Goal: Task Accomplishment & Management: Use online tool/utility

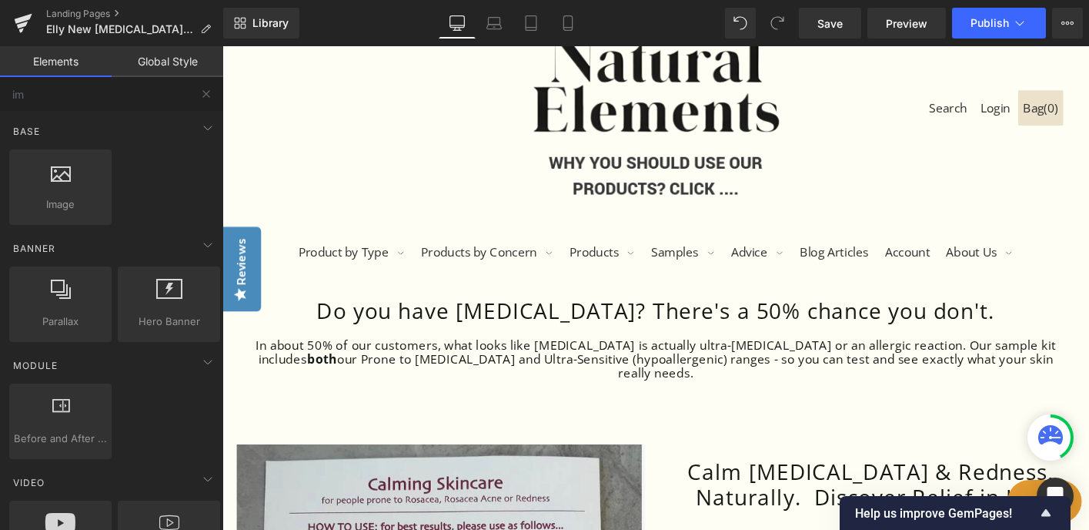
scroll to position [135, 0]
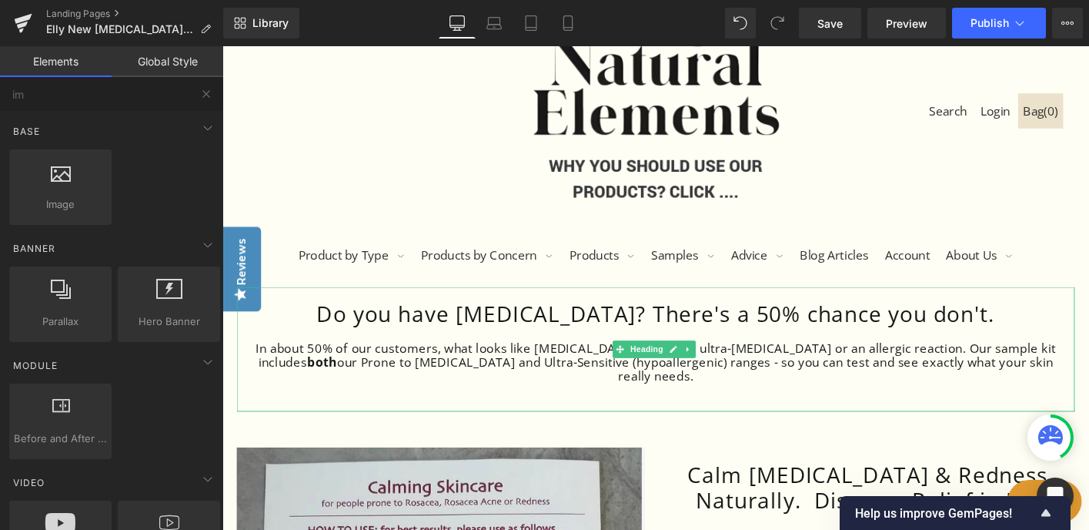
click at [463, 330] on h1 "Do you have [MEDICAL_DATA]? There's a 50% chance you don't." at bounding box center [688, 334] width 870 height 28
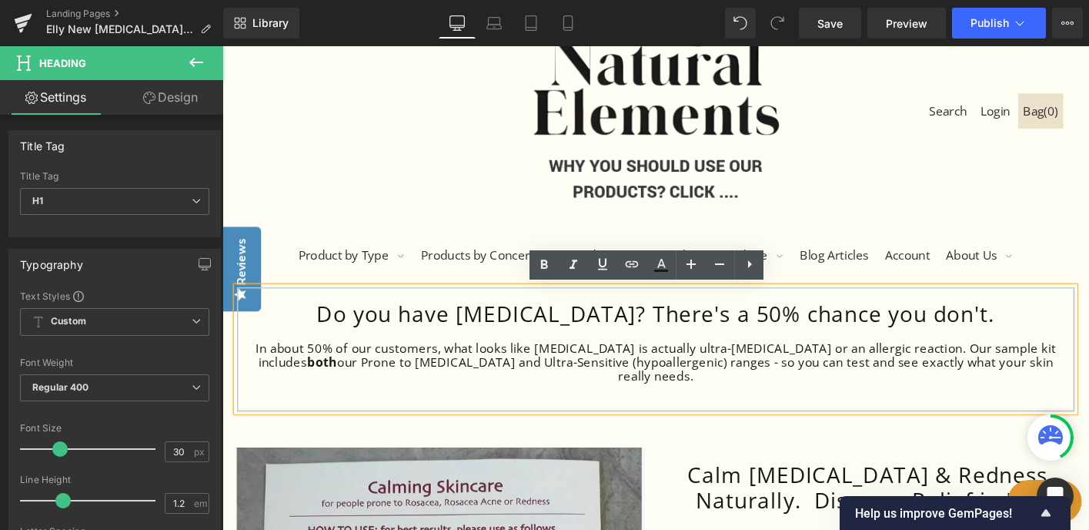
click at [463, 335] on h1 "Do you have [MEDICAL_DATA]? There's a 50% chance you don't." at bounding box center [688, 334] width 870 height 28
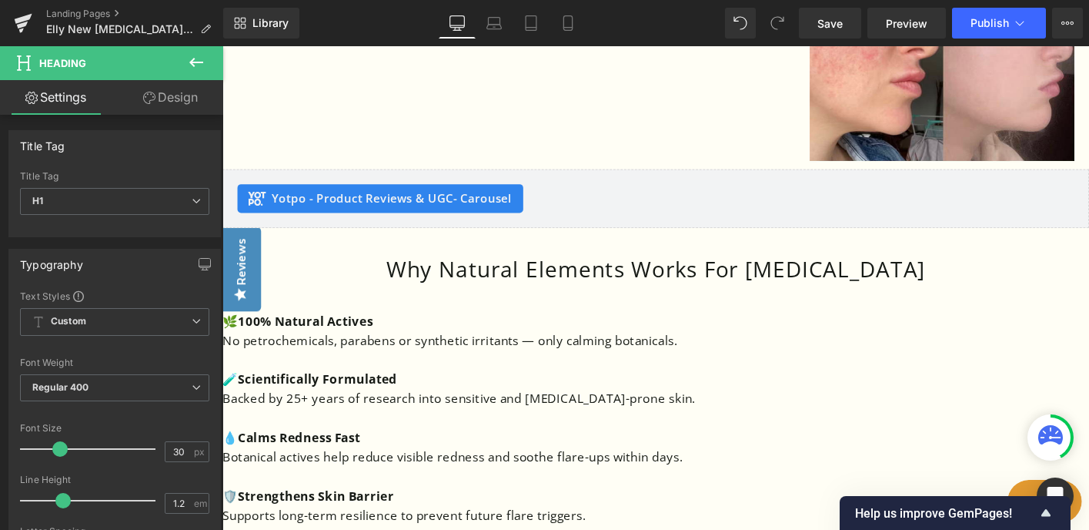
scroll to position [1979, 0]
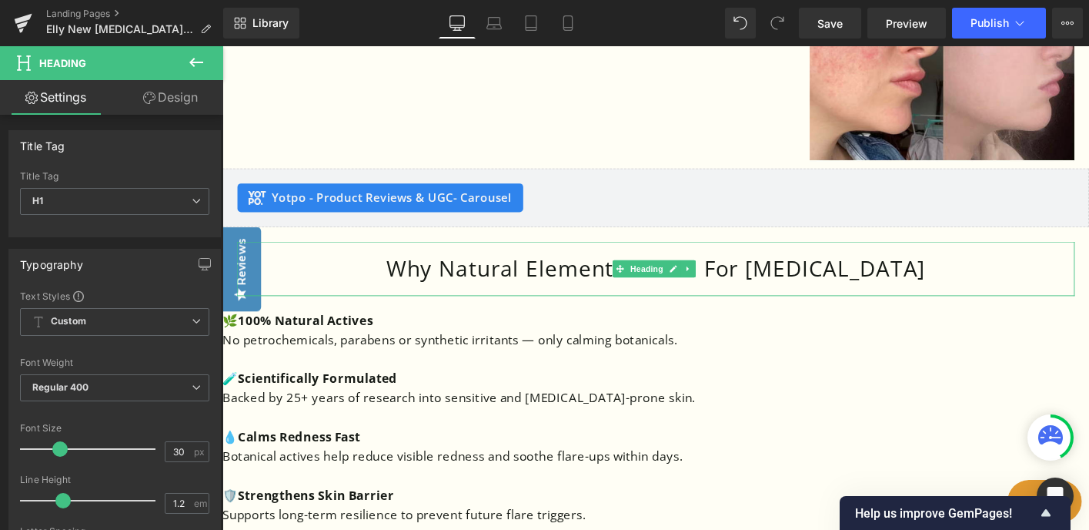
click at [910, 272] on h1 "Why Natural Elements Works For [MEDICAL_DATA]" at bounding box center [688, 286] width 870 height 28
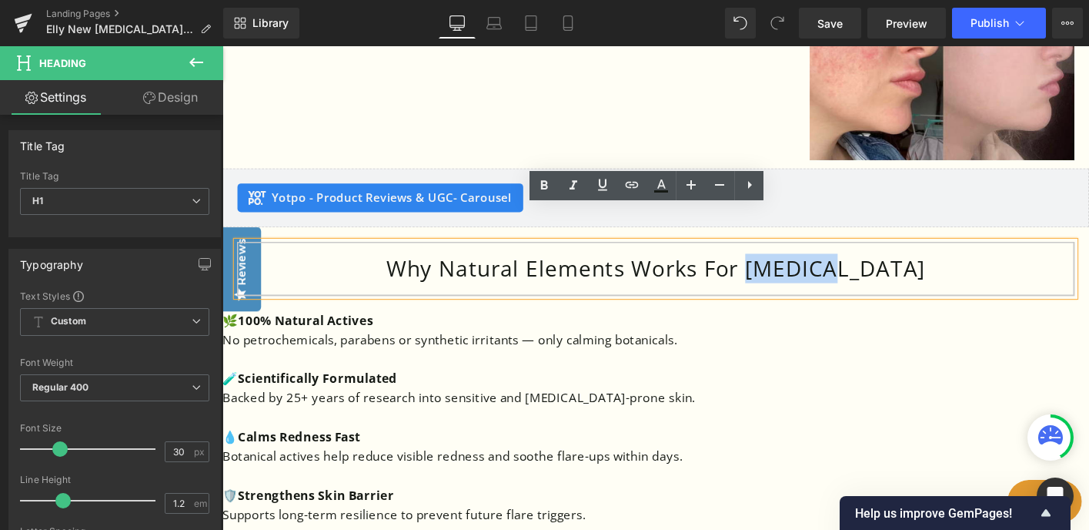
drag, startPoint x: 934, startPoint y: 246, endPoint x: 830, endPoint y: 246, distance: 103.9
click at [830, 272] on h1 "Why Natural Elements Works For [MEDICAL_DATA]" at bounding box center [688, 286] width 870 height 28
paste div
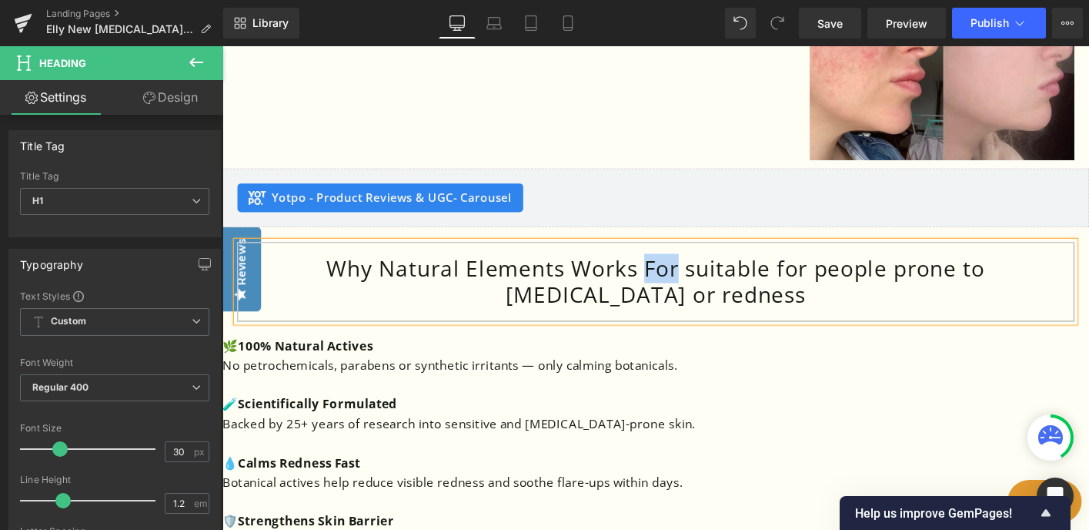
drag, startPoint x: 648, startPoint y: 249, endPoint x: 609, endPoint y: 247, distance: 39.3
click at [609, 272] on h1 "Why Natural Elements Works For suitable for people prone to [MEDICAL_DATA] or r…" at bounding box center [688, 299] width 870 height 55
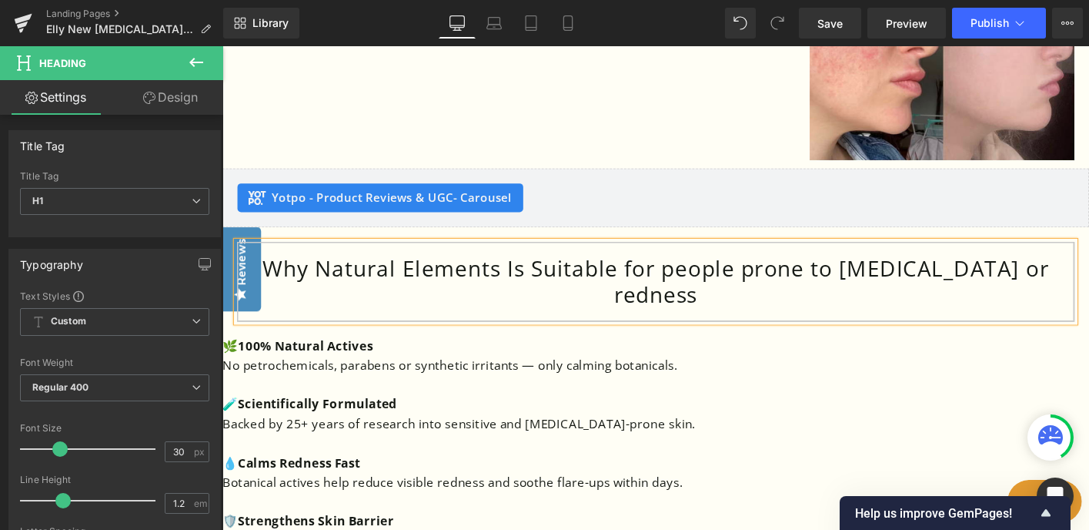
click at [664, 272] on h1 "Why Natural Elements Is Suitable for people prone to [MEDICAL_DATA] or redness" at bounding box center [688, 299] width 870 height 55
click at [709, 272] on h1 "Why Natural Elements Is Suitable For people prone to [MEDICAL_DATA] or redness" at bounding box center [688, 299] width 870 height 55
click at [796, 272] on h1 "Why Natural Elements Is Suitable For People prone to [MEDICAL_DATA] or redness" at bounding box center [688, 299] width 870 height 55
click at [866, 272] on h1 "Why Natural Elements Is Suitable For People Prone to [MEDICAL_DATA] or redness" at bounding box center [688, 299] width 870 height 55
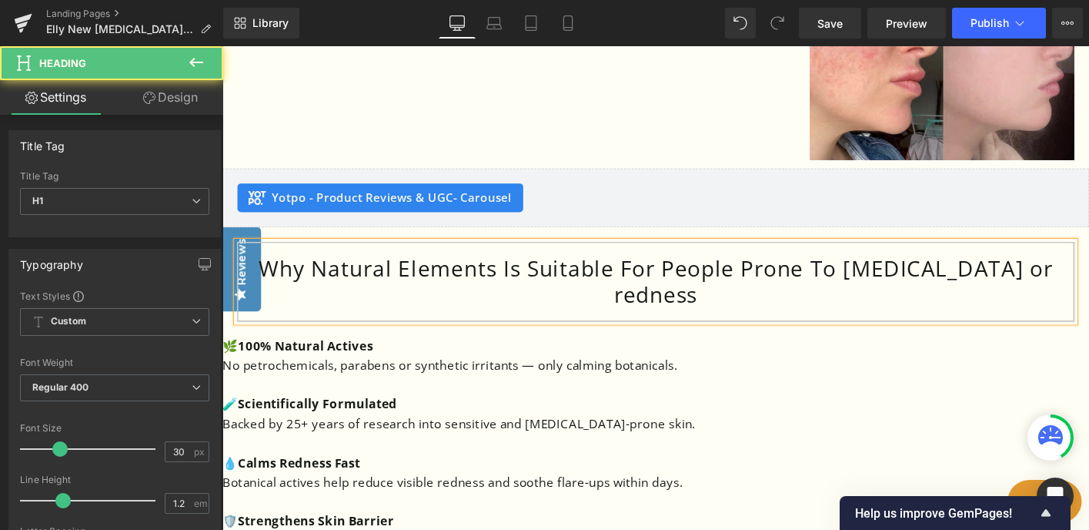
click at [904, 272] on h1 "Why Natural Elements Is Suitable For People Prone To [MEDICAL_DATA] or redness" at bounding box center [688, 299] width 870 height 55
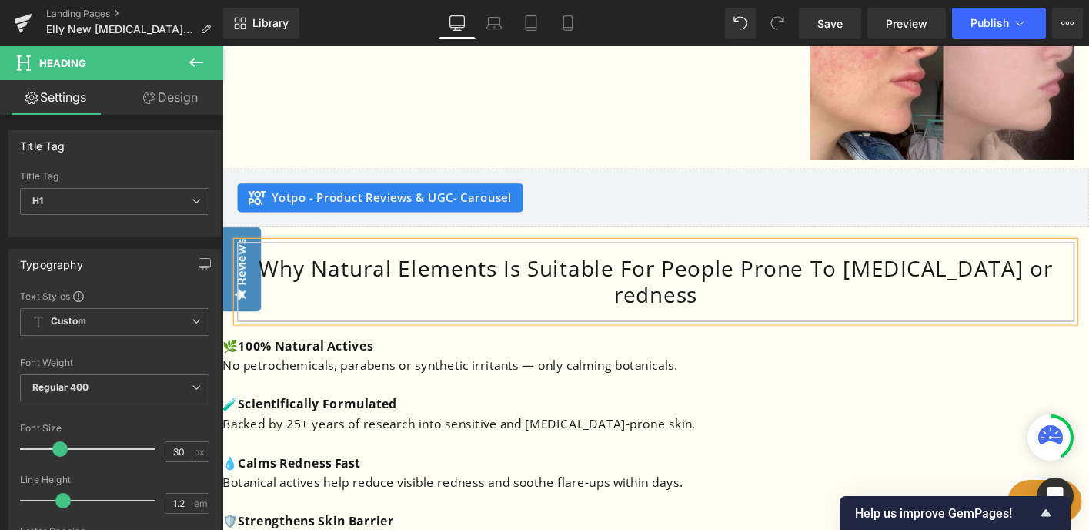
click at [1032, 272] on h1 "Why Natural Elements Is Suitable For People Prone To [MEDICAL_DATA] or redness" at bounding box center [688, 299] width 870 height 55
click at [649, 272] on h1 "Why Natural Elements Is Suitable For People Prone To [MEDICAL_DATA] or Redness" at bounding box center [688, 299] width 870 height 55
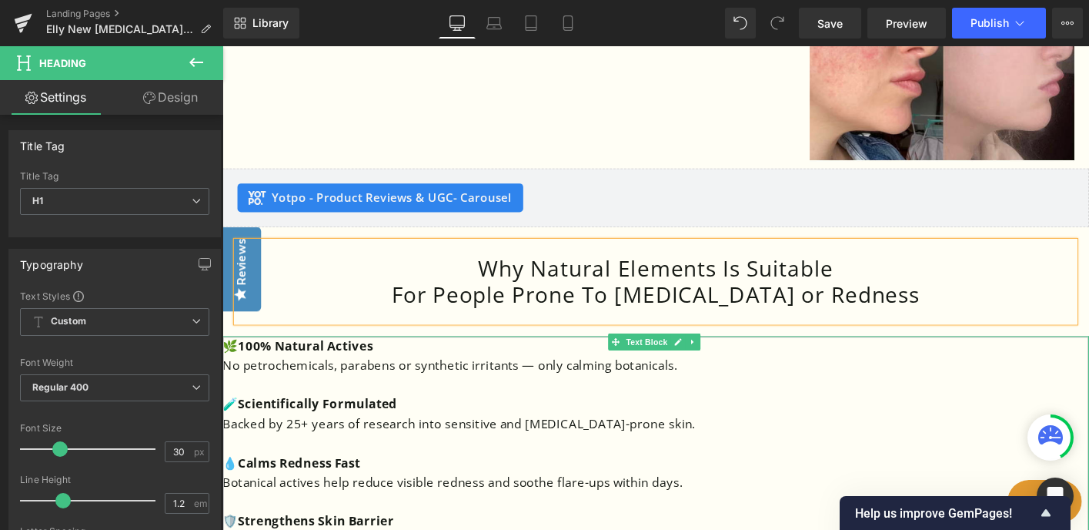
click at [788, 400] on p at bounding box center [689, 410] width 932 height 21
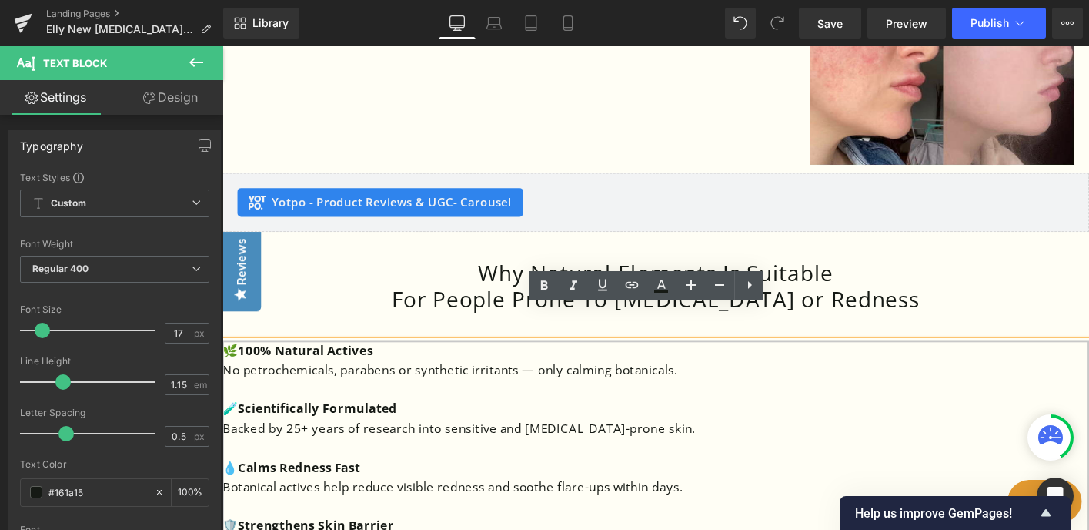
scroll to position [1969, 0]
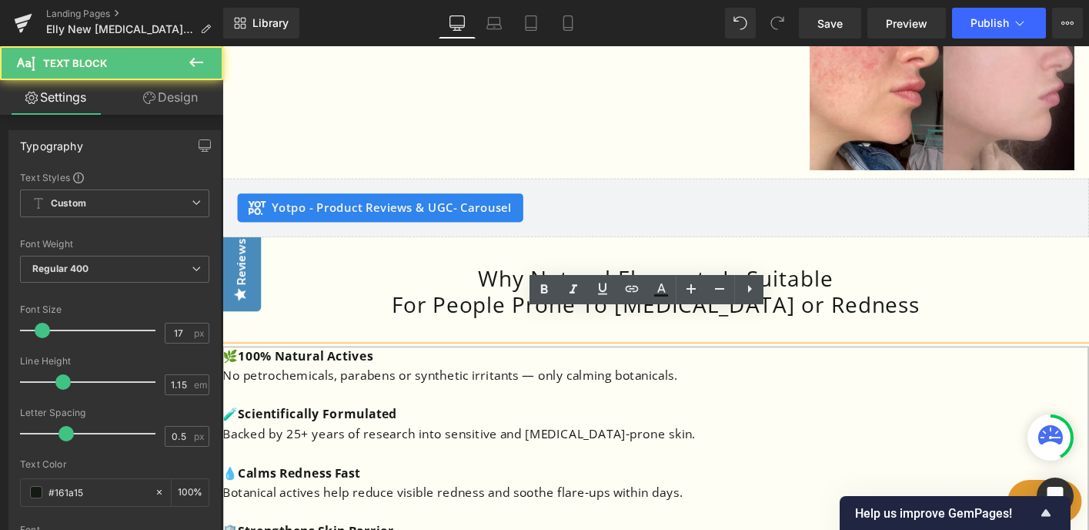
click at [721, 389] on p "No petrochemicals, parabens or synthetic irritants — only calming botanicals." at bounding box center [689, 399] width 932 height 21
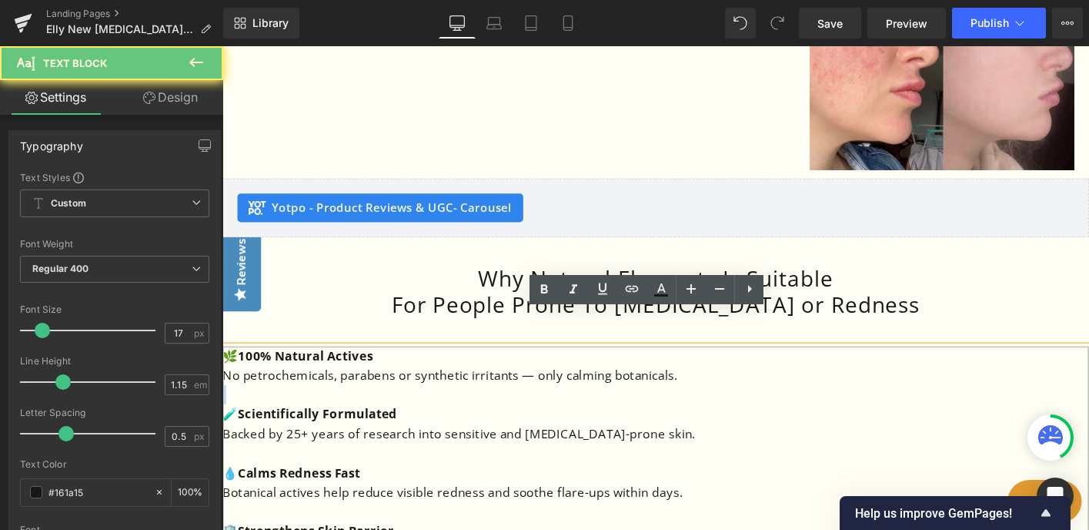
click at [721, 389] on p "No petrochemicals, parabens or synthetic irritants — only calming botanicals." at bounding box center [689, 399] width 932 height 21
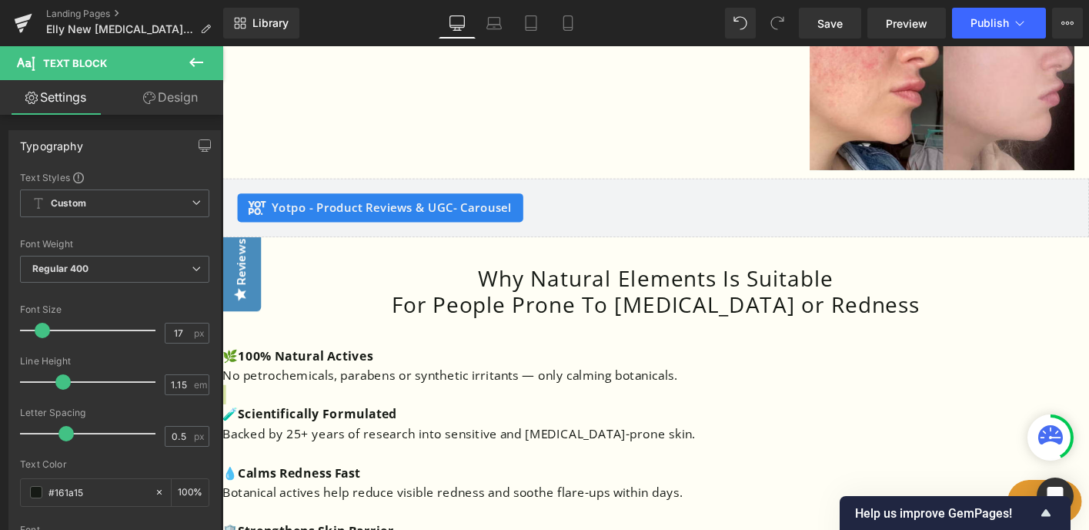
click at [202, 61] on icon at bounding box center [196, 62] width 18 height 18
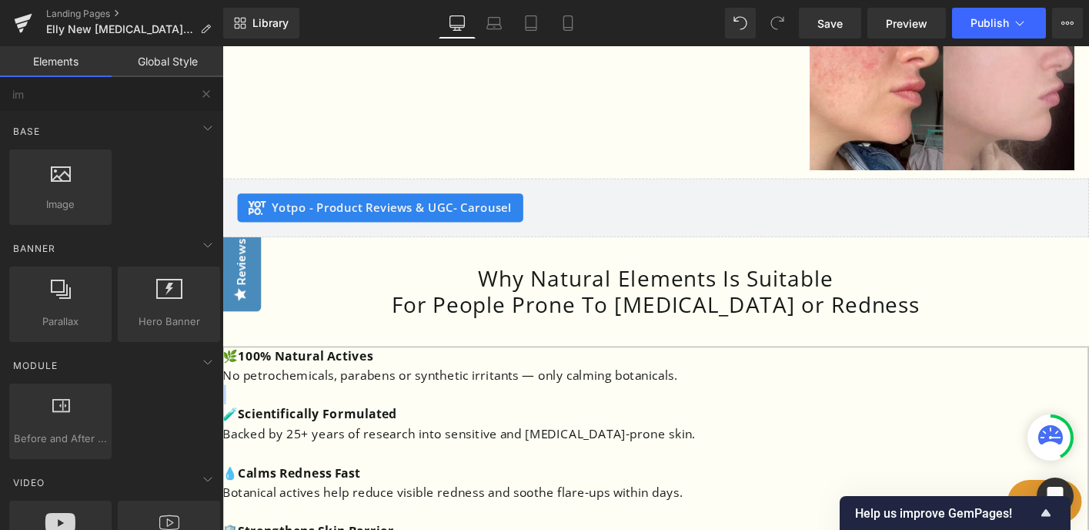
click at [619, 389] on p "No petrochemicals, parabens or synthetic irritants — only calming botanicals." at bounding box center [689, 399] width 932 height 21
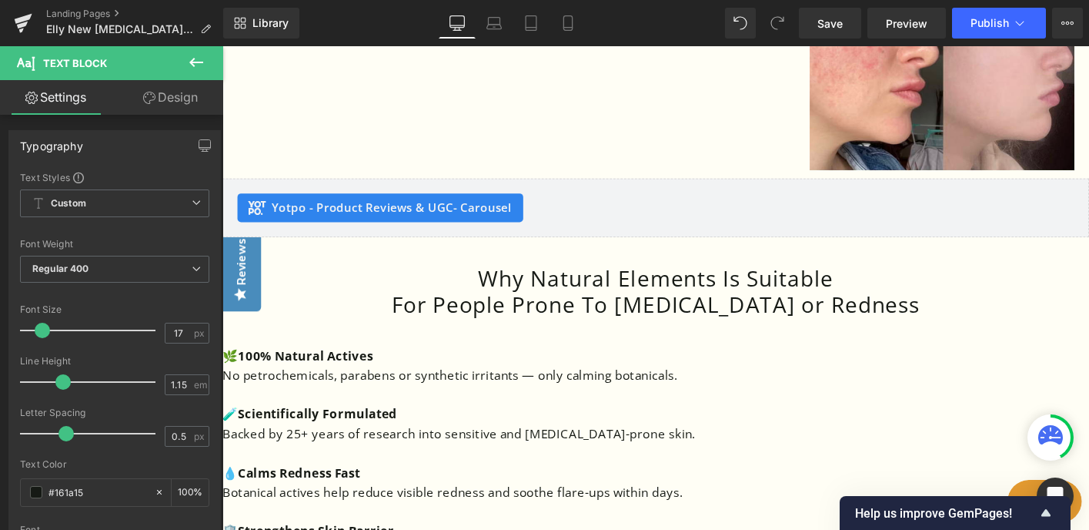
click at [173, 101] on link "Design" at bounding box center [171, 97] width 112 height 35
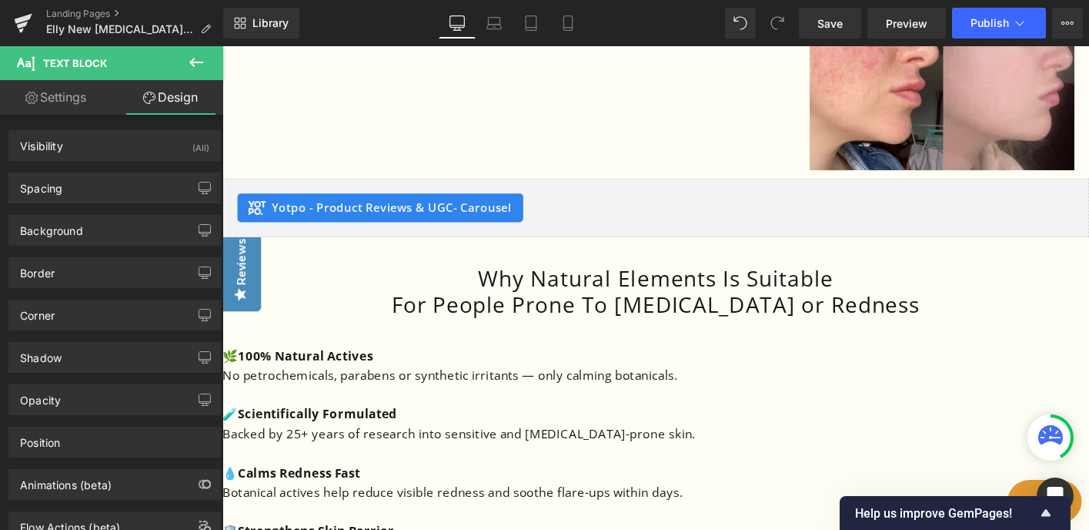
type input "0"
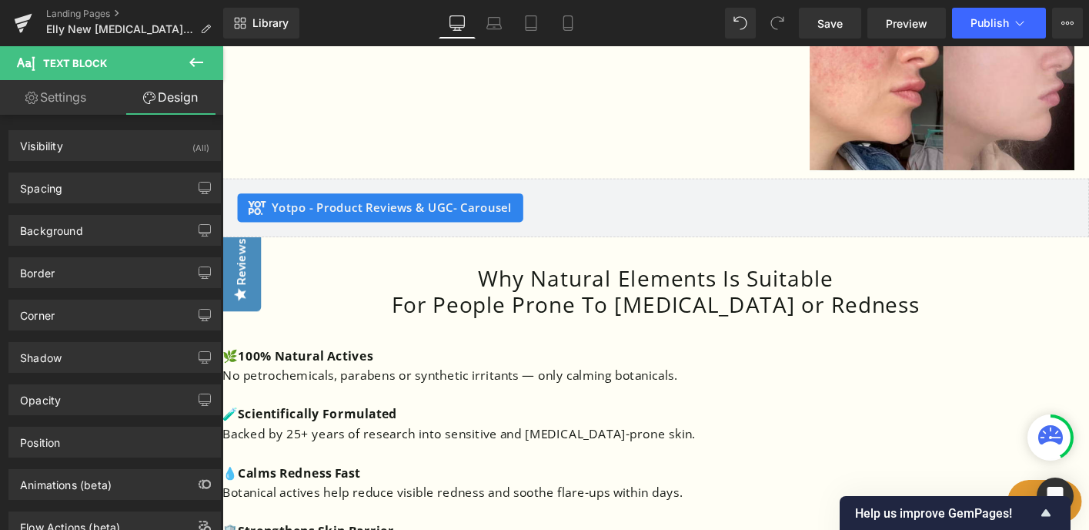
type input "0"
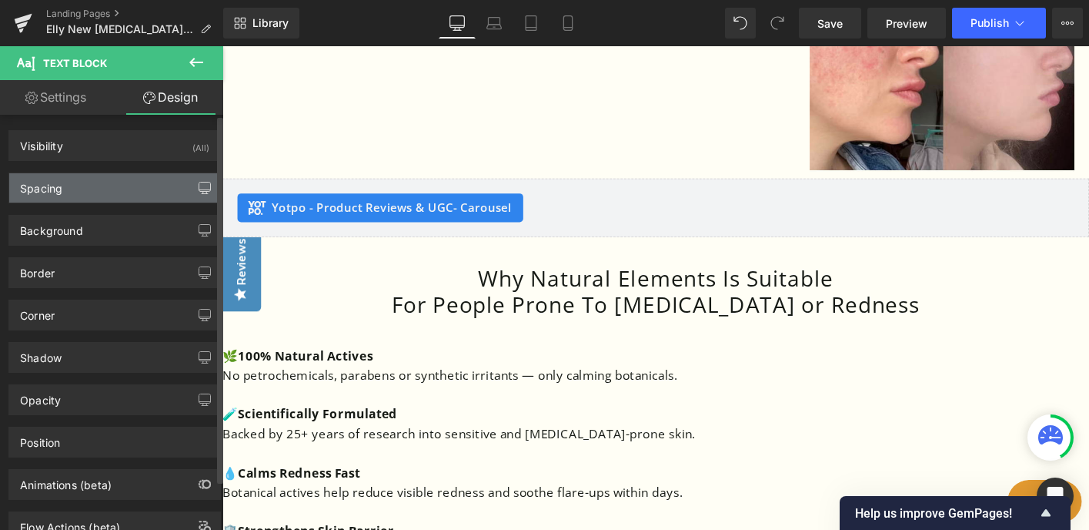
click at [199, 186] on icon "button" at bounding box center [205, 188] width 12 height 12
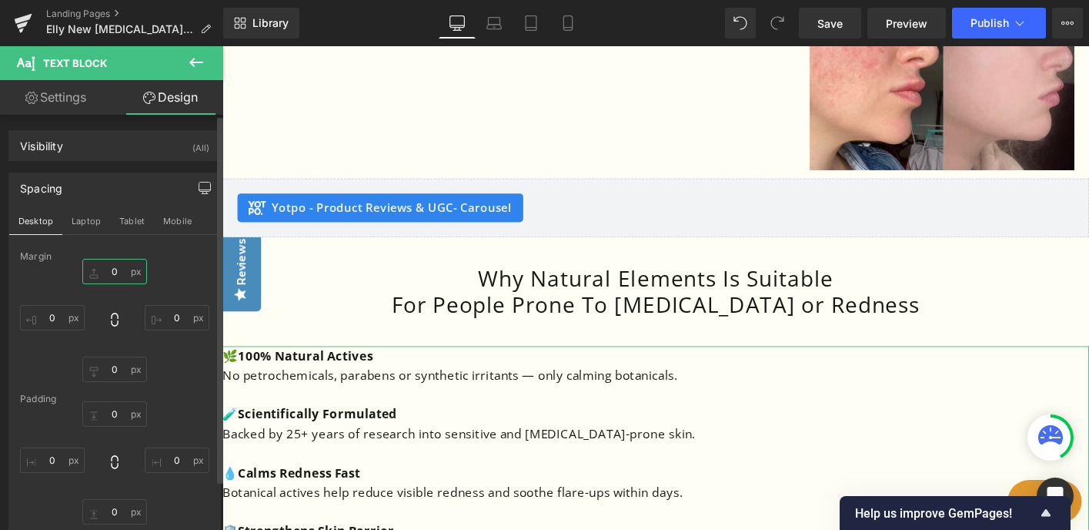
click at [121, 271] on input "0" at bounding box center [114, 271] width 65 height 25
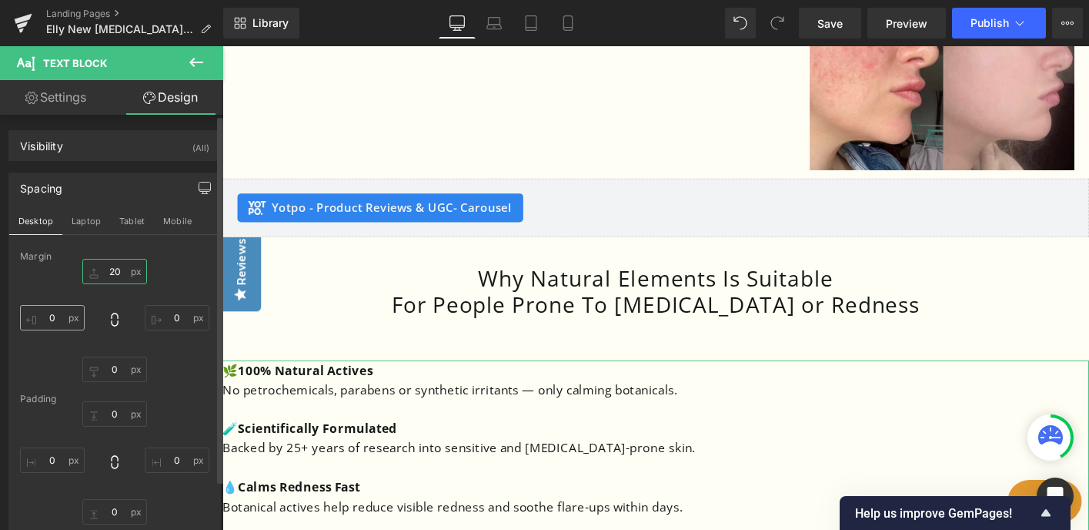
type input "20"
click at [59, 315] on input "0" at bounding box center [52, 317] width 65 height 25
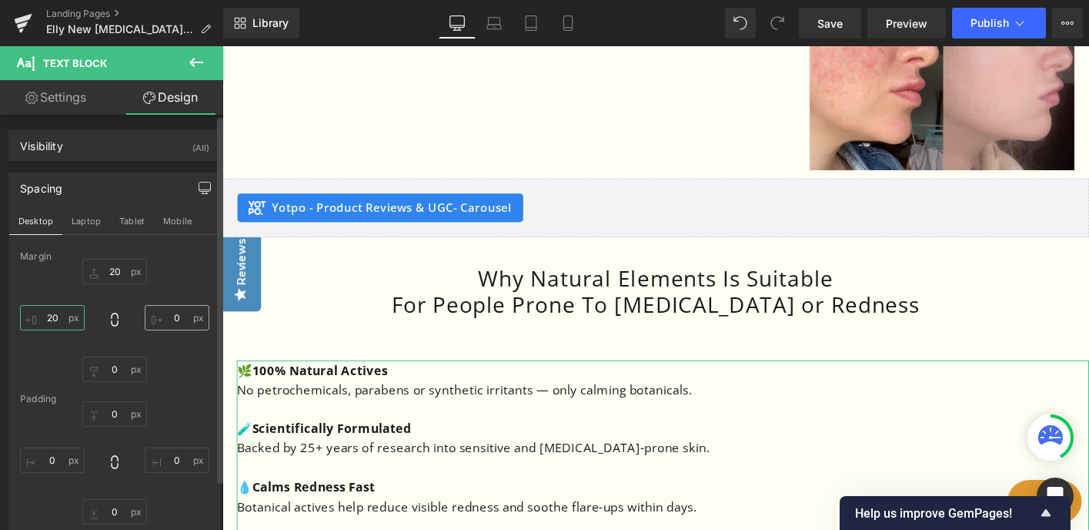
type input "20"
click at [166, 315] on input "0" at bounding box center [177, 317] width 65 height 25
type input "20"
click at [105, 372] on input "0" at bounding box center [114, 368] width 65 height 25
type input "20"
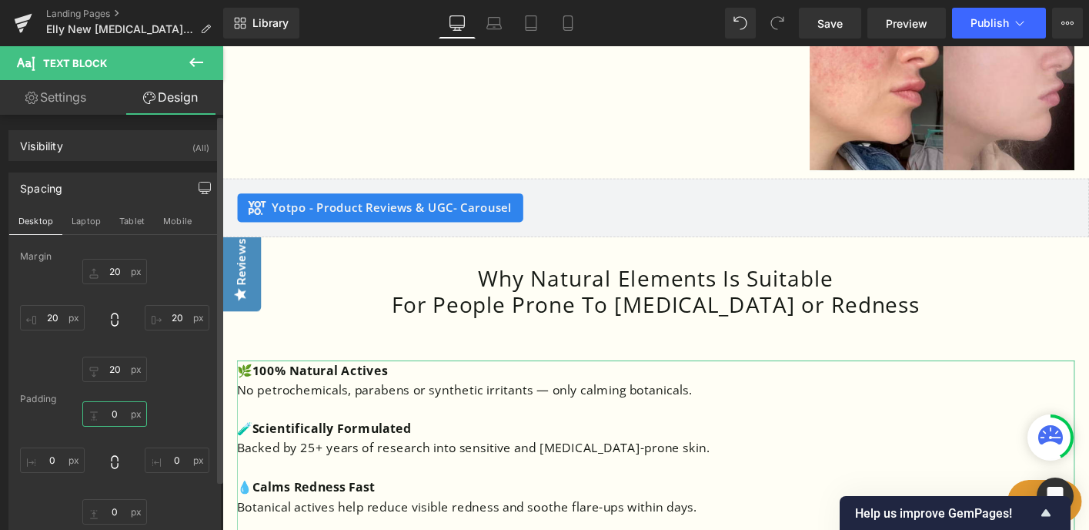
click at [110, 416] on input "0" at bounding box center [114, 413] width 65 height 25
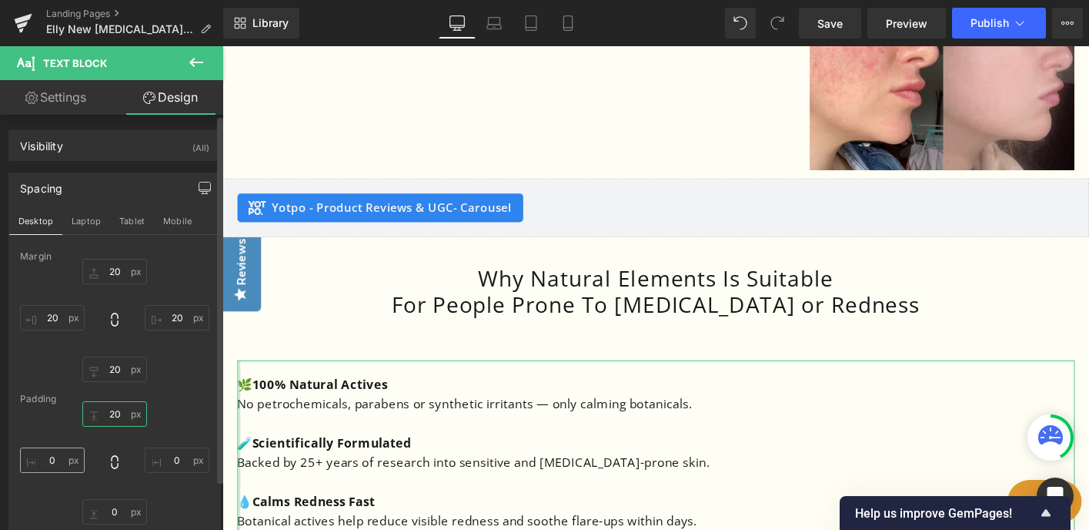
type input "20"
click at [46, 463] on input "0" at bounding box center [52, 459] width 65 height 25
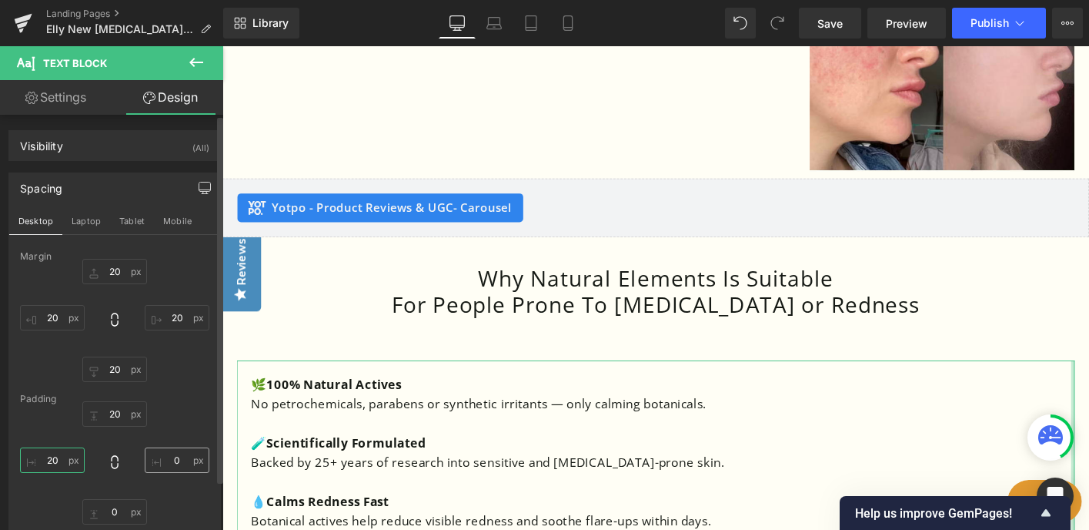
type input "20"
click at [168, 458] on input "0" at bounding box center [177, 459] width 65 height 25
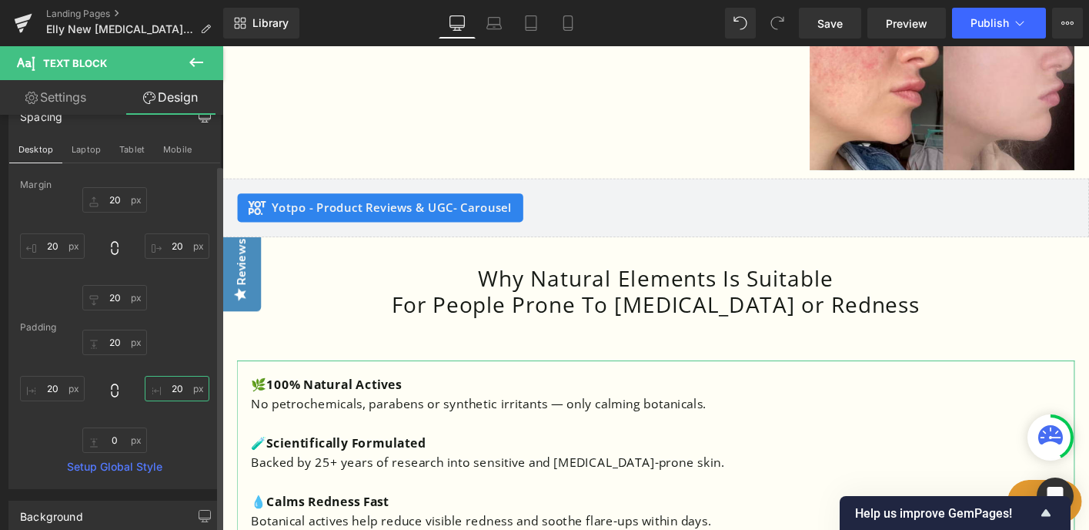
scroll to position [72, 0]
type input "20"
click at [105, 440] on input "0" at bounding box center [114, 439] width 65 height 25
type input "20"
click at [388, 463] on strong "Scientifically Formulated" at bounding box center [356, 472] width 172 height 18
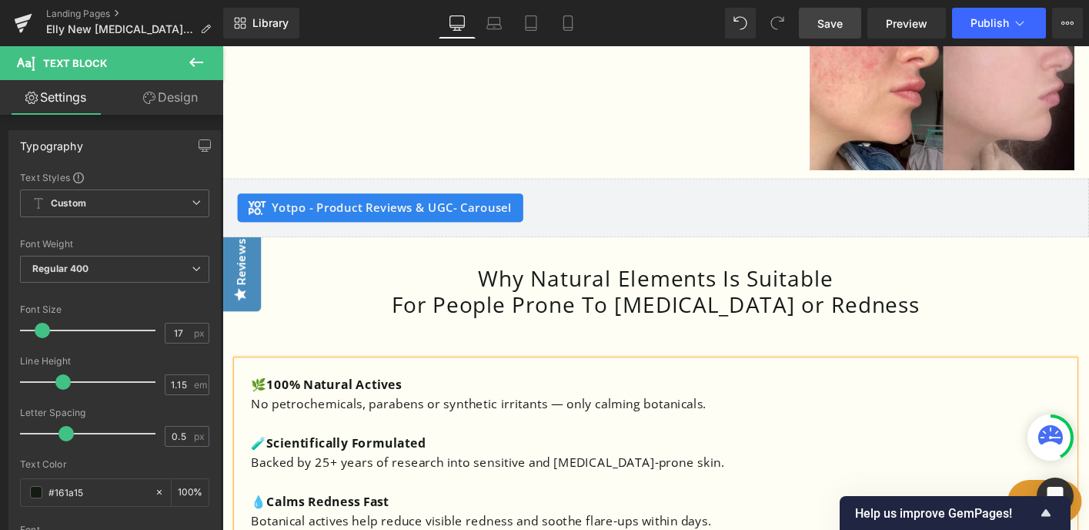
click at [836, 23] on span "Save" at bounding box center [830, 23] width 25 height 16
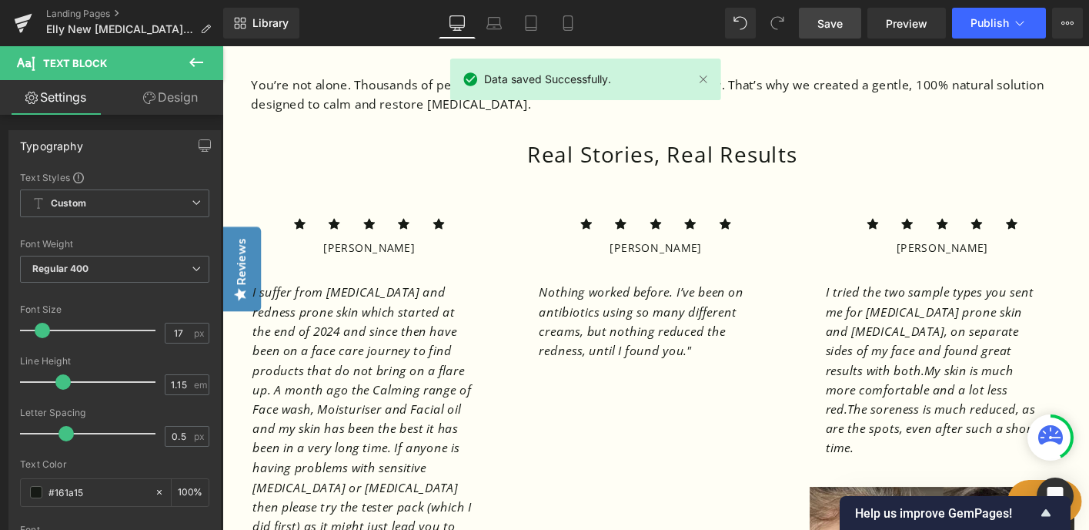
scroll to position [1341, 0]
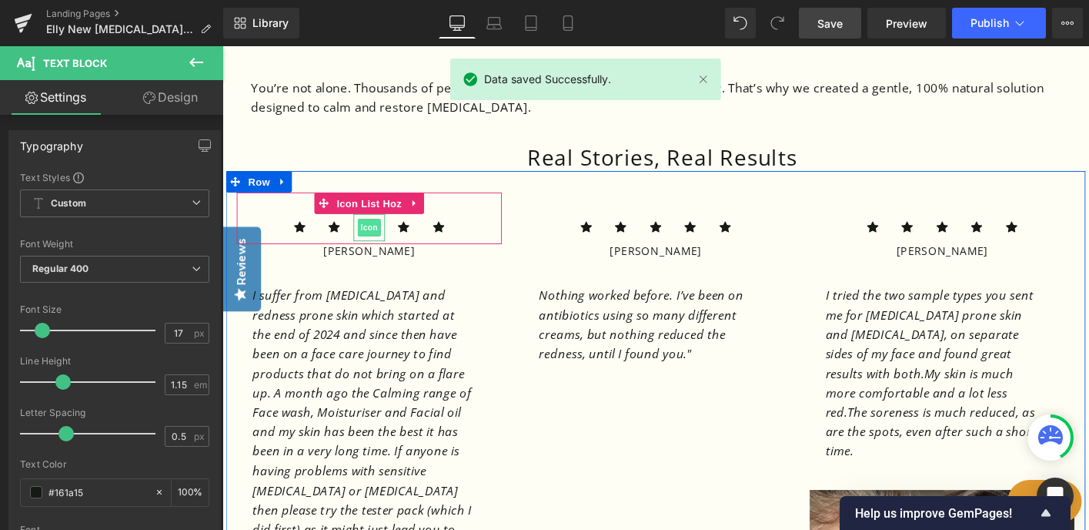
click at [386, 232] on span "Icon" at bounding box center [380, 241] width 25 height 18
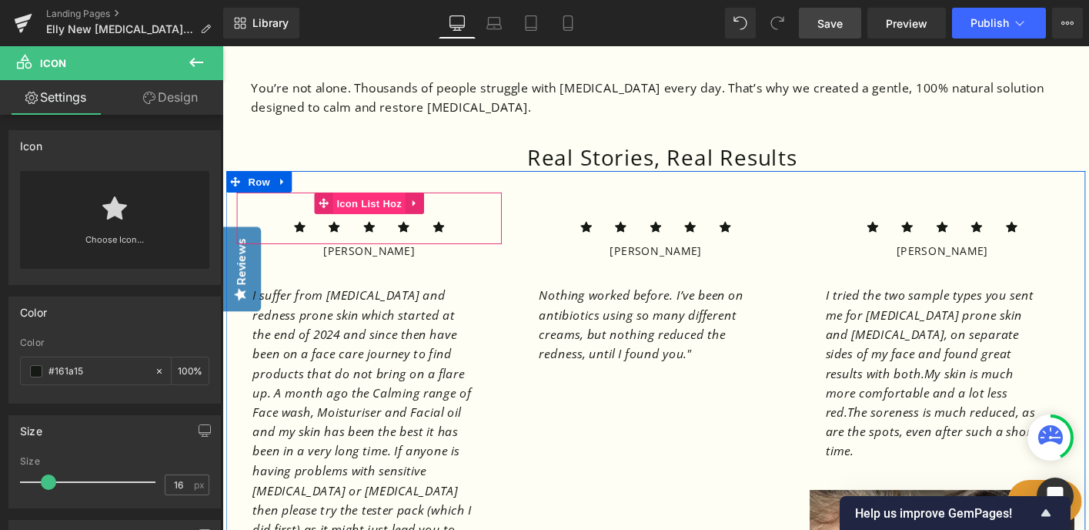
click at [379, 203] on span "Icon List Hoz" at bounding box center [380, 214] width 78 height 23
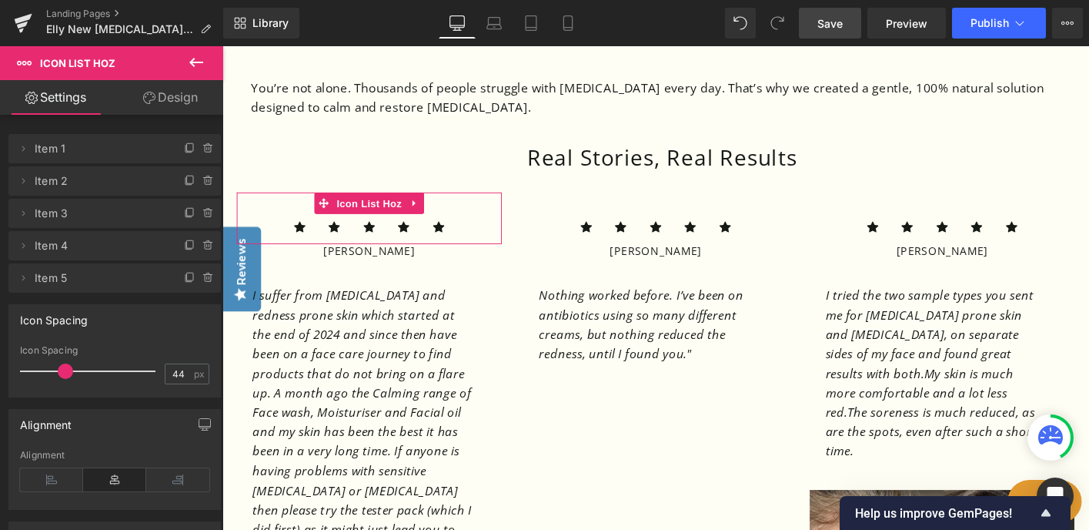
click at [176, 92] on link "Design" at bounding box center [171, 97] width 112 height 35
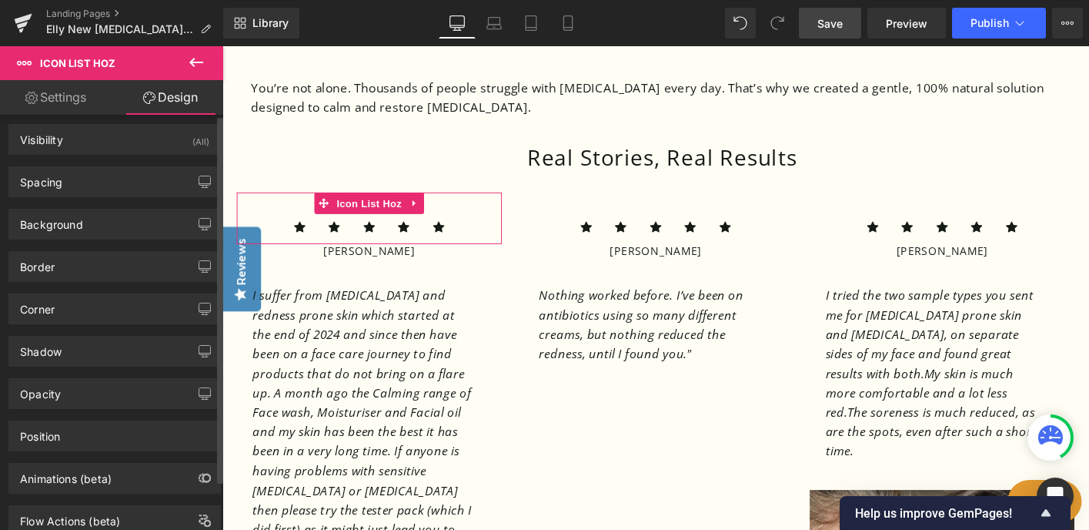
scroll to position [0, 0]
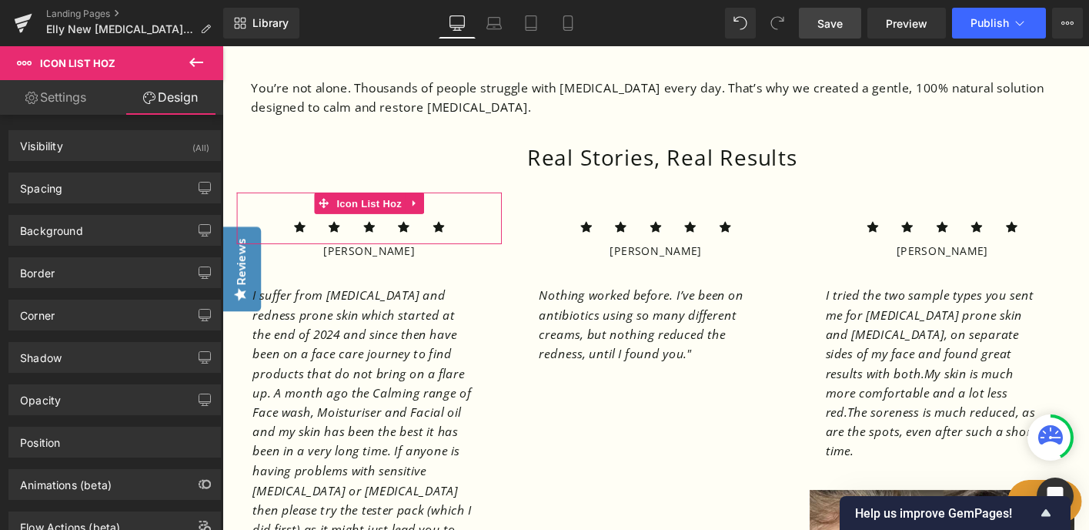
click at [74, 96] on link "Settings" at bounding box center [56, 97] width 112 height 35
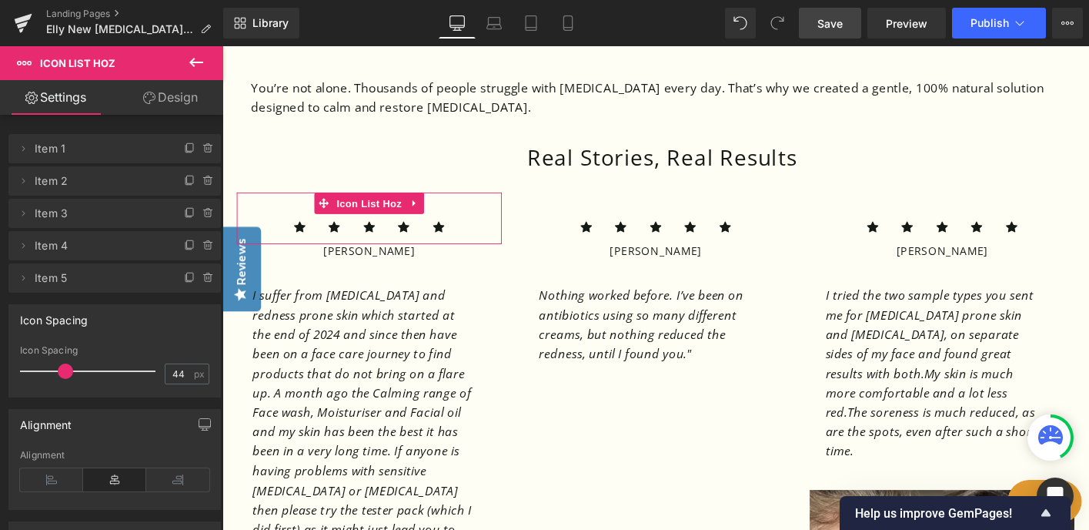
click at [174, 97] on link "Design" at bounding box center [171, 97] width 112 height 35
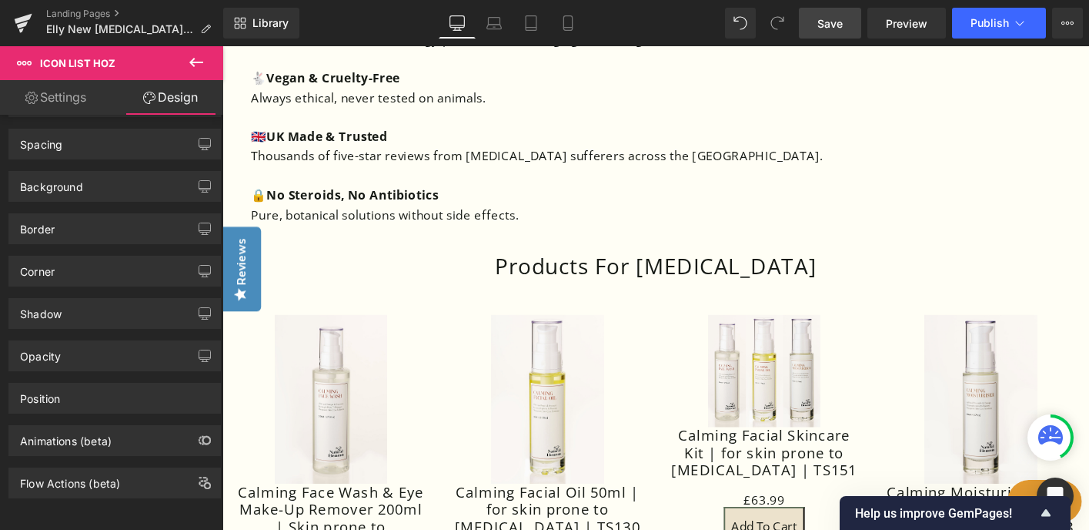
scroll to position [2607, 0]
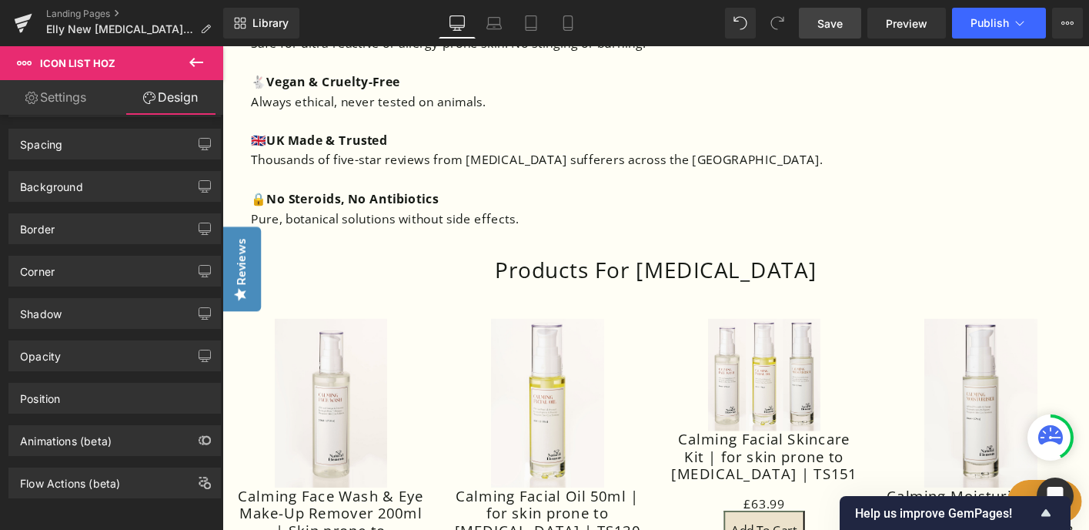
click at [775, 273] on h1 "Products For [MEDICAL_DATA]" at bounding box center [689, 287] width 932 height 28
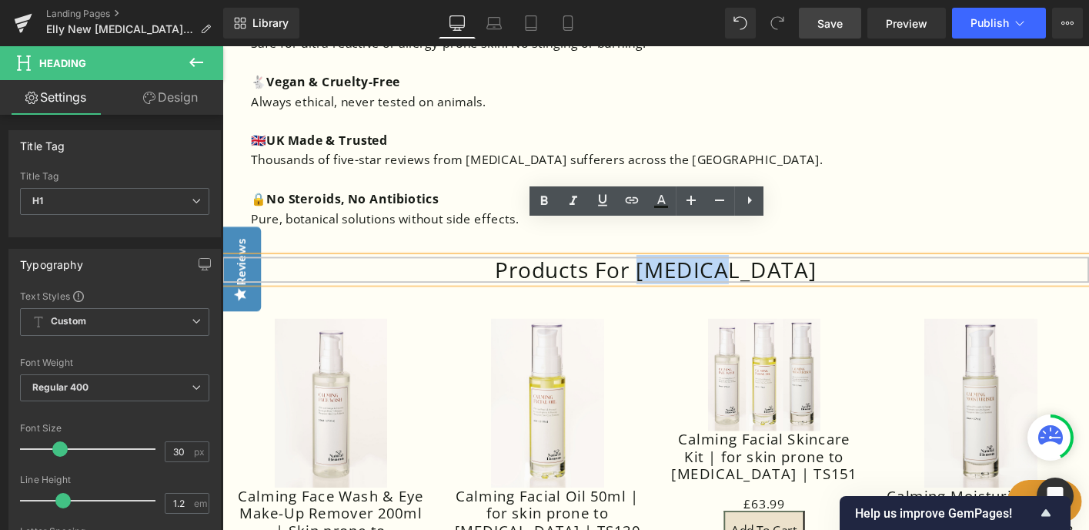
drag, startPoint x: 818, startPoint y: 253, endPoint x: 719, endPoint y: 251, distance: 99.3
click at [718, 273] on h1 "Products For [MEDICAL_DATA]" at bounding box center [689, 287] width 932 height 28
paste div
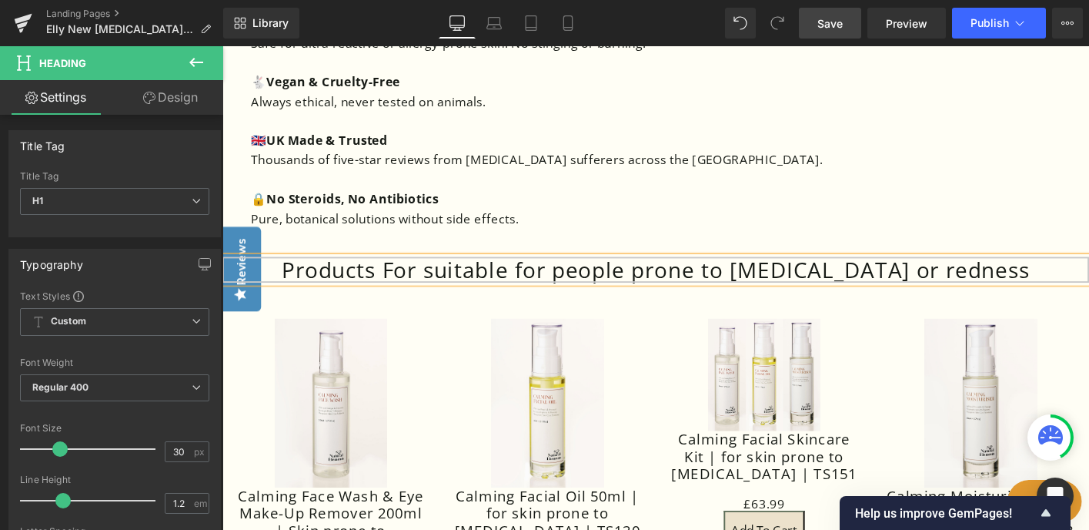
click at [484, 273] on h1 "Products For suitable for people prone to [MEDICAL_DATA] or redness" at bounding box center [689, 287] width 932 height 28
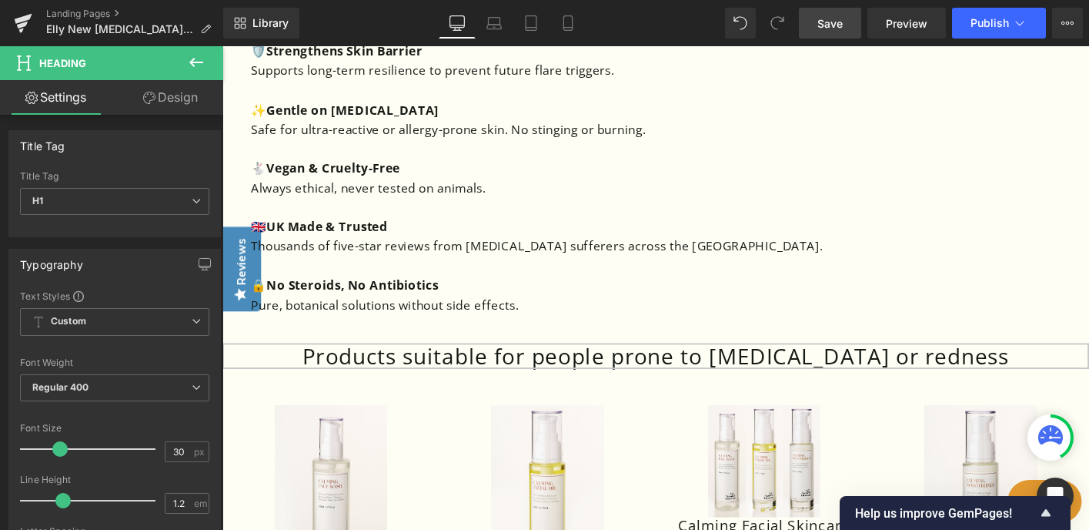
scroll to position [2520, 0]
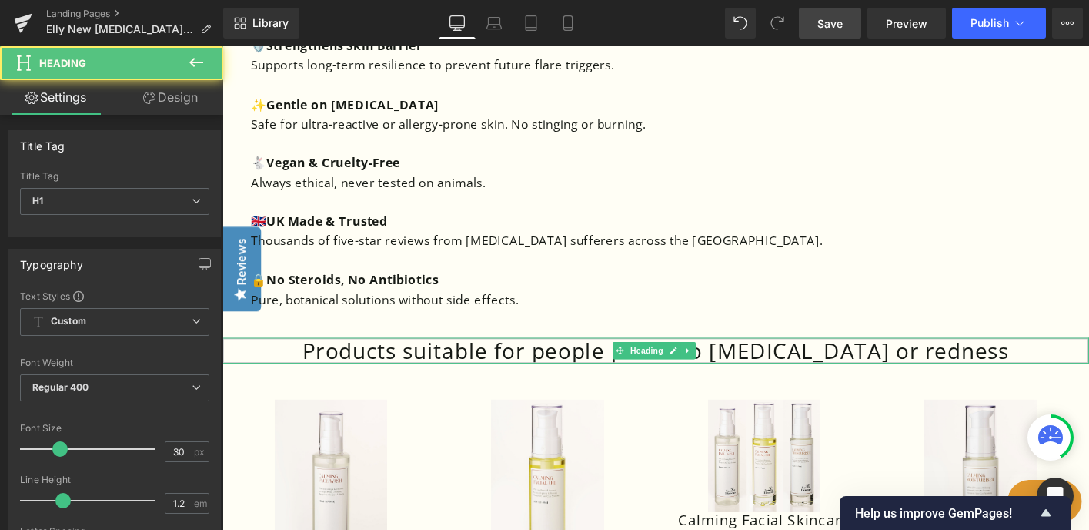
click at [1023, 360] on h1 "Products suitable for people prone to [MEDICAL_DATA] or redness" at bounding box center [689, 374] width 932 height 28
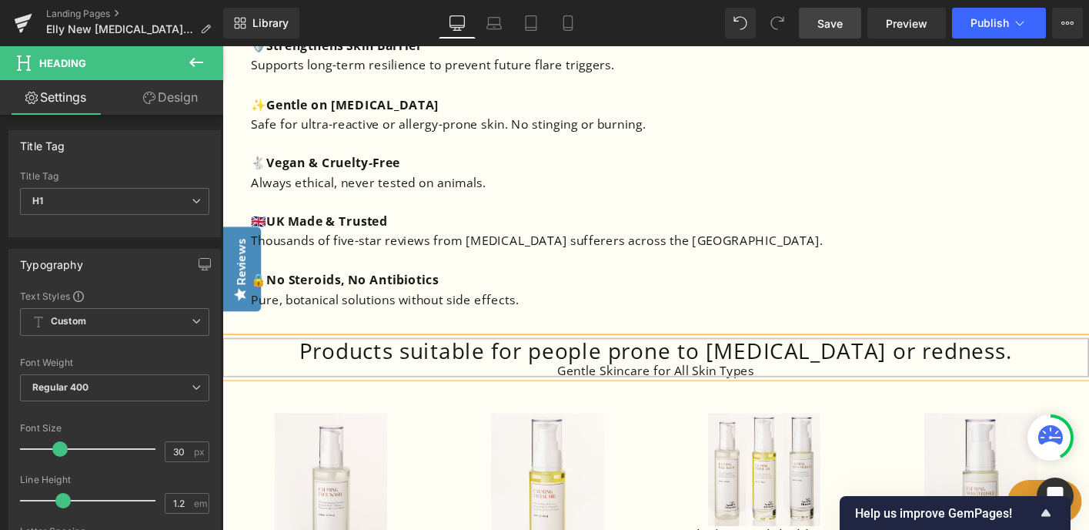
click at [472, 360] on h1 "Products suitable for people prone to [MEDICAL_DATA] or redness." at bounding box center [689, 374] width 932 height 28
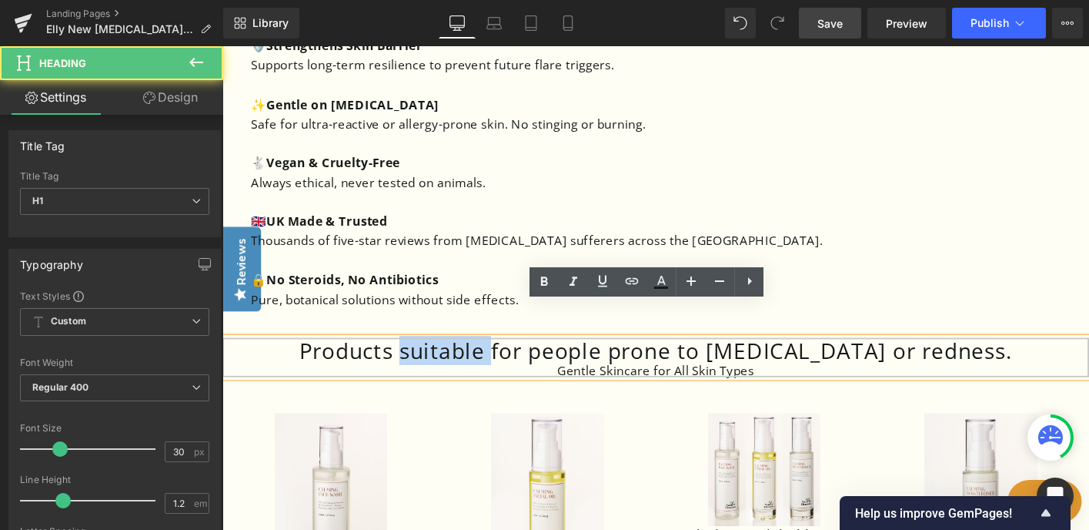
drag, startPoint x: 558, startPoint y: 336, endPoint x: 466, endPoint y: 340, distance: 92.5
click at [466, 360] on h1 "Products suitable for people prone to [MEDICAL_DATA] or redness." at bounding box center [689, 374] width 932 height 28
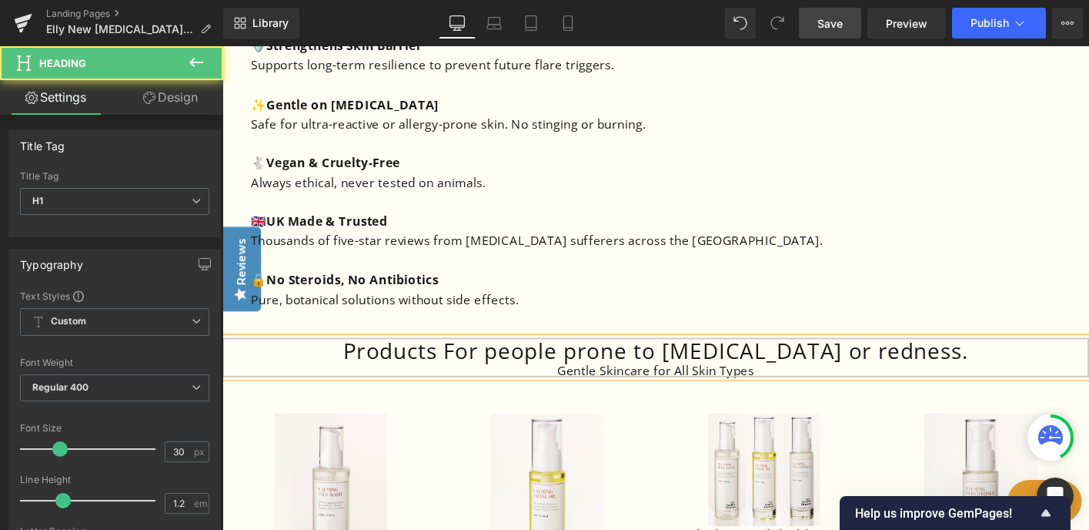
click at [564, 360] on h1 "Products For people prone to [MEDICAL_DATA] or redness." at bounding box center [689, 374] width 932 height 28
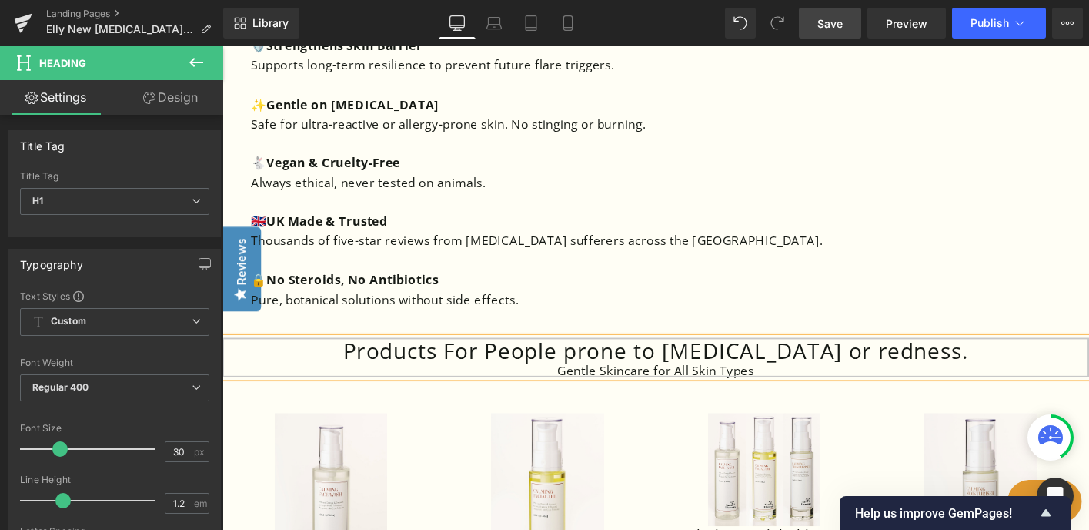
click at [652, 360] on h1 "Products For People prone to [MEDICAL_DATA] or redness." at bounding box center [689, 374] width 932 height 28
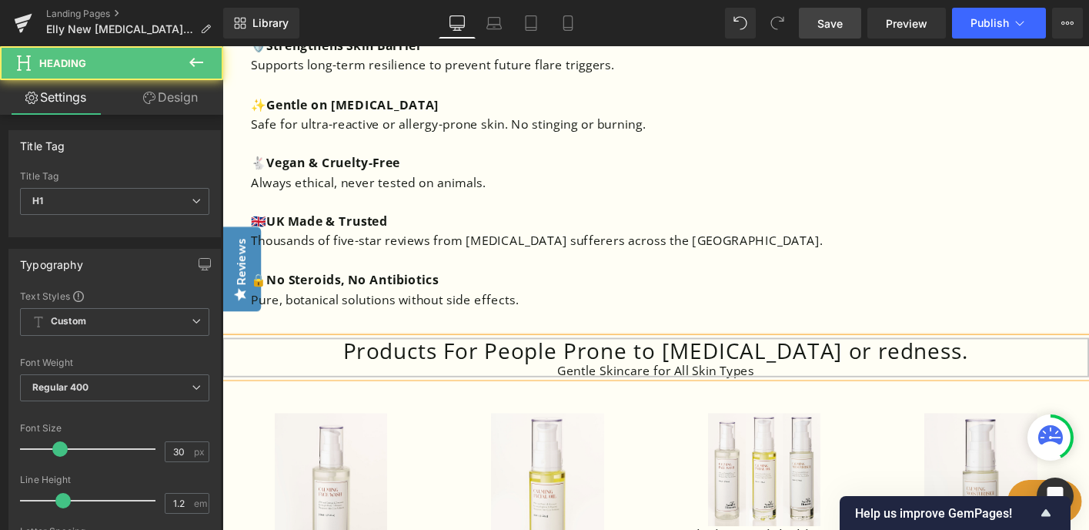
click at [754, 360] on h1 "Products For People Prone to [MEDICAL_DATA] or redness." at bounding box center [689, 374] width 932 height 28
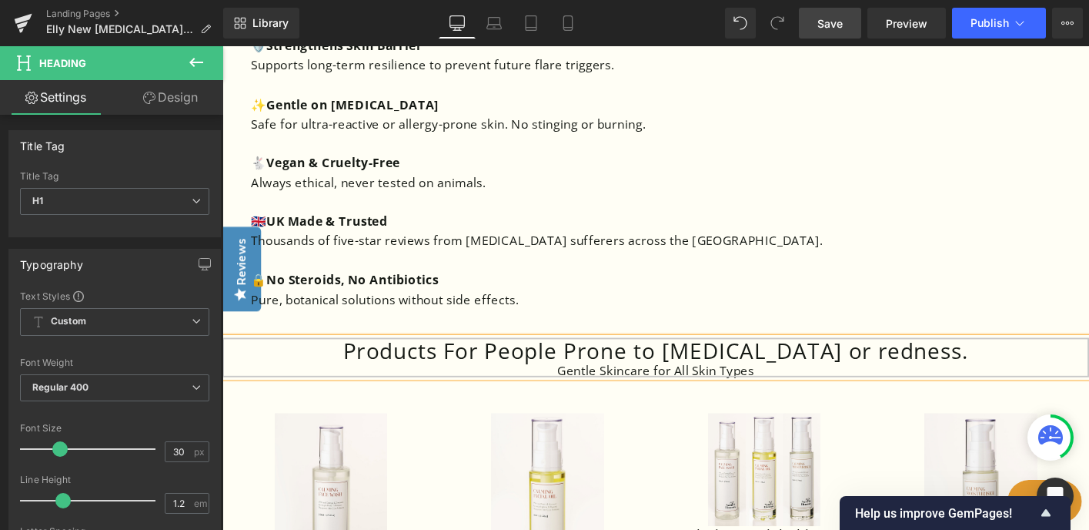
click at [885, 360] on h1 "Products For People Prone to [MEDICAL_DATA] or redness." at bounding box center [689, 374] width 932 height 28
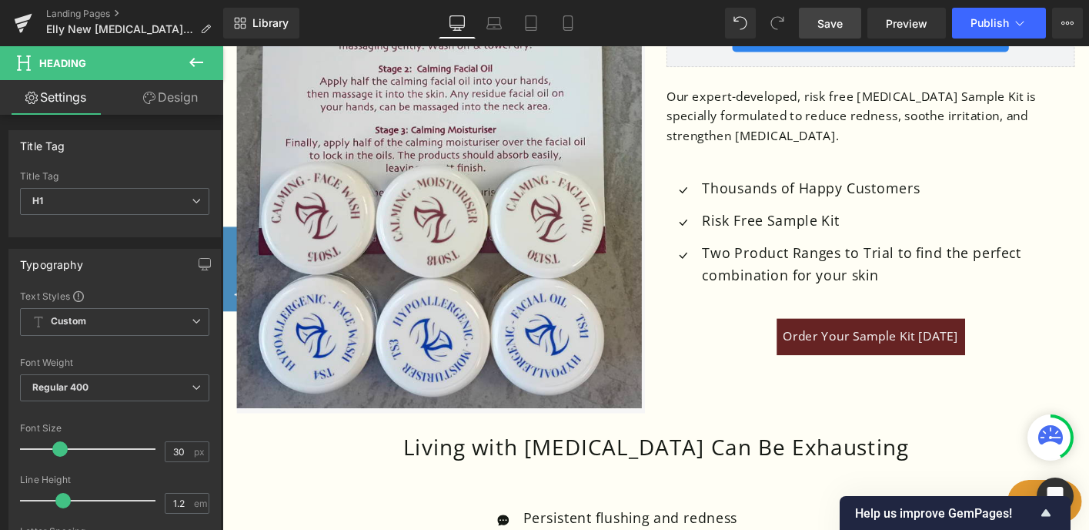
scroll to position [738, 0]
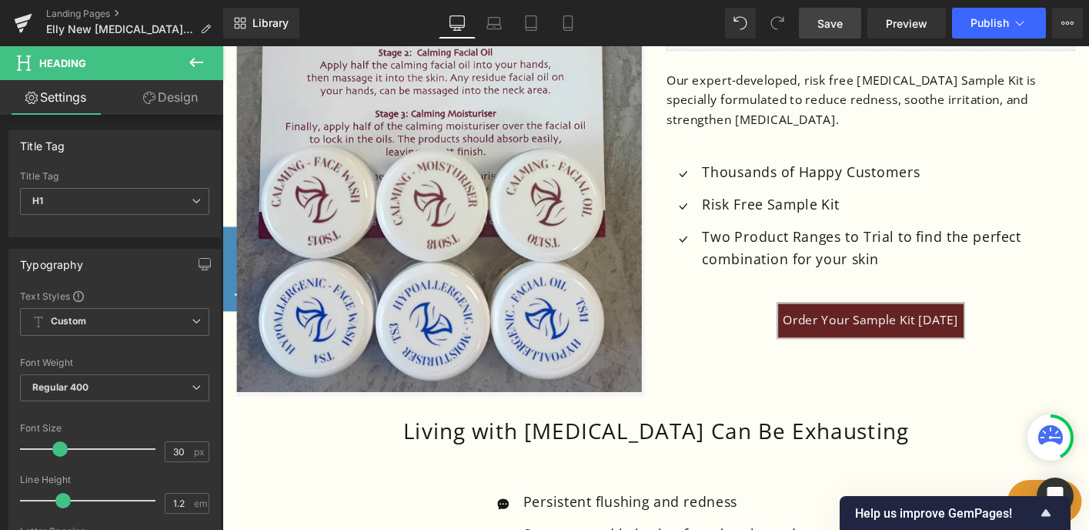
click at [841, 321] on span "Order Your Sample Kit [DATE]" at bounding box center [919, 340] width 189 height 39
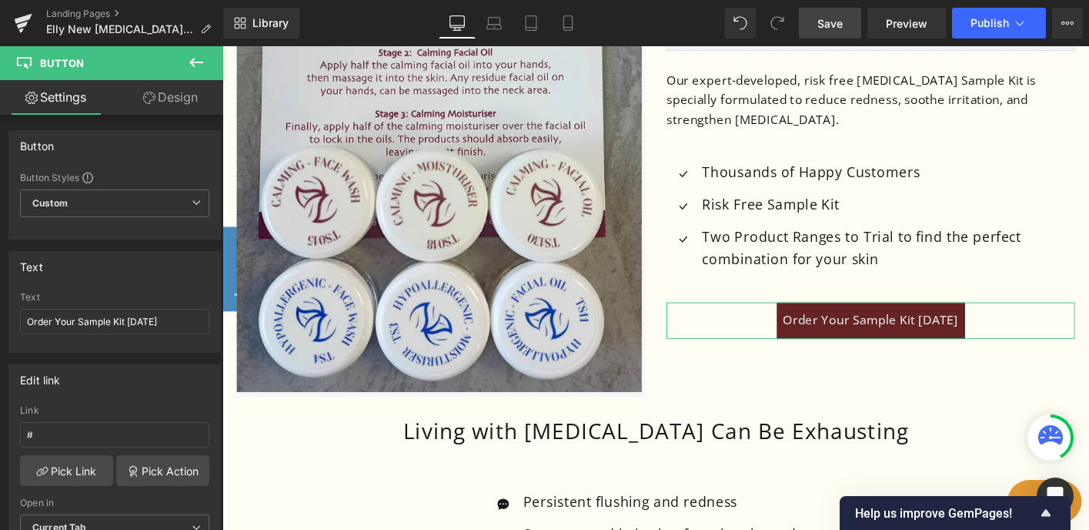
click at [189, 95] on link "Design" at bounding box center [171, 97] width 112 height 35
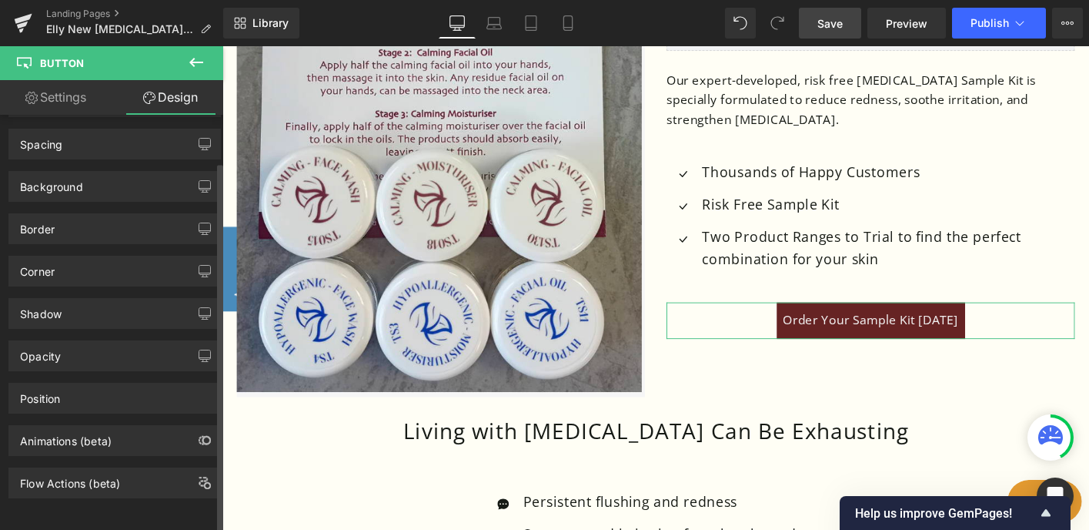
scroll to position [0, 0]
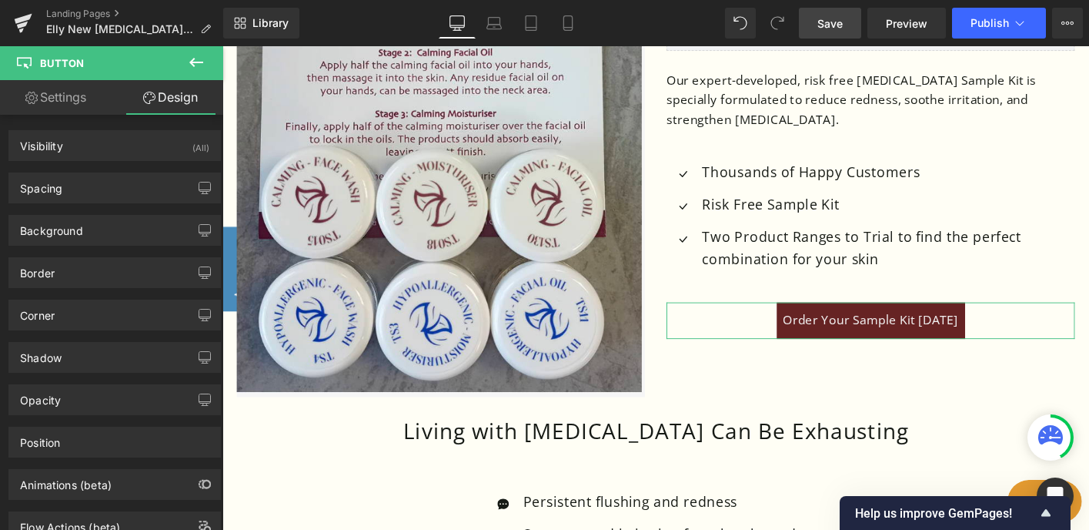
click at [78, 92] on link "Settings" at bounding box center [56, 97] width 112 height 35
type input "100"
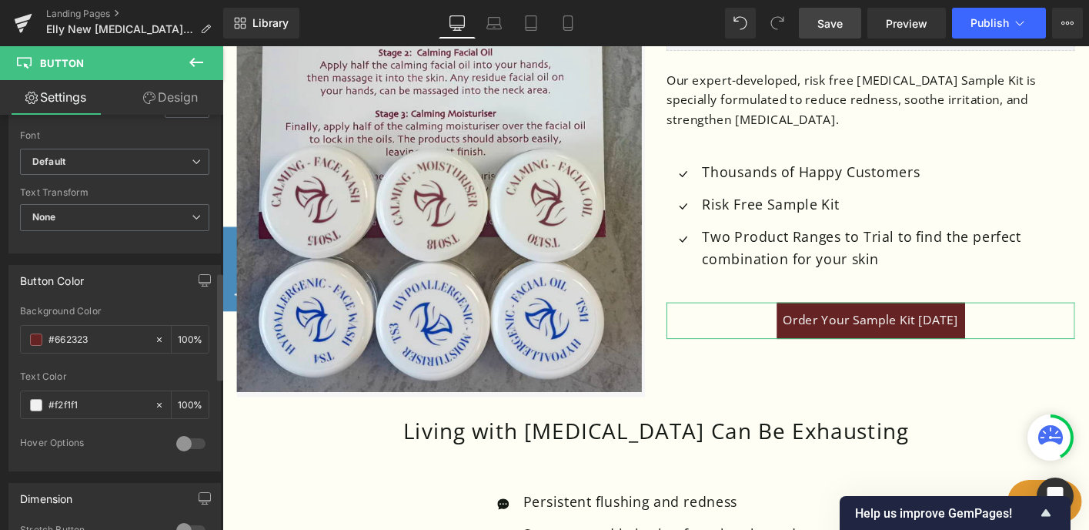
scroll to position [625, 0]
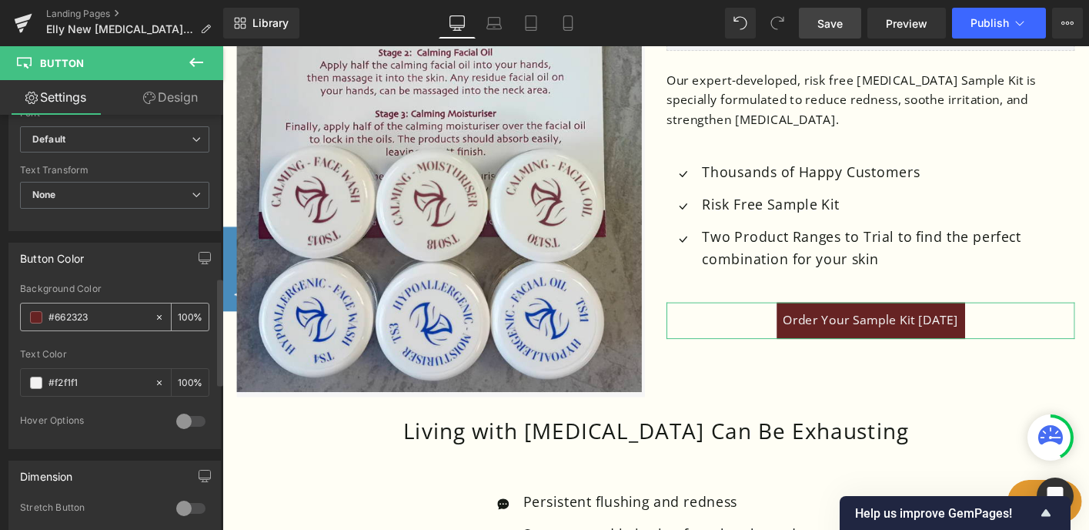
click at [129, 315] on input "#662323" at bounding box center [98, 317] width 99 height 17
click at [37, 314] on span at bounding box center [36, 317] width 12 height 12
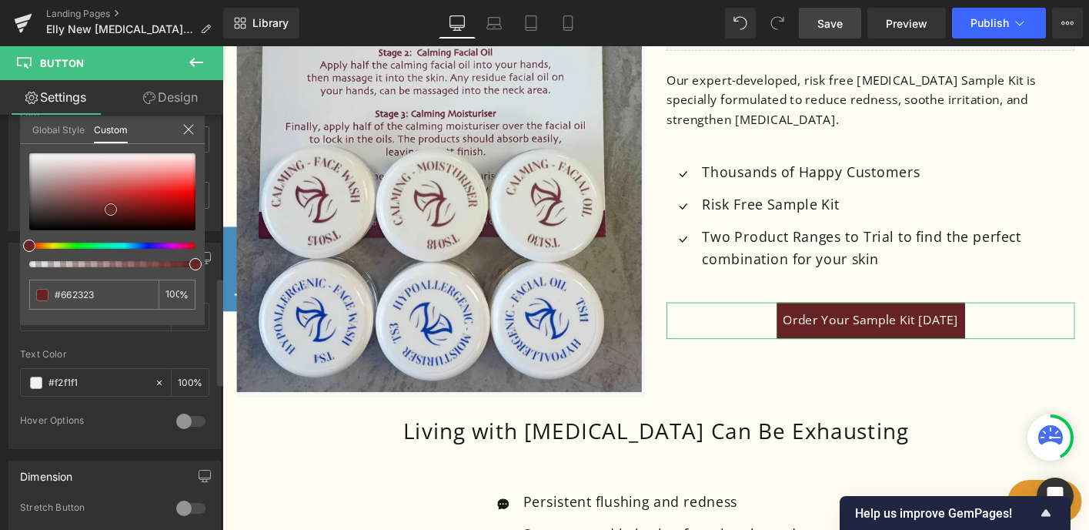
type input "#140000"
click at [189, 227] on div at bounding box center [112, 191] width 166 height 77
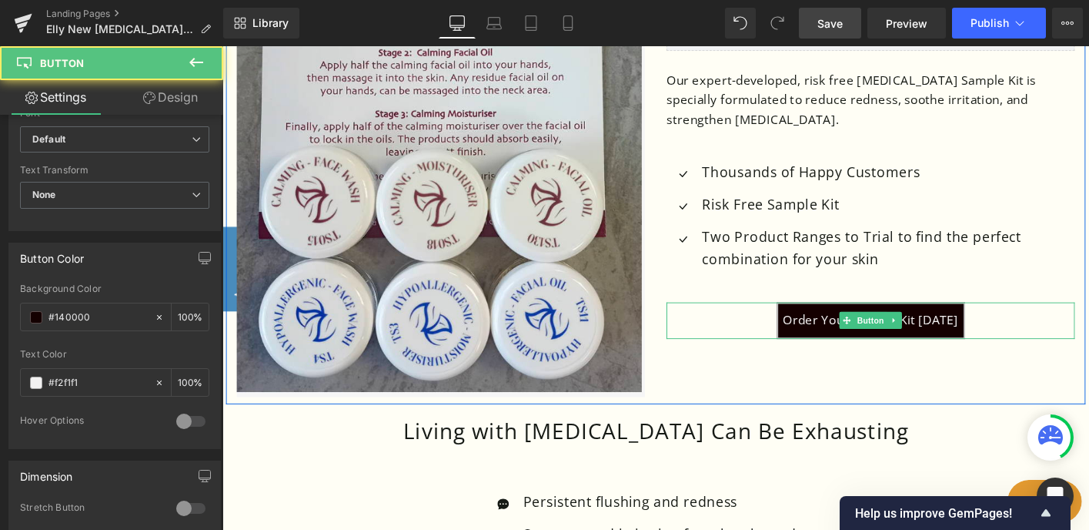
click at [859, 321] on span "Order Your Sample Kit [DATE]" at bounding box center [919, 340] width 189 height 39
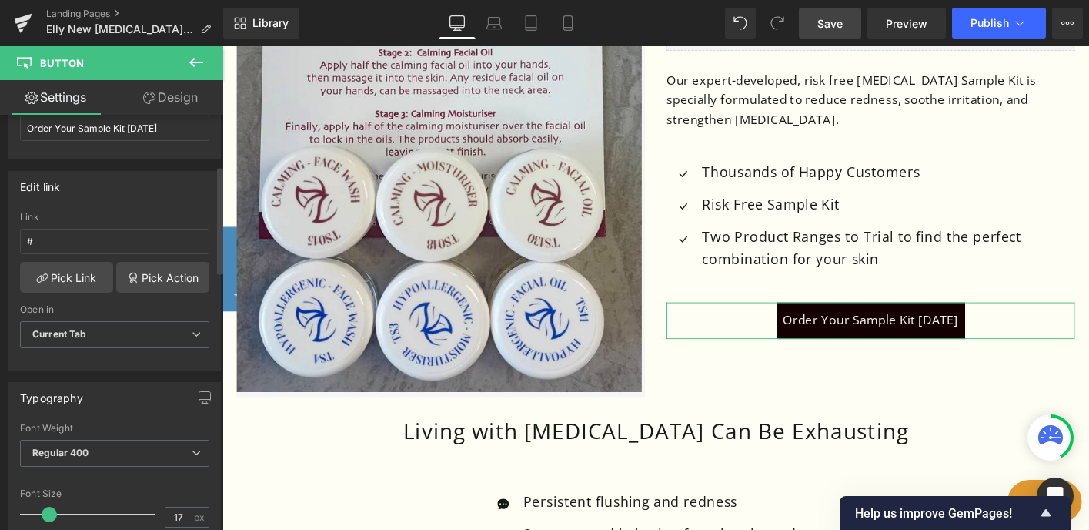
scroll to position [195, 0]
click at [55, 233] on input "#" at bounding box center [114, 239] width 189 height 25
drag, startPoint x: 61, startPoint y: 240, endPoint x: 10, endPoint y: 239, distance: 50.8
click at [9, 240] on div "# Link # Pick Link Pick Action Current Tab New Tab Open in Current Tab Current …" at bounding box center [114, 289] width 211 height 158
paste input "[URL][DOMAIN_NAME]"
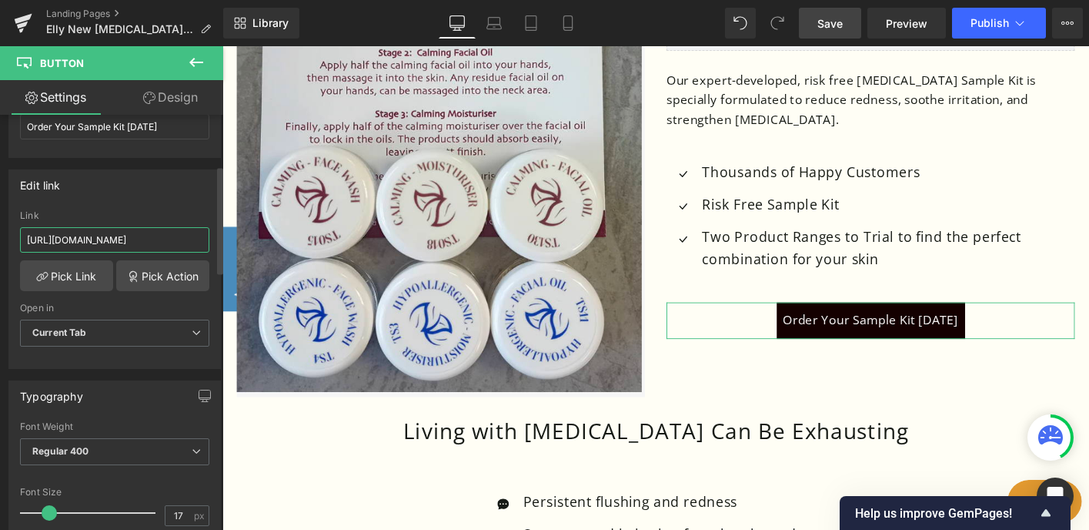
scroll to position [0, 146]
type input "[URL][DOMAIN_NAME]"
click at [192, 332] on icon at bounding box center [196, 332] width 9 height 9
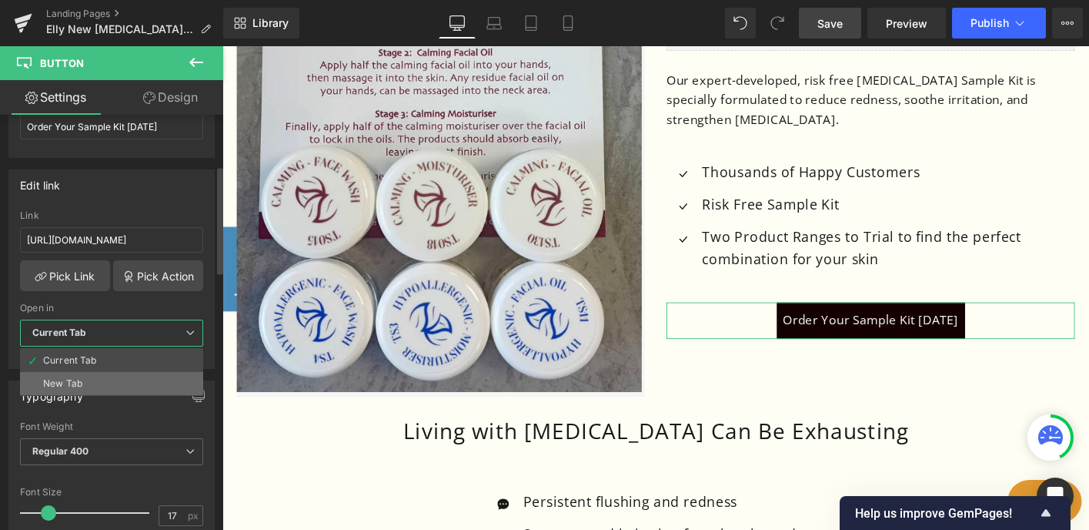
click at [166, 376] on li "New Tab" at bounding box center [111, 383] width 183 height 23
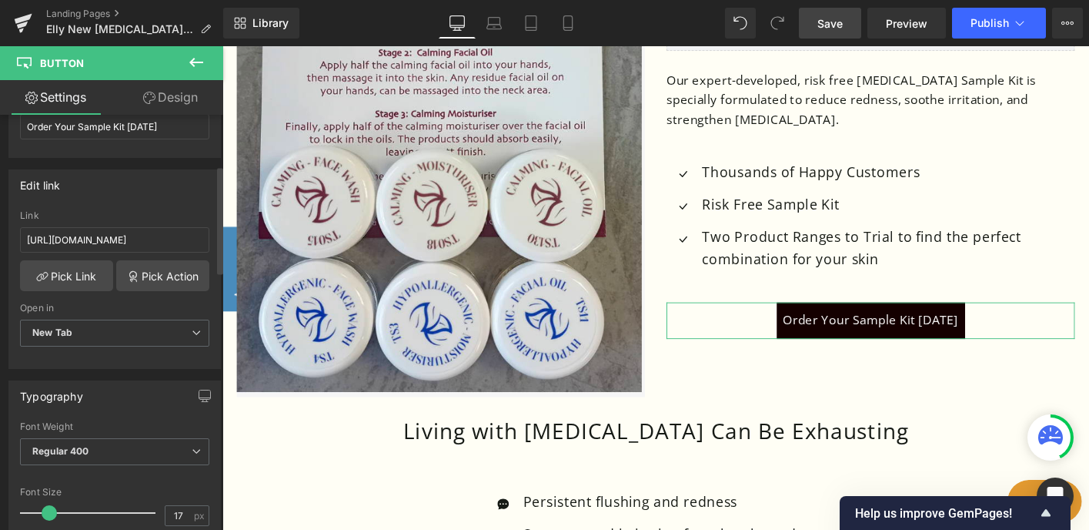
click at [190, 304] on div "Open in" at bounding box center [114, 308] width 189 height 11
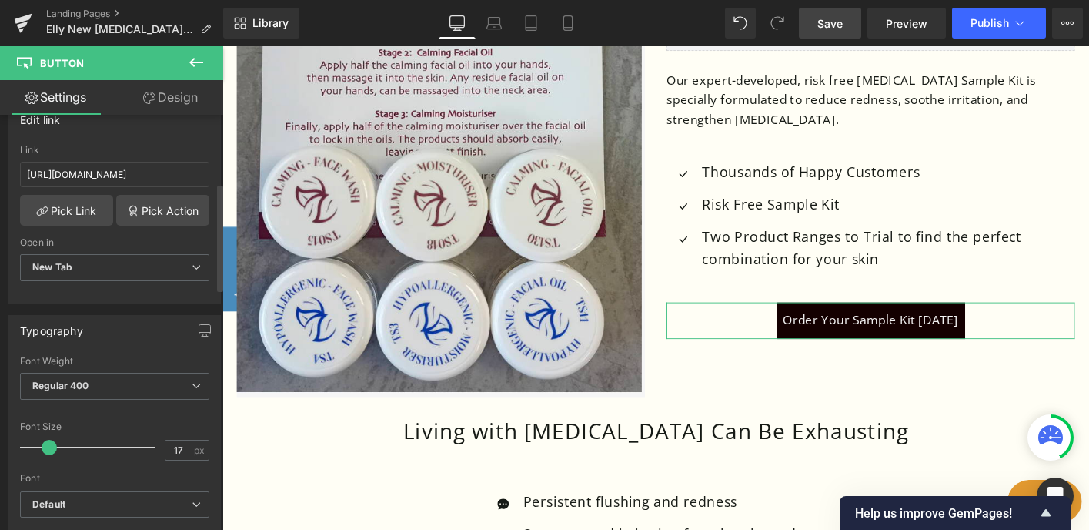
scroll to position [261, 0]
click at [192, 263] on icon at bounding box center [196, 266] width 9 height 9
click at [179, 236] on div "Open in" at bounding box center [114, 241] width 189 height 11
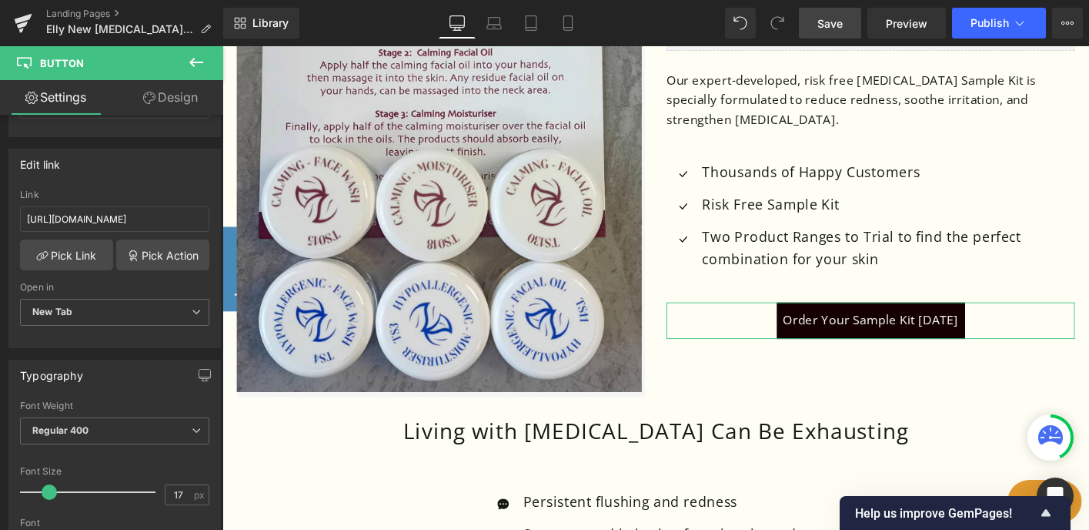
scroll to position [131, 0]
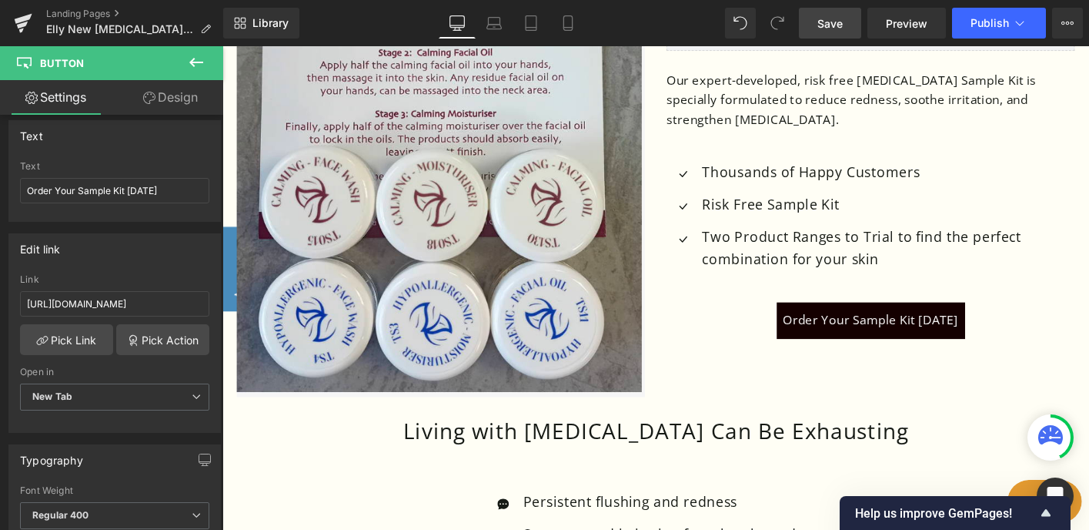
click at [834, 25] on span "Save" at bounding box center [830, 23] width 25 height 16
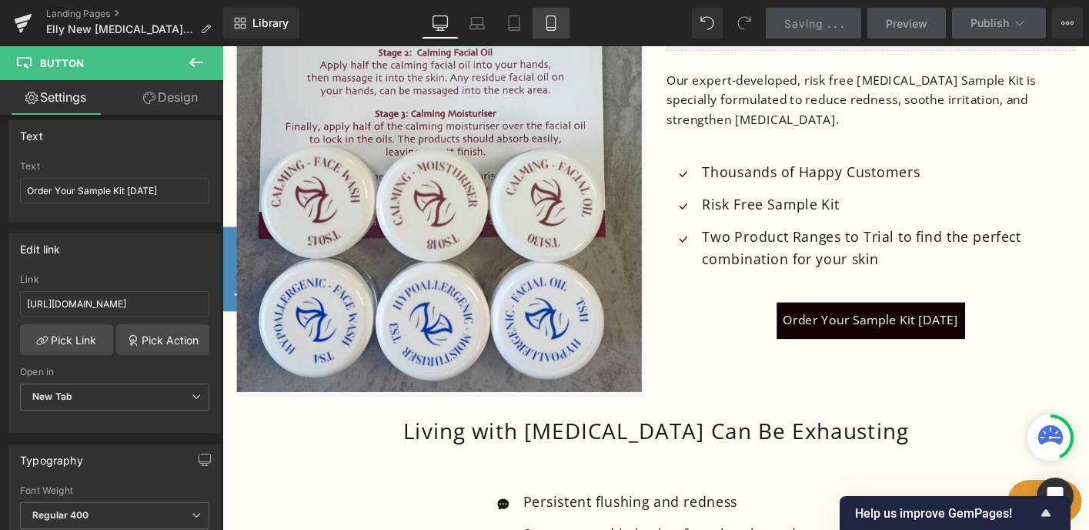
click at [553, 19] on icon at bounding box center [551, 22] width 15 height 15
type input "100"
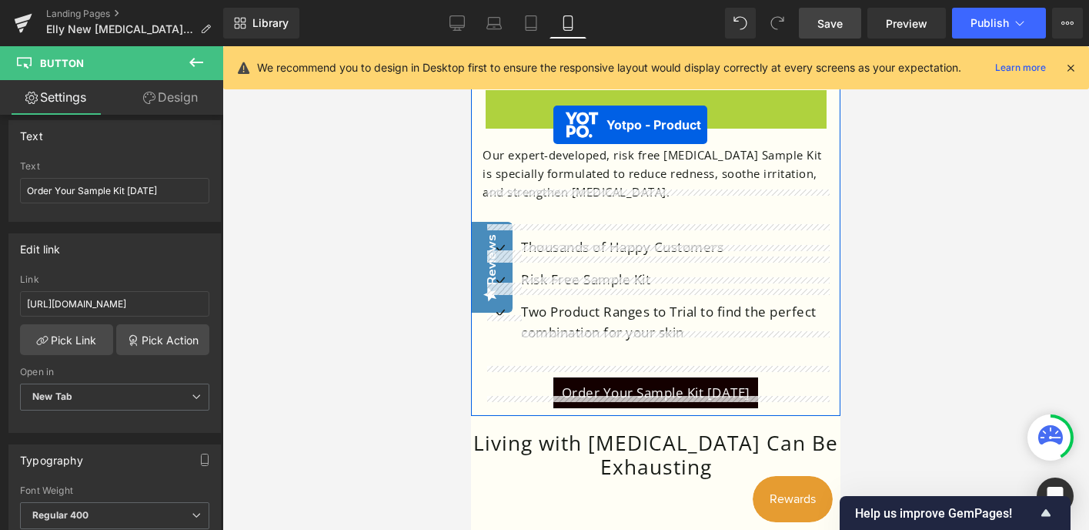
scroll to position [1011, 0]
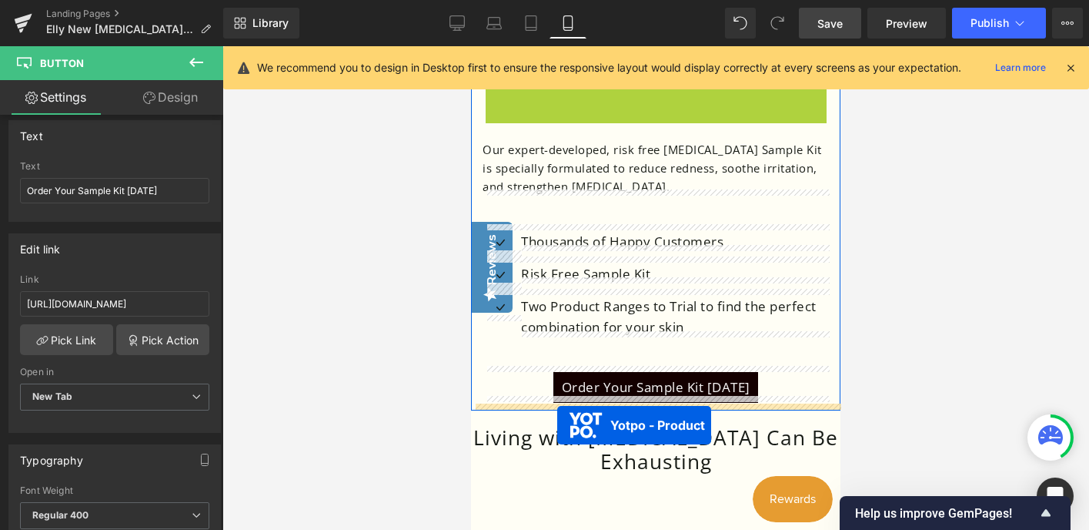
drag, startPoint x: 551, startPoint y: 333, endPoint x: 557, endPoint y: 425, distance: 91.8
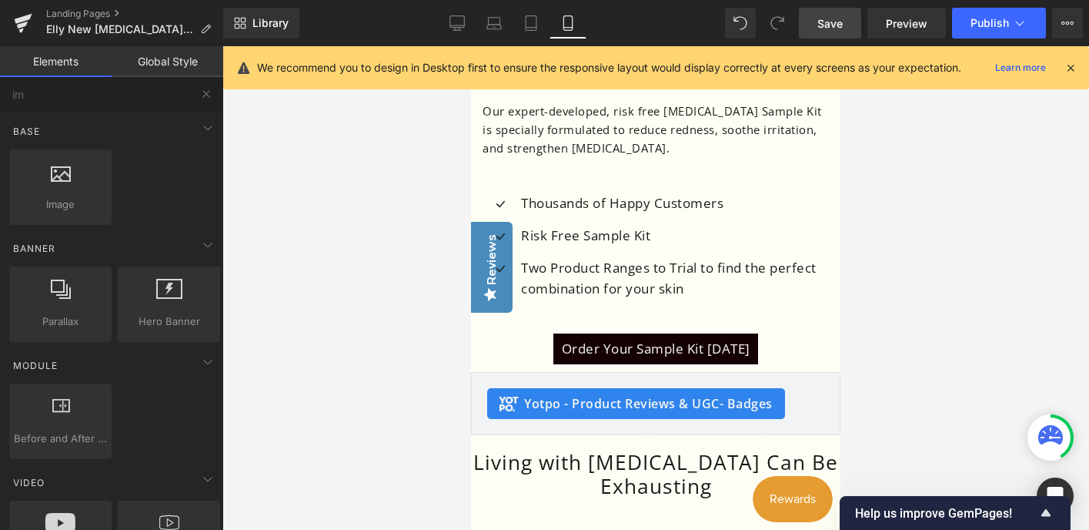
click at [349, 350] on div at bounding box center [656, 288] width 867 height 484
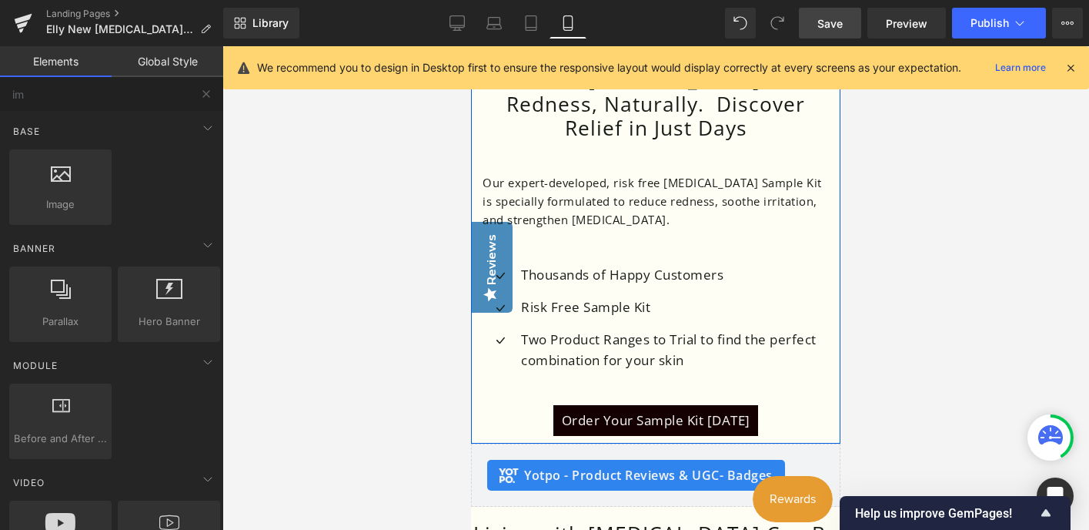
scroll to position [944, 0]
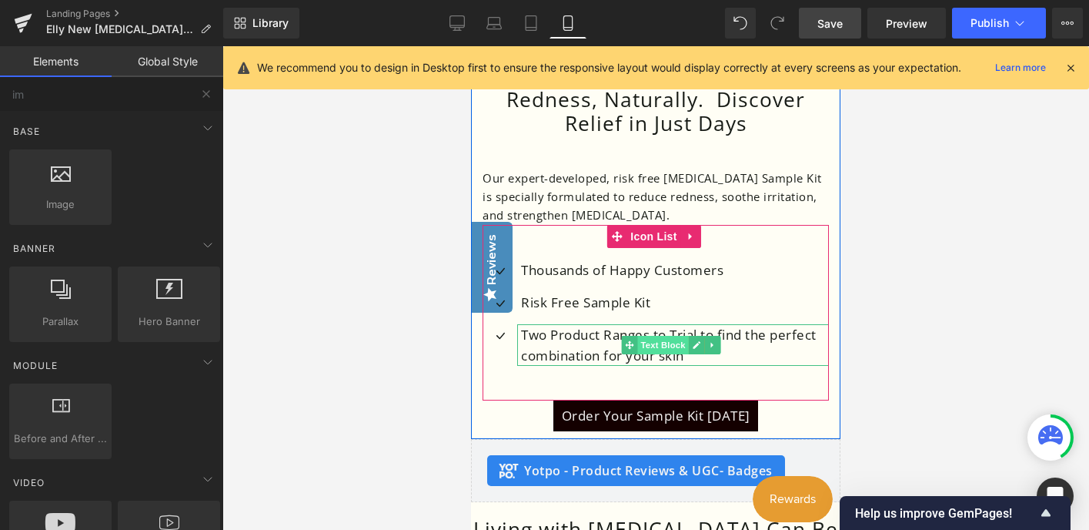
click at [659, 336] on span "Text Block" at bounding box center [662, 345] width 51 height 18
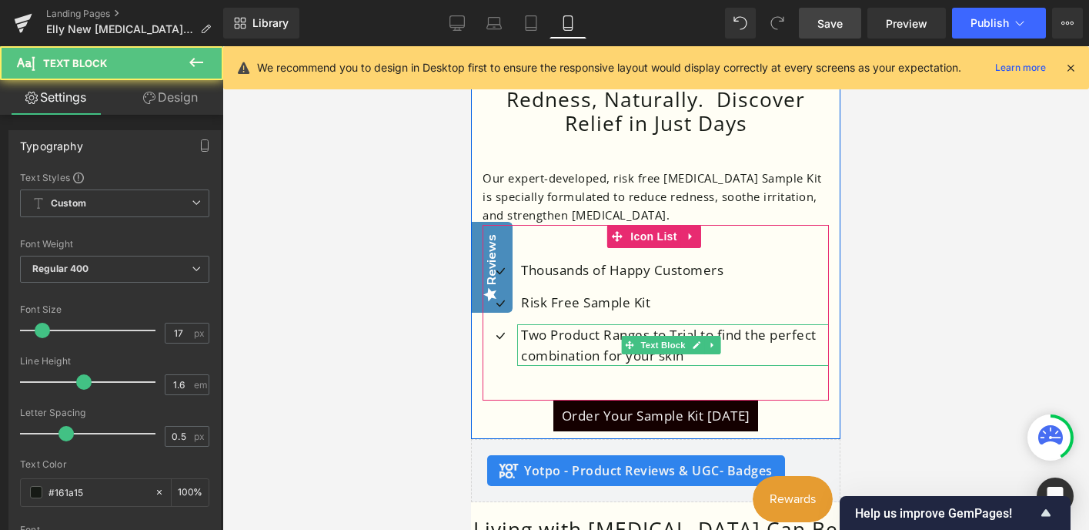
click at [682, 324] on p "Two Product Ranges to Trial to find the perfect combination for your skin" at bounding box center [675, 345] width 308 height 42
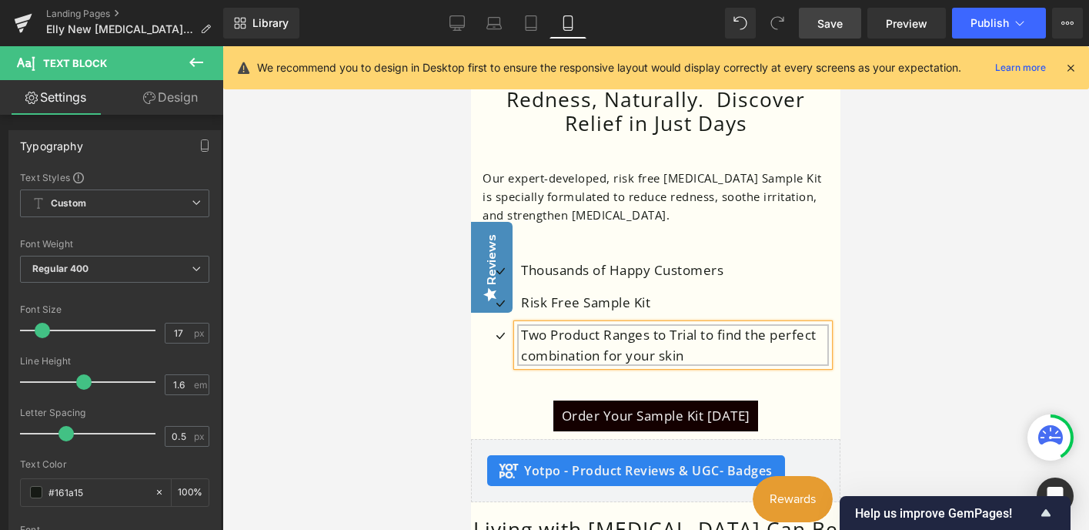
click at [685, 335] on p "Two Product Ranges to Trial to find the perfect combination for your skin" at bounding box center [675, 345] width 308 height 42
drag, startPoint x: 600, startPoint y: 329, endPoint x: 520, endPoint y: 323, distance: 79.5
click at [520, 324] on div "Two Product Ranges to trial to find the perfect combination for your skin" at bounding box center [673, 345] width 312 height 42
click at [696, 351] on p "Two ranges to trial to find the perfect combination for your skin" at bounding box center [675, 345] width 308 height 42
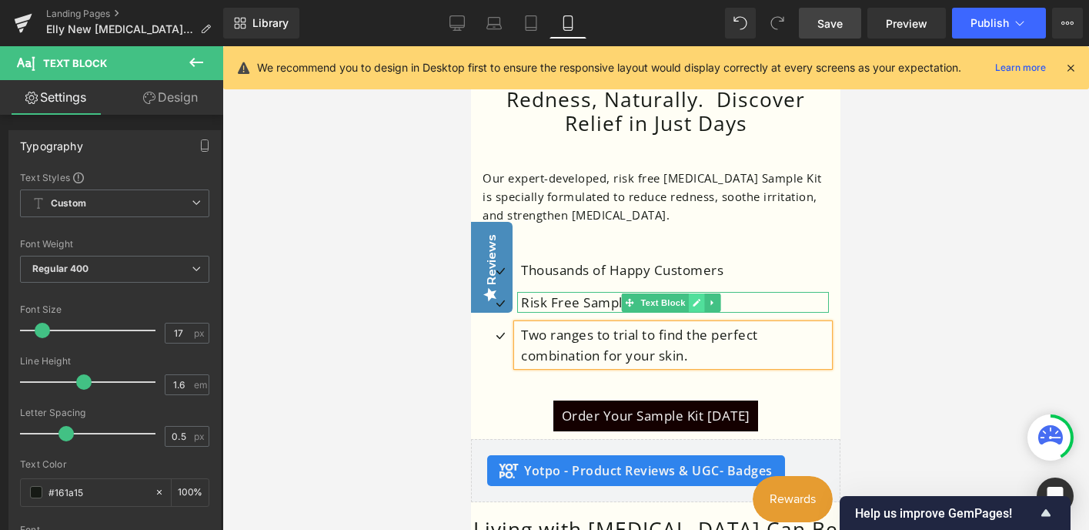
click at [698, 299] on icon at bounding box center [697, 303] width 8 height 8
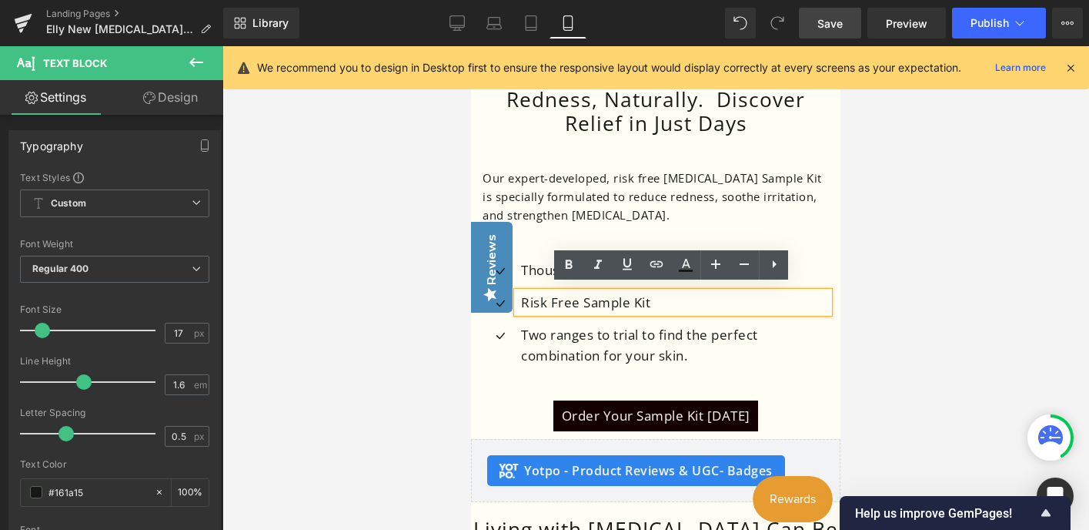
click at [700, 211] on p "Our expert-developed, risk free [MEDICAL_DATA] Sample Kit is specially formulat…" at bounding box center [656, 196] width 346 height 55
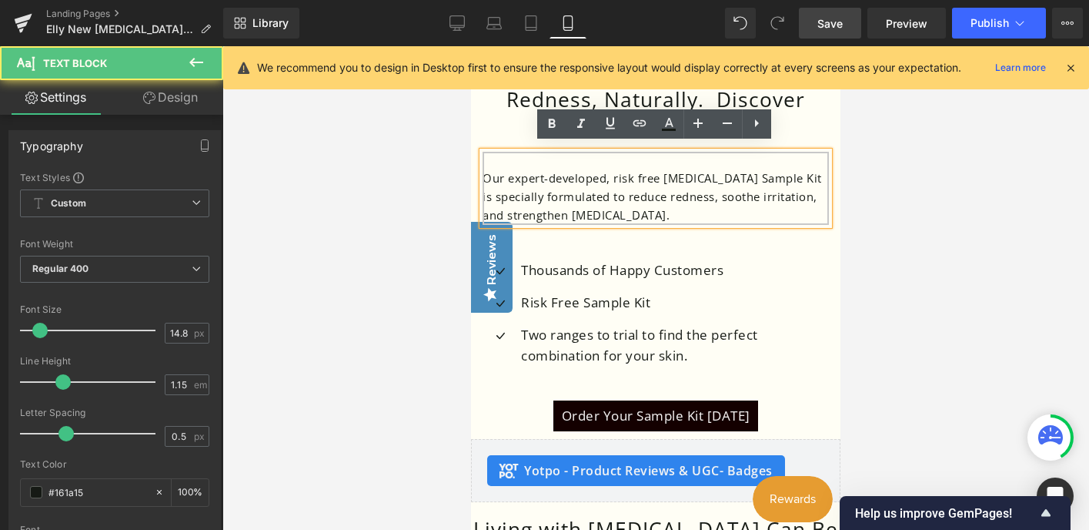
click at [690, 175] on p "Our expert-developed, risk free [MEDICAL_DATA] Sample Kit is specially formulat…" at bounding box center [656, 196] width 346 height 55
drag, startPoint x: 714, startPoint y: 172, endPoint x: 668, endPoint y: 171, distance: 46.2
click at [668, 171] on p "Our expert-developed, risk free [MEDICAL_DATA] Sample Kit is specially formulat…" at bounding box center [656, 196] width 346 height 55
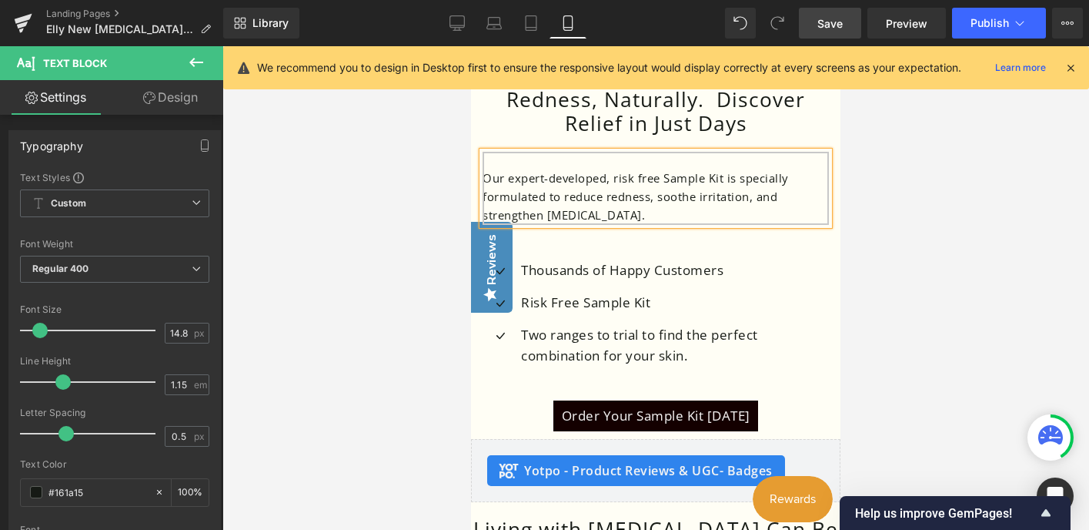
click at [724, 172] on p "Our expert-developed, risk free Sample Kit is specially formulated to reduce re…" at bounding box center [656, 196] width 346 height 55
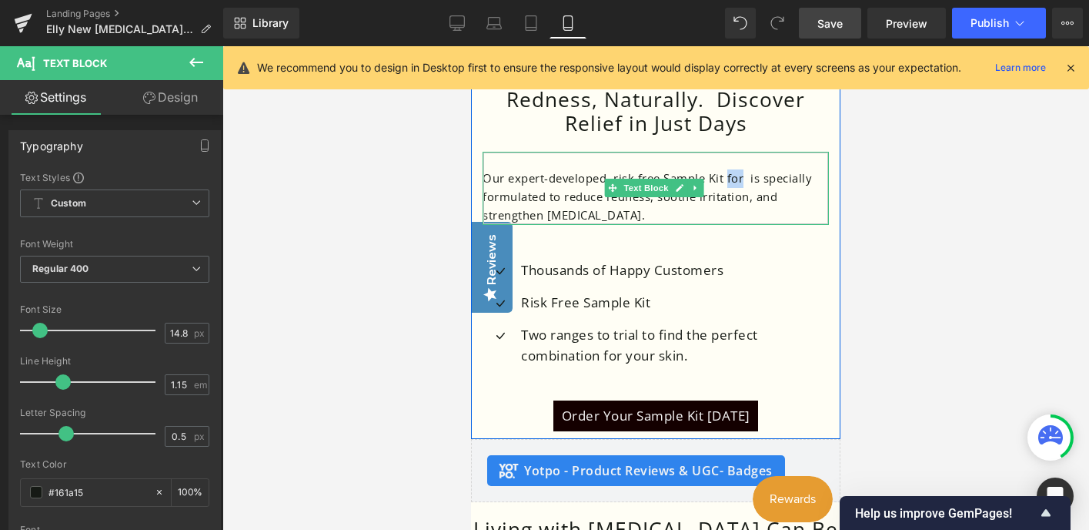
drag, startPoint x: 746, startPoint y: 171, endPoint x: 731, endPoint y: 170, distance: 15.4
click at [731, 170] on p "Our expert-developed, risk free Sample Kit for is specially formulated to reduc…" at bounding box center [656, 196] width 346 height 55
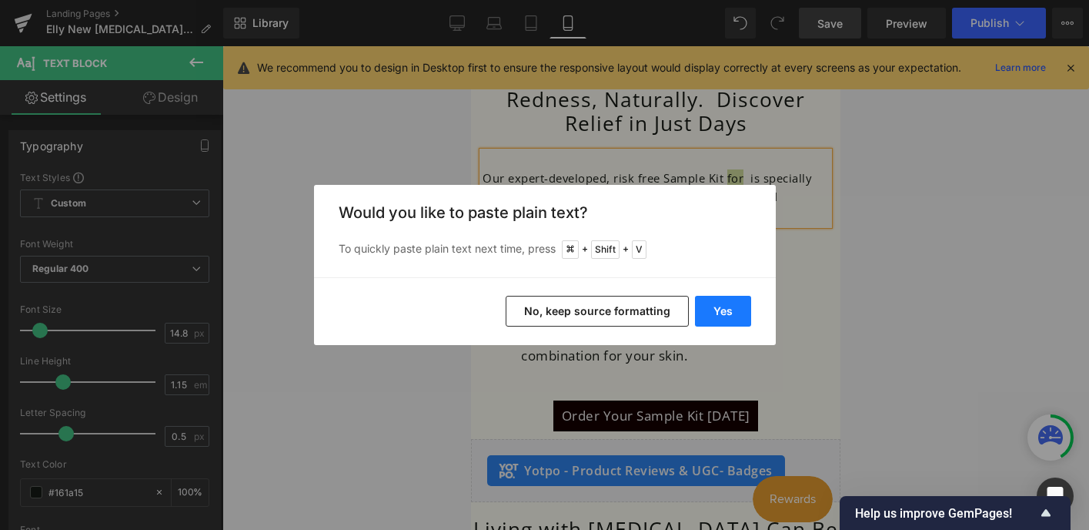
click at [722, 316] on button "Yes" at bounding box center [723, 311] width 56 height 31
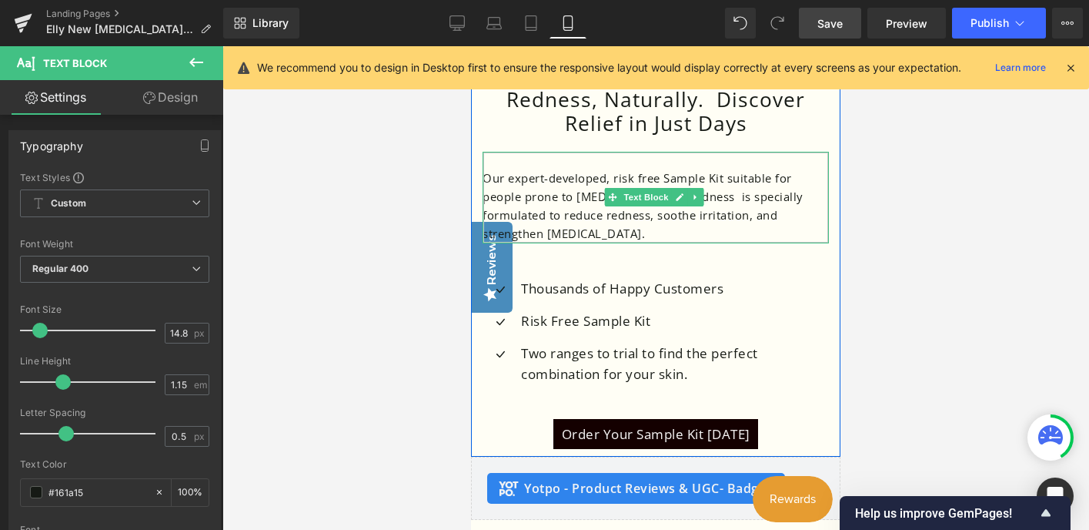
click at [694, 152] on p at bounding box center [656, 161] width 346 height 18
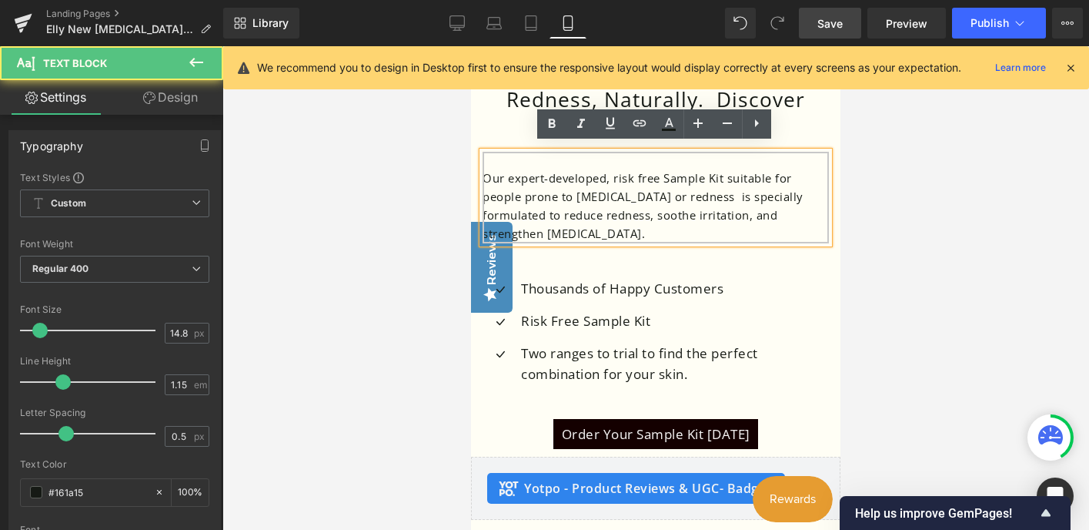
click at [735, 179] on p "Our expert-developed, risk free Sample Kit suitable for people prone to [MEDICA…" at bounding box center [656, 205] width 346 height 73
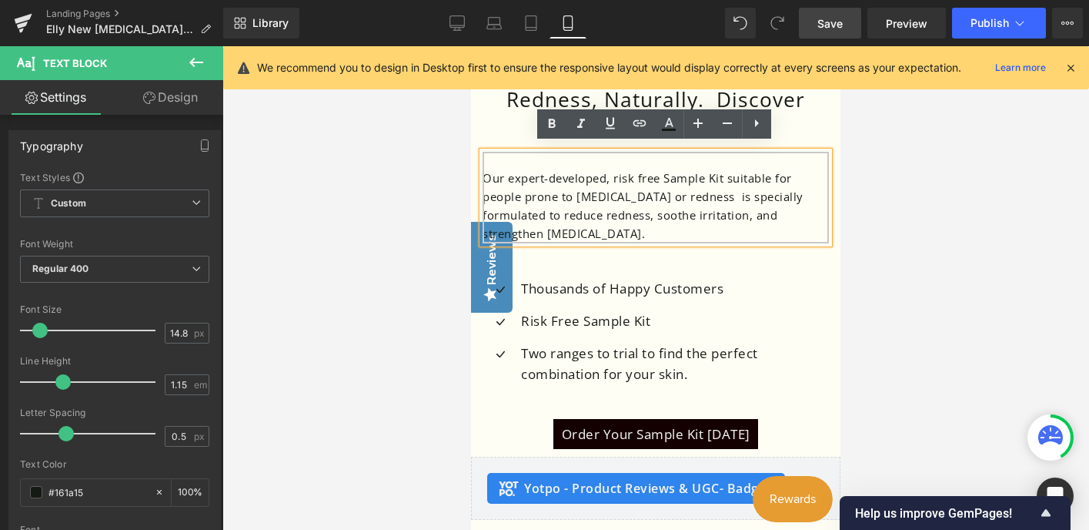
click at [727, 172] on p "Our expert-developed, risk free Sample Kit suitable for people prone to [MEDICA…" at bounding box center [656, 205] width 346 height 73
click at [871, 216] on div at bounding box center [656, 288] width 867 height 484
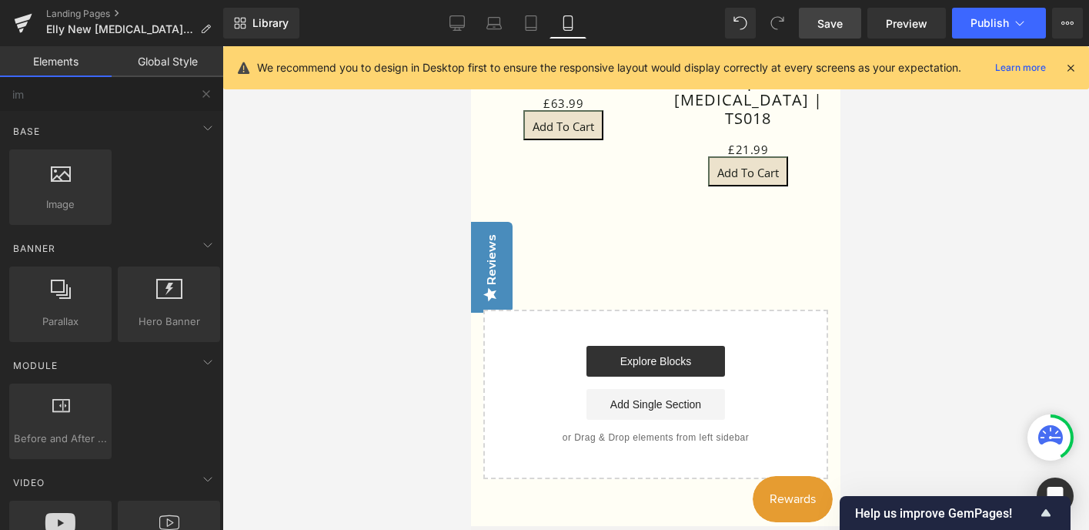
scroll to position [4312, 0]
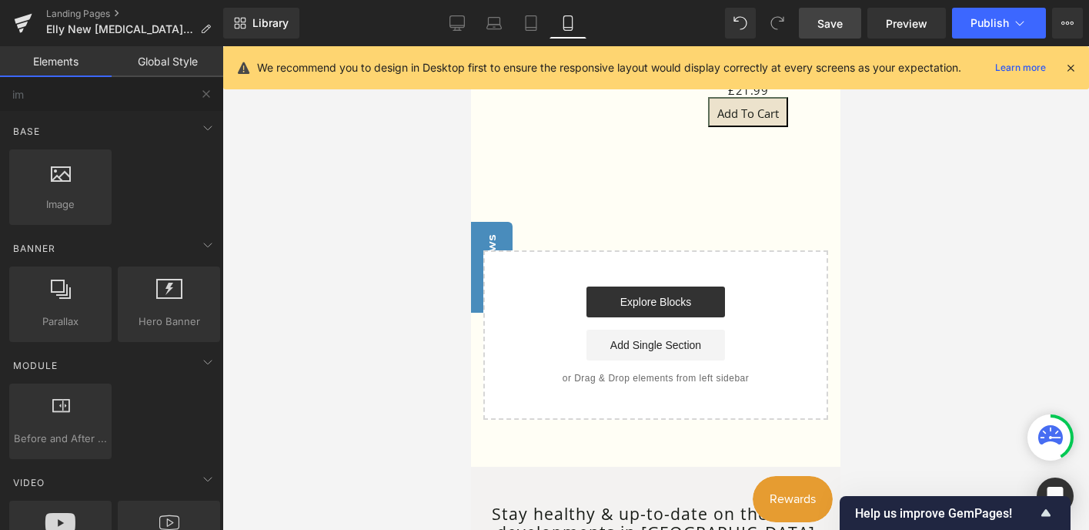
click at [835, 20] on span "Save" at bounding box center [830, 23] width 25 height 16
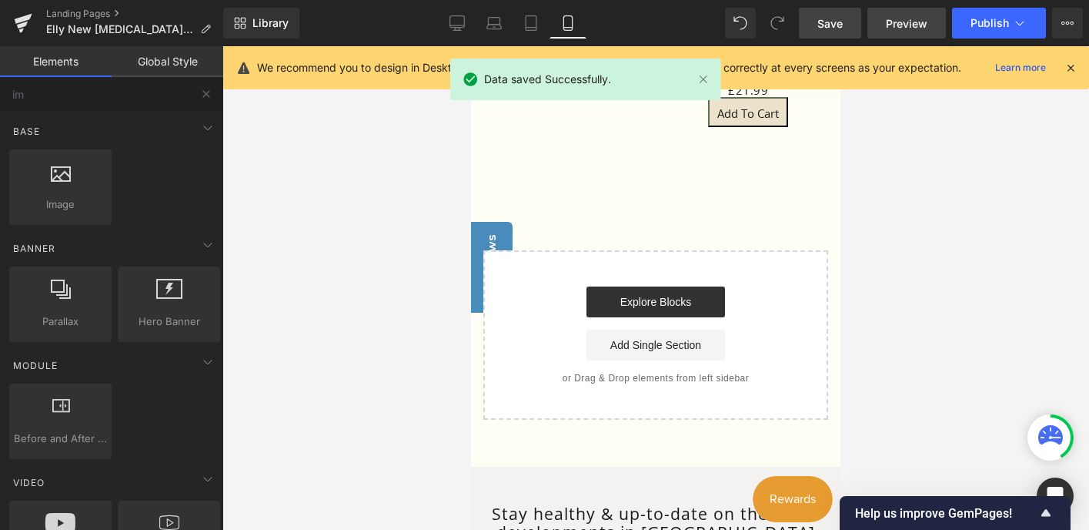
click at [909, 21] on span "Preview" at bounding box center [907, 23] width 42 height 16
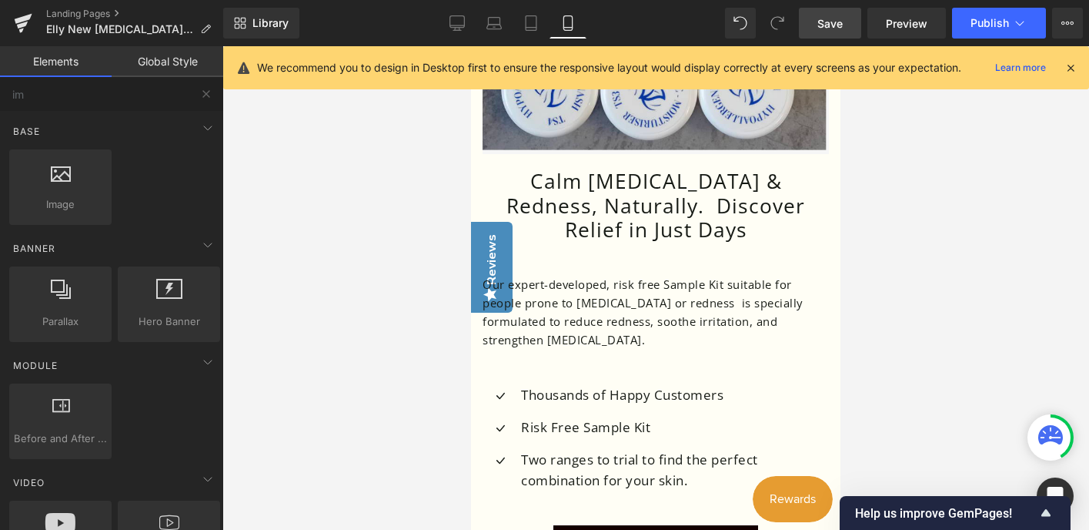
scroll to position [859, 0]
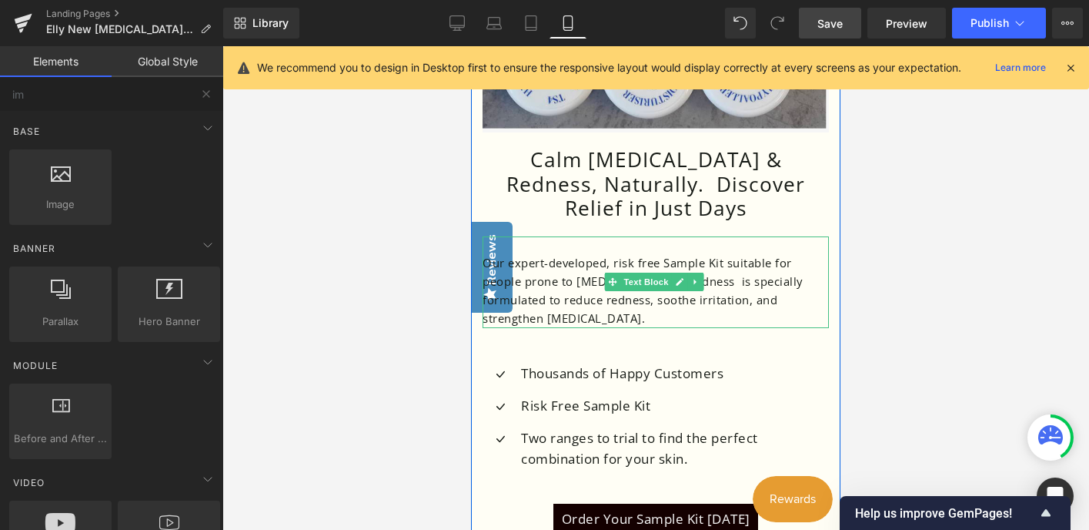
click at [739, 287] on p "Our expert-developed, risk free Sample Kit suitable for people prone to [MEDICA…" at bounding box center [656, 290] width 346 height 73
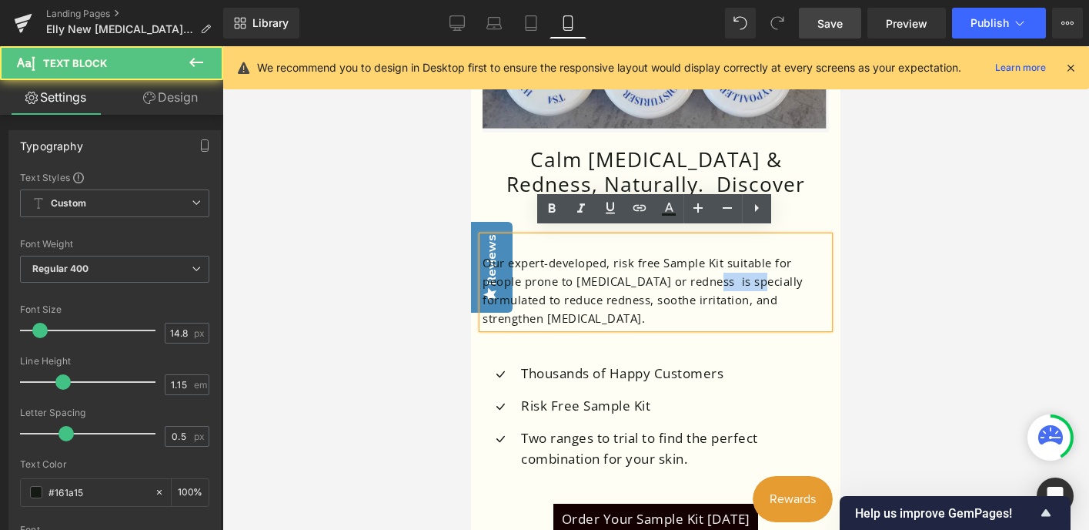
drag, startPoint x: 754, startPoint y: 274, endPoint x: 706, endPoint y: 274, distance: 47.7
click at [706, 274] on p "Our expert-developed, risk free Sample Kit suitable for people prone to [MEDICA…" at bounding box center [656, 290] width 346 height 73
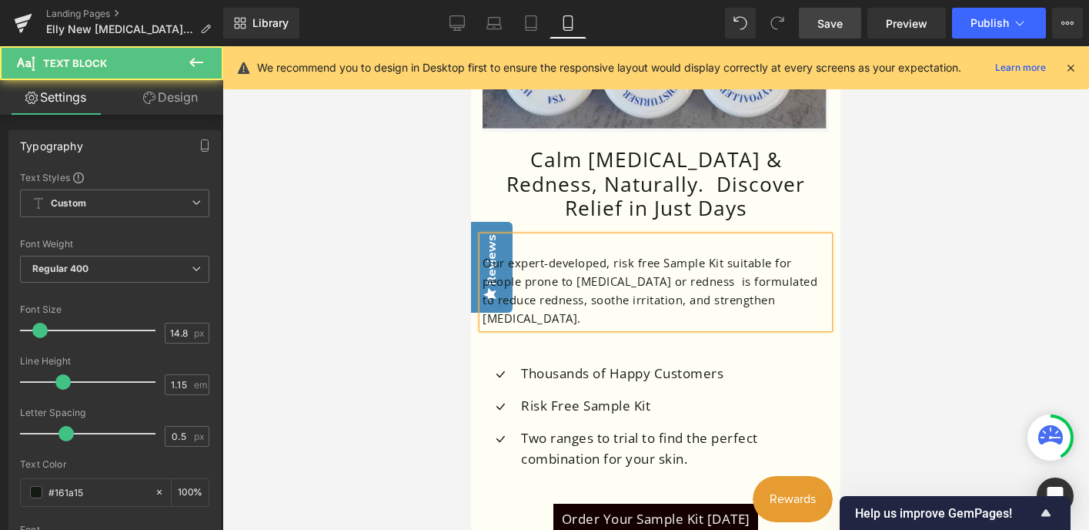
click at [676, 310] on p "Our expert-developed, risk free Sample Kit suitable for people prone to [MEDICA…" at bounding box center [656, 290] width 346 height 73
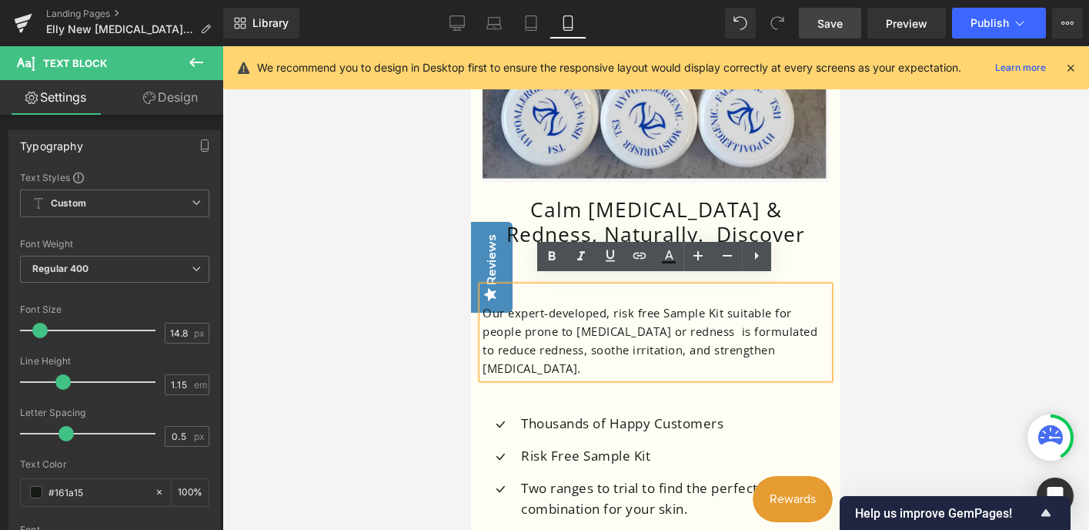
scroll to position [808, 0]
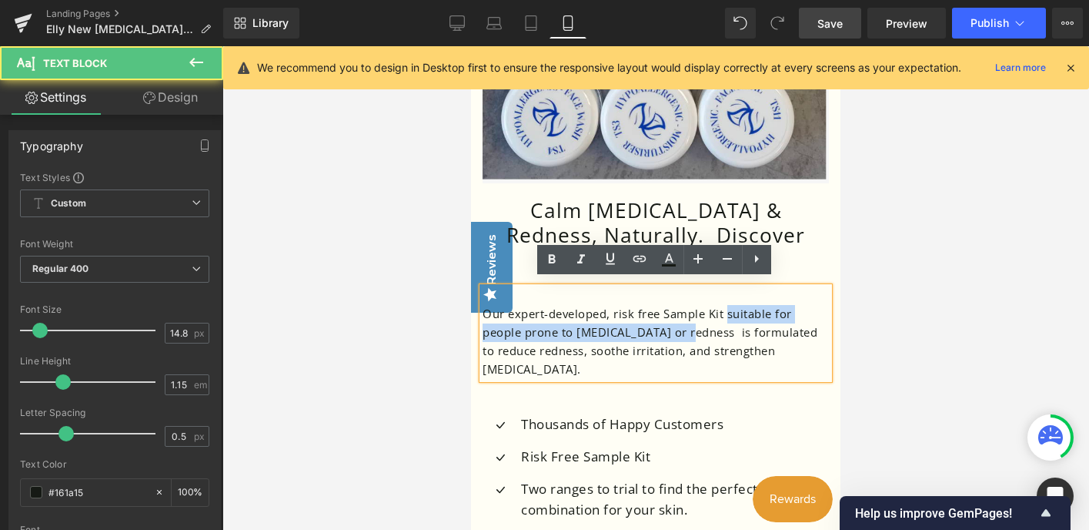
drag, startPoint x: 688, startPoint y: 324, endPoint x: 730, endPoint y: 305, distance: 45.8
click at [730, 305] on p "Our expert-developed, risk free Sample Kit suitable for people prone to [MEDICA…" at bounding box center [656, 341] width 346 height 73
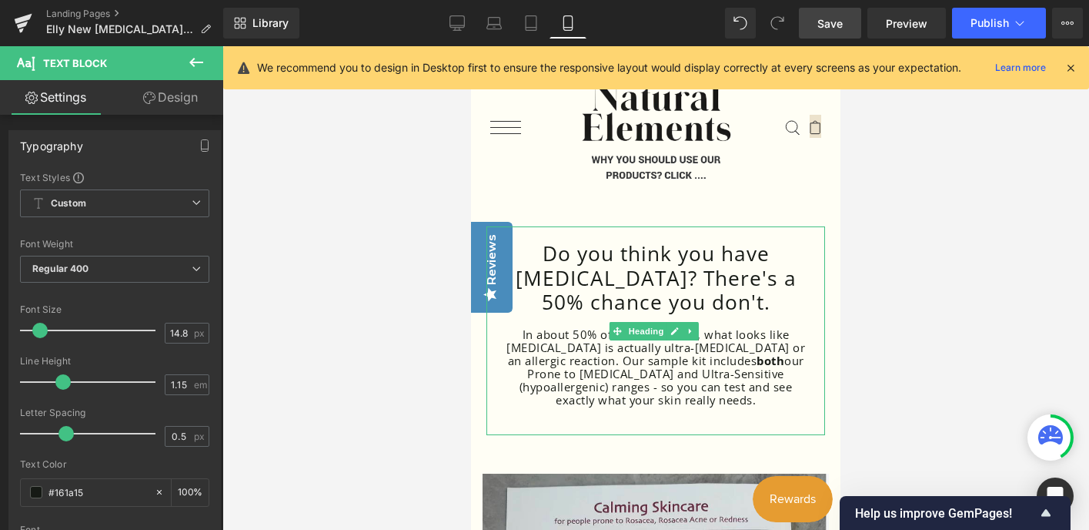
scroll to position [85, 0]
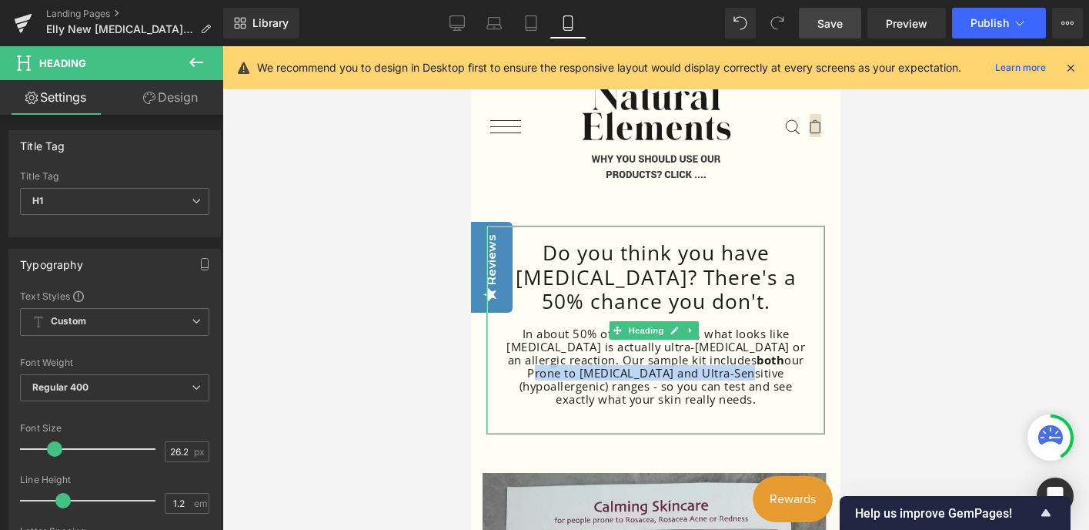
drag, startPoint x: 752, startPoint y: 359, endPoint x: 660, endPoint y: 367, distance: 92.8
click at [660, 367] on div "In about 50% of our customers, what looks like [MEDICAL_DATA] is actually ultra…" at bounding box center [656, 366] width 308 height 79
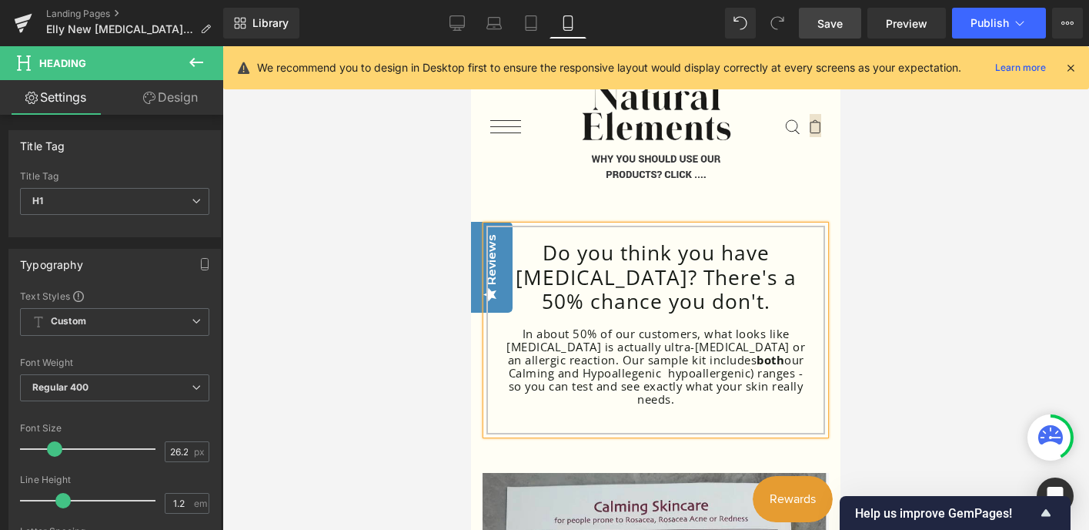
click at [712, 373] on div "In about 50% of our customers, what looks like [MEDICAL_DATA] is actually ultra…" at bounding box center [656, 366] width 308 height 79
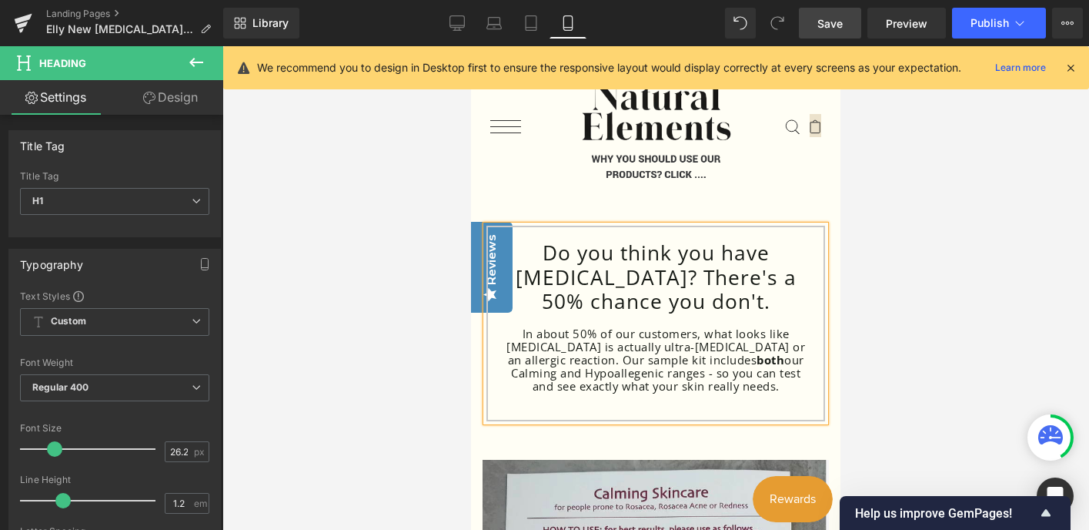
click at [564, 372] on div "In about 50% of our customers, what looks like [MEDICAL_DATA] is actually ultra…" at bounding box center [656, 359] width 308 height 65
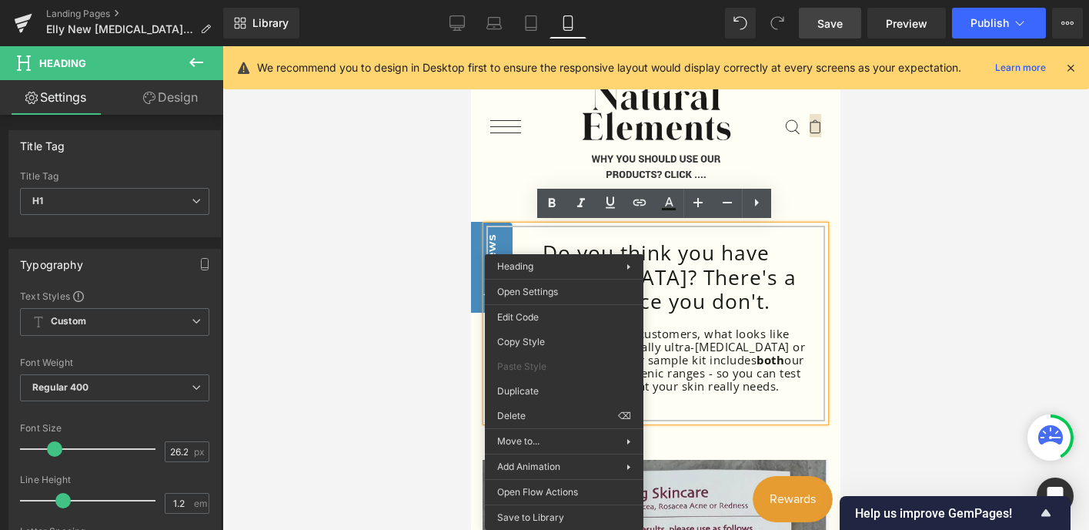
click at [695, 368] on div "In about 50% of our customers, what looks like [MEDICAL_DATA] is actually ultra…" at bounding box center [656, 359] width 308 height 65
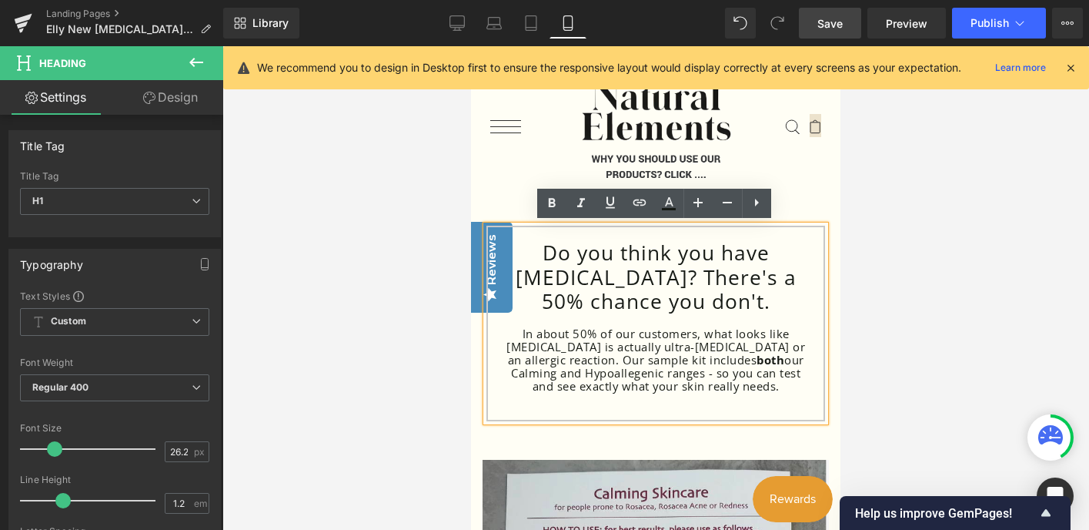
click at [576, 368] on div "In about 50% of our customers, what looks like [MEDICAL_DATA] is actually ultra…" at bounding box center [656, 359] width 308 height 65
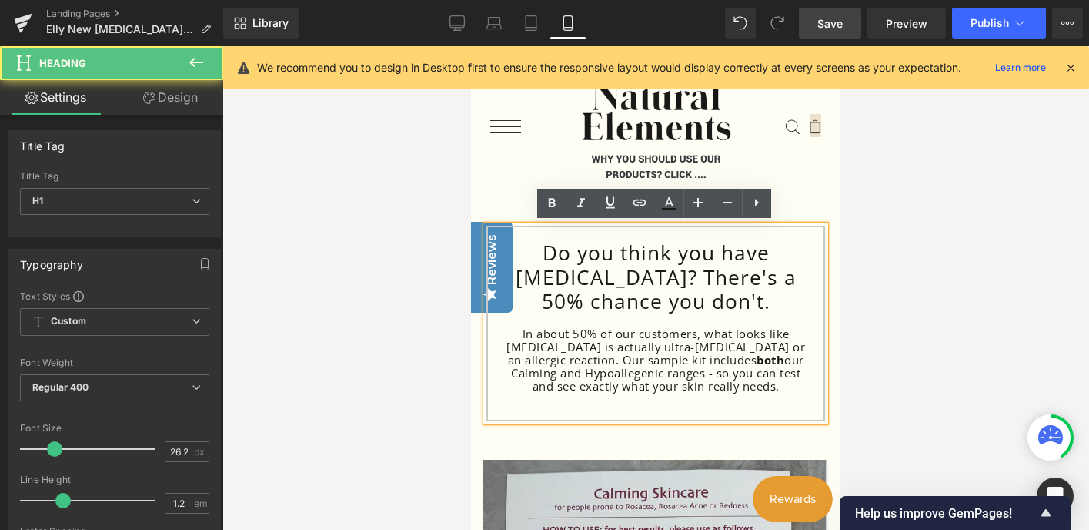
click at [612, 370] on div "In about 50% of our customers, what looks like [MEDICAL_DATA] is actually ultra…" at bounding box center [656, 359] width 308 height 65
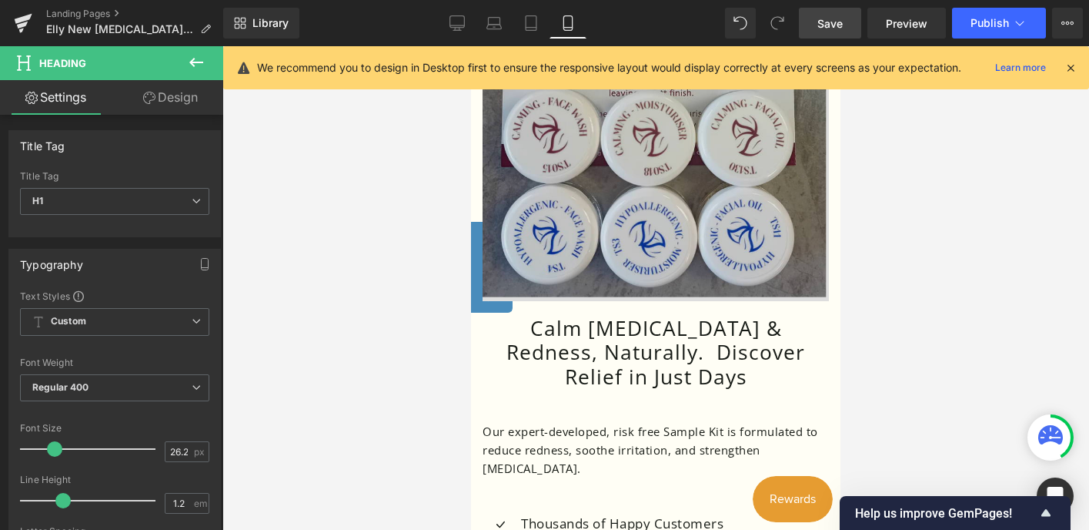
scroll to position [681, 0]
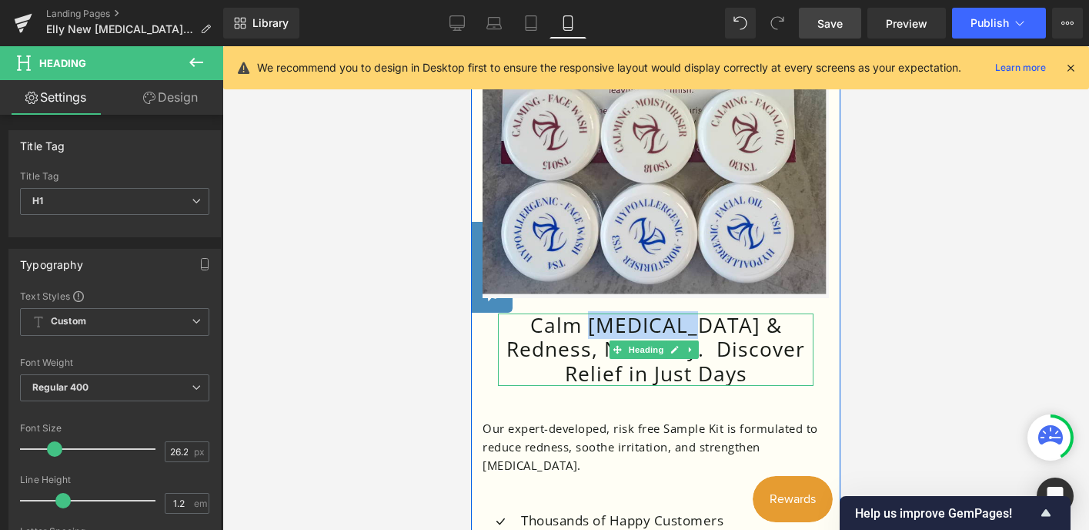
drag, startPoint x: 689, startPoint y: 317, endPoint x: 584, endPoint y: 314, distance: 104.8
click at [584, 314] on h1 "Calm [MEDICAL_DATA] & Redness, Naturally. Discover Relief in Just Days" at bounding box center [656, 349] width 316 height 73
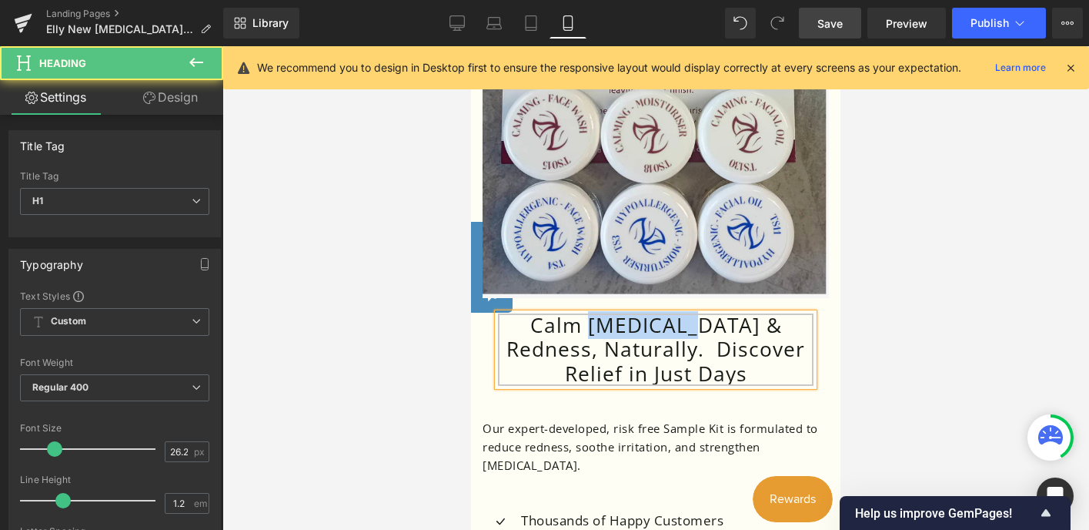
click at [611, 314] on h1 "Calm [MEDICAL_DATA] & Redness, Naturally. Discover Relief in Just Days" at bounding box center [656, 349] width 316 height 73
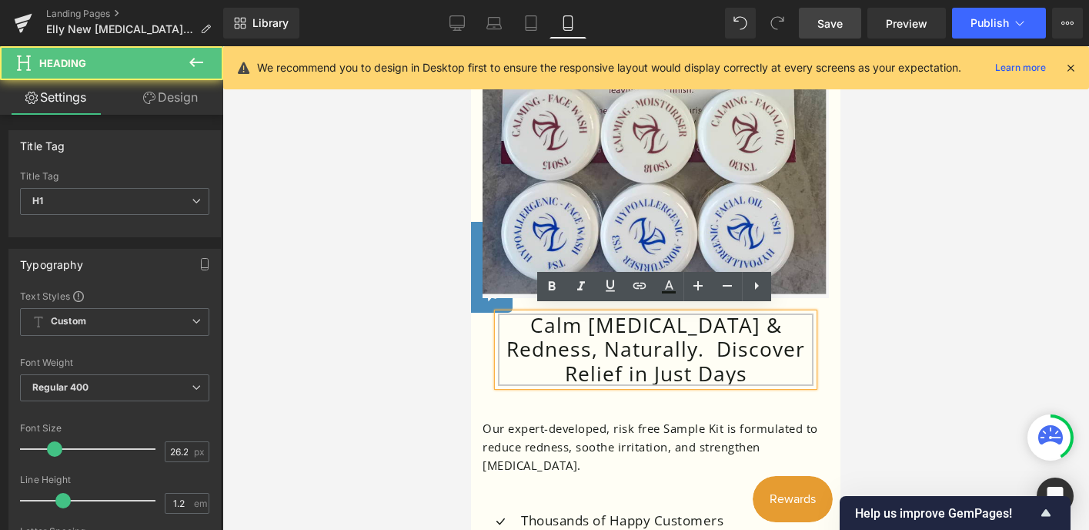
click at [684, 318] on h1 "Calm [MEDICAL_DATA] & Redness, Naturally. Discover Relief in Just Days" at bounding box center [656, 349] width 316 height 73
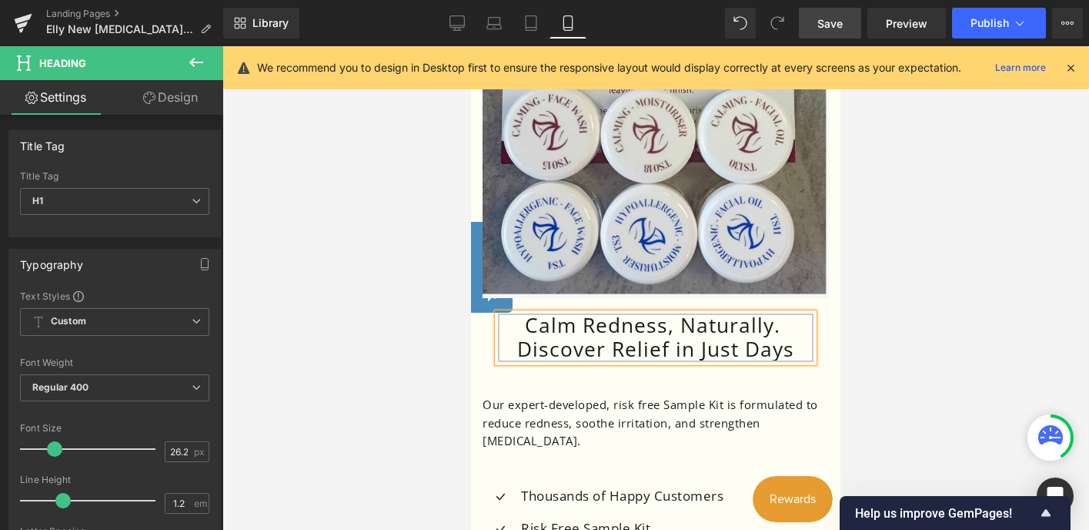
click at [691, 318] on h1 "Calm Redness, Naturally. Discover Relief in Just Days" at bounding box center [656, 337] width 316 height 49
click at [667, 366] on div "Calm Redness, naturally. Discover Relief in Just Days Heading Our expert-develo…" at bounding box center [656, 477] width 370 height 359
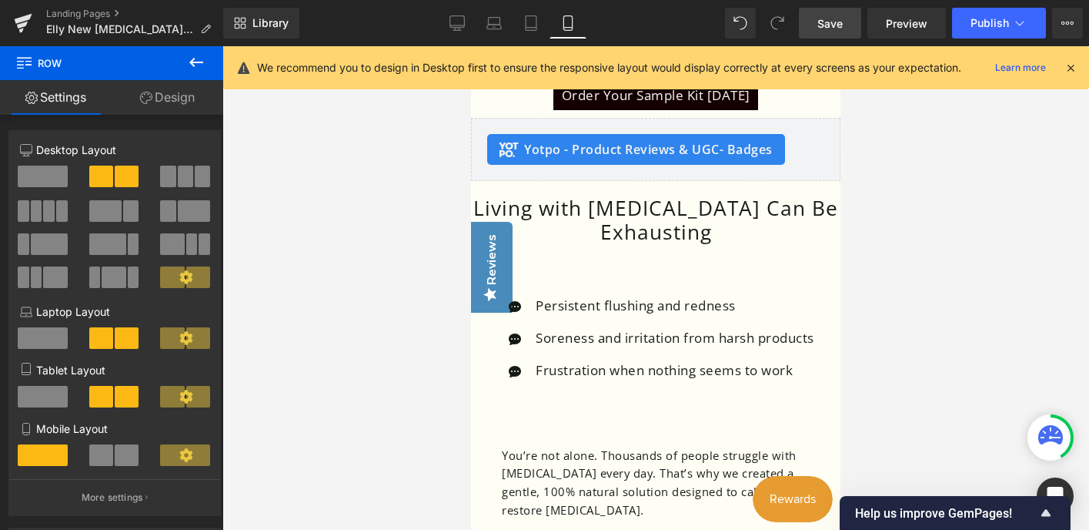
scroll to position [1226, 0]
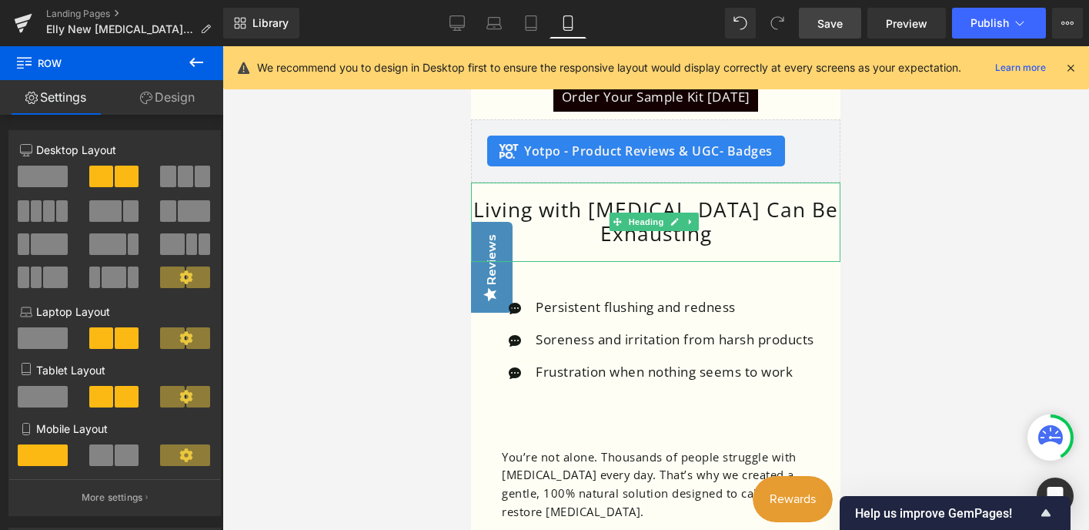
click at [711, 203] on h1 "Living with [MEDICAL_DATA] Can Be Exhausting" at bounding box center [656, 222] width 370 height 49
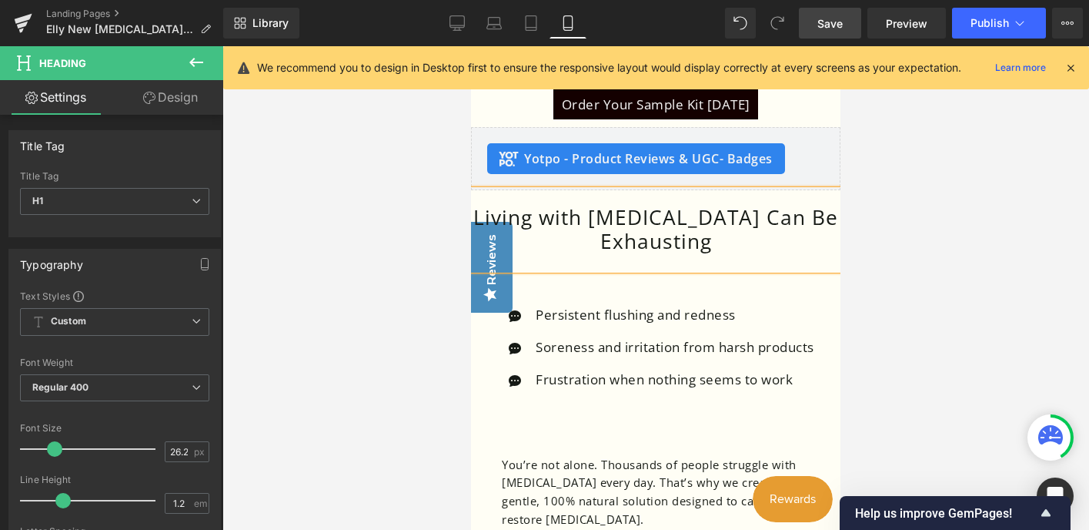
scroll to position [1217, 0]
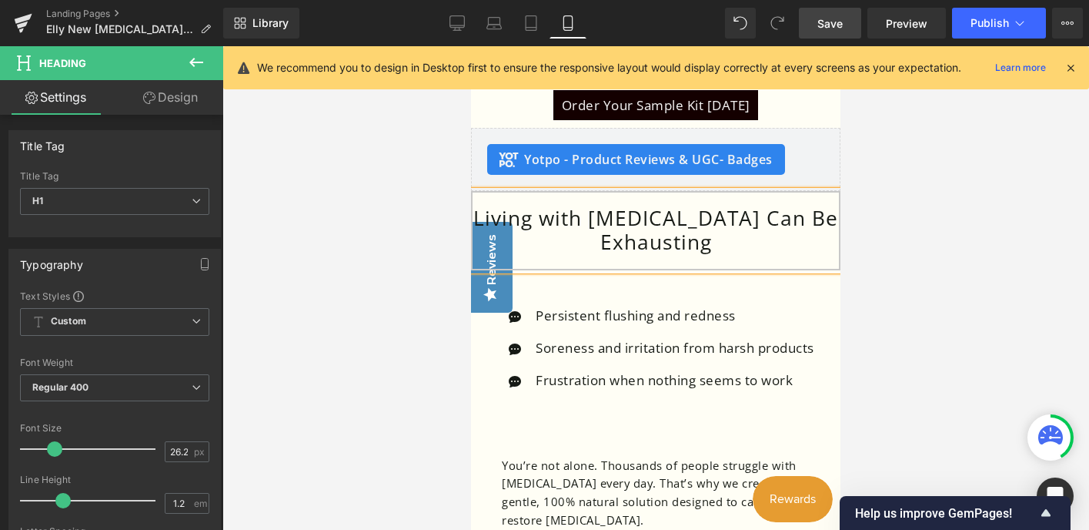
click at [718, 212] on h1 "Living with [MEDICAL_DATA] Can Be Exhausting" at bounding box center [656, 230] width 370 height 49
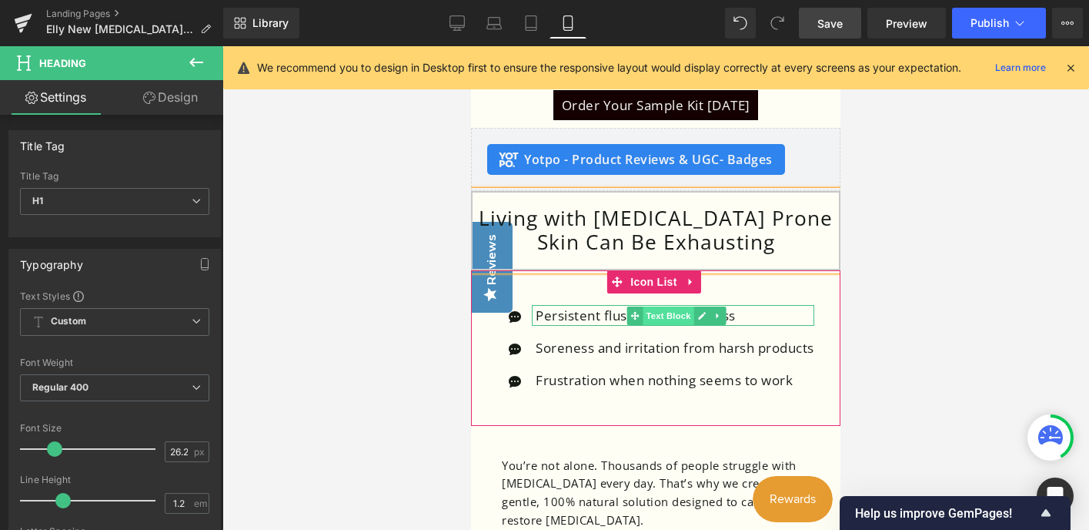
click at [657, 309] on span "Text Block" at bounding box center [668, 315] width 51 height 18
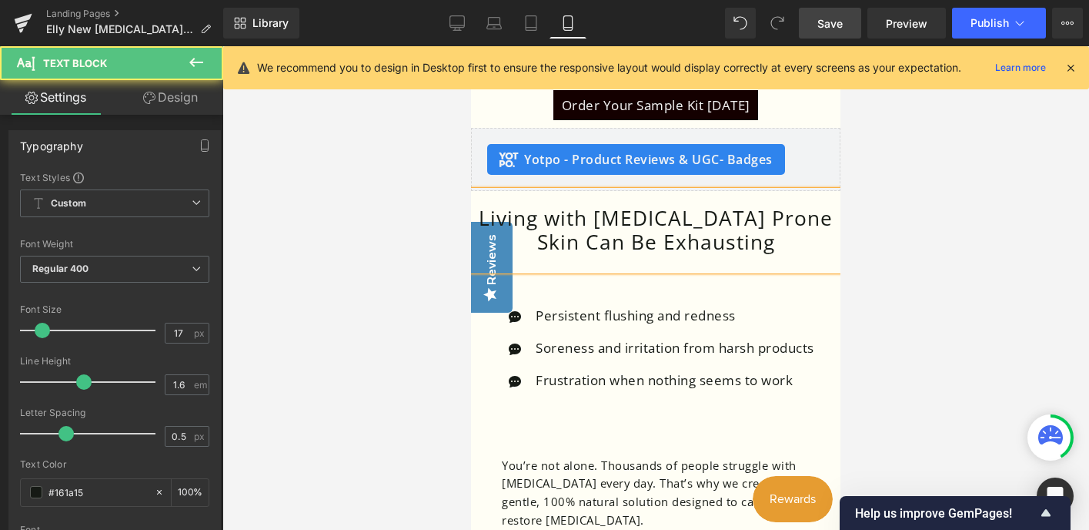
click at [895, 330] on div at bounding box center [656, 288] width 867 height 484
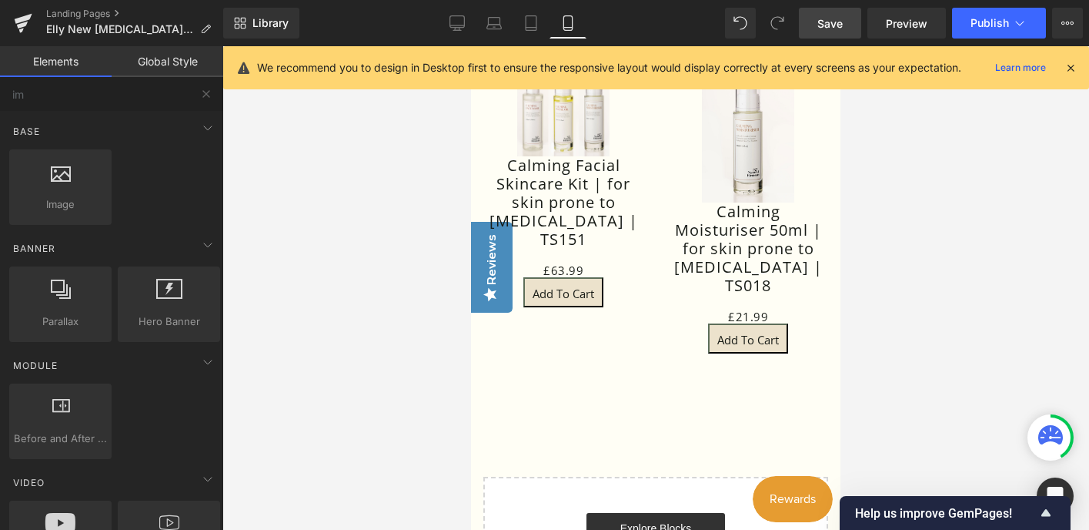
scroll to position [4056, 0]
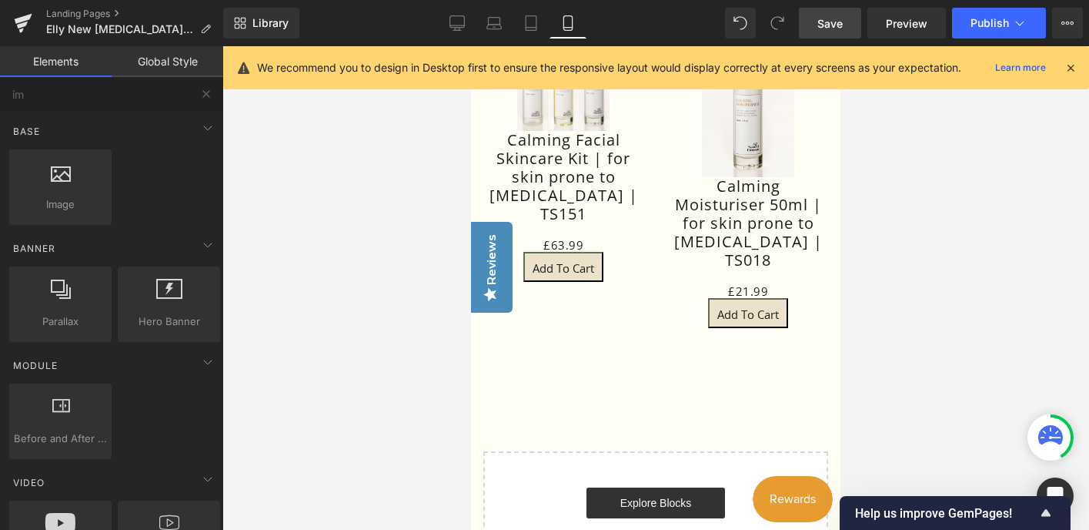
click at [831, 20] on span "Save" at bounding box center [830, 23] width 25 height 16
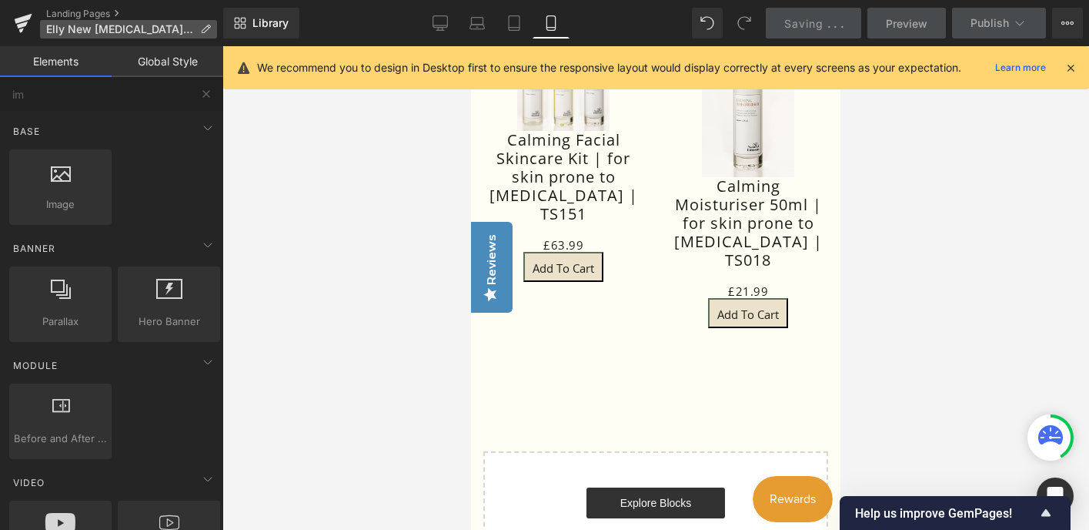
click at [175, 23] on p "Elly New [MEDICAL_DATA] page" at bounding box center [128, 29] width 177 height 18
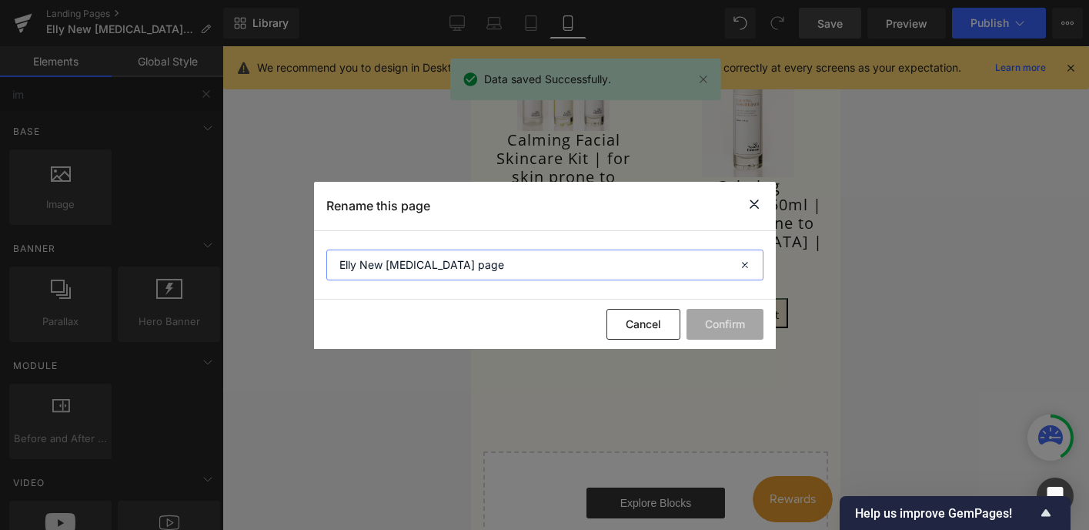
drag, startPoint x: 386, startPoint y: 262, endPoint x: 320, endPoint y: 261, distance: 66.2
click at [320, 261] on section "Elly New [MEDICAL_DATA] page" at bounding box center [545, 265] width 462 height 69
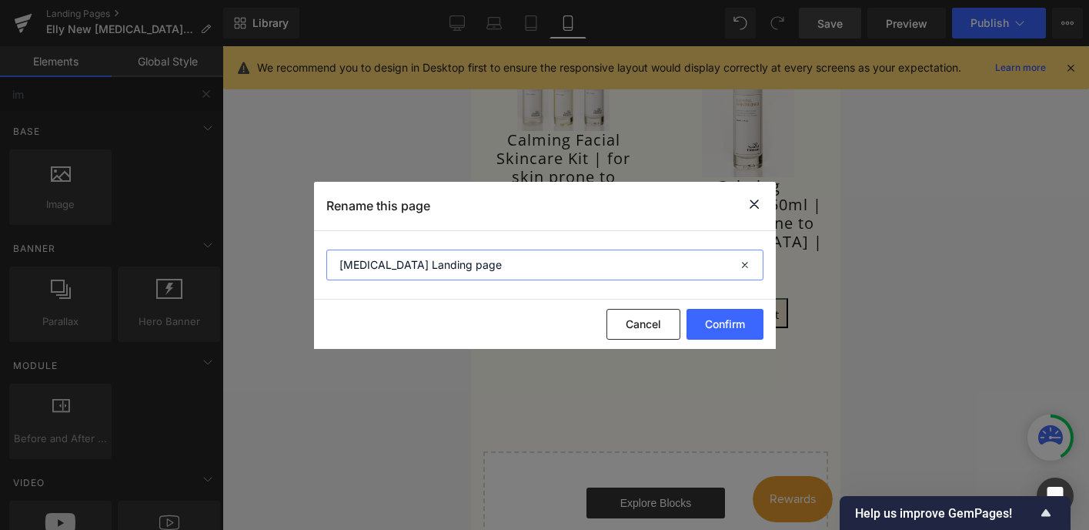
click at [479, 267] on input "[MEDICAL_DATA] Landing page" at bounding box center [544, 264] width 437 height 31
type input "[MEDICAL_DATA] Landing page_Oct25"
click at [741, 329] on button "Confirm" at bounding box center [725, 324] width 77 height 31
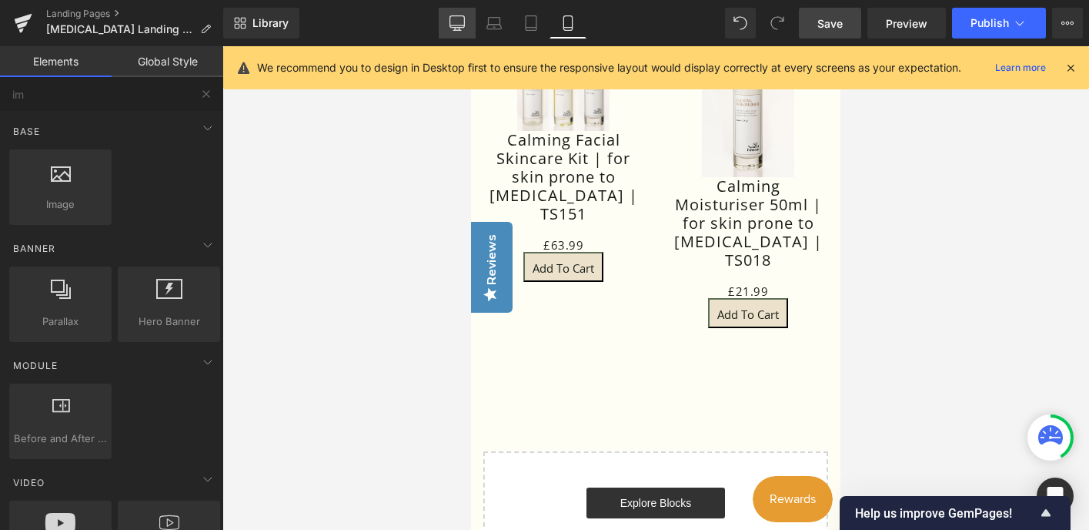
click at [455, 22] on icon at bounding box center [457, 22] width 15 height 15
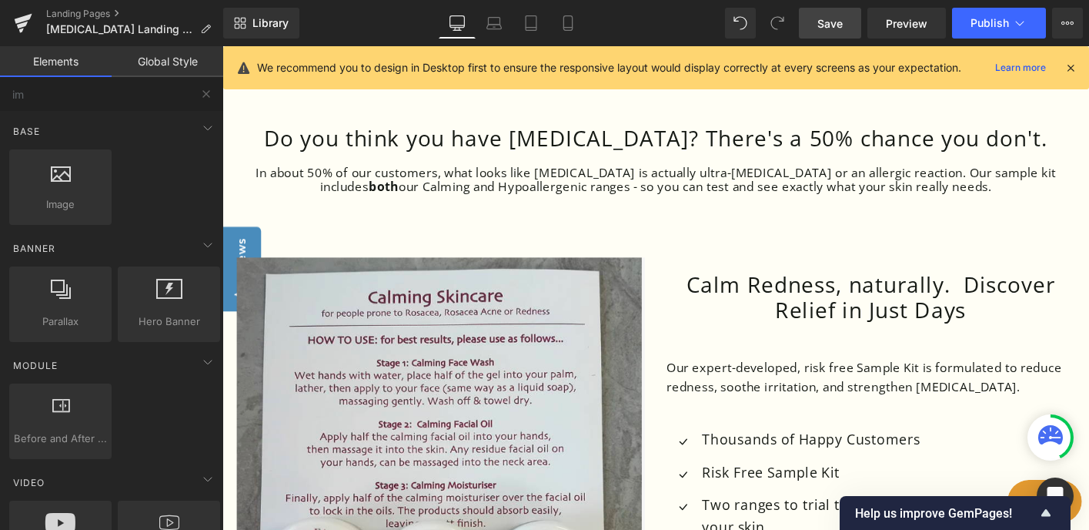
scroll to position [328, 0]
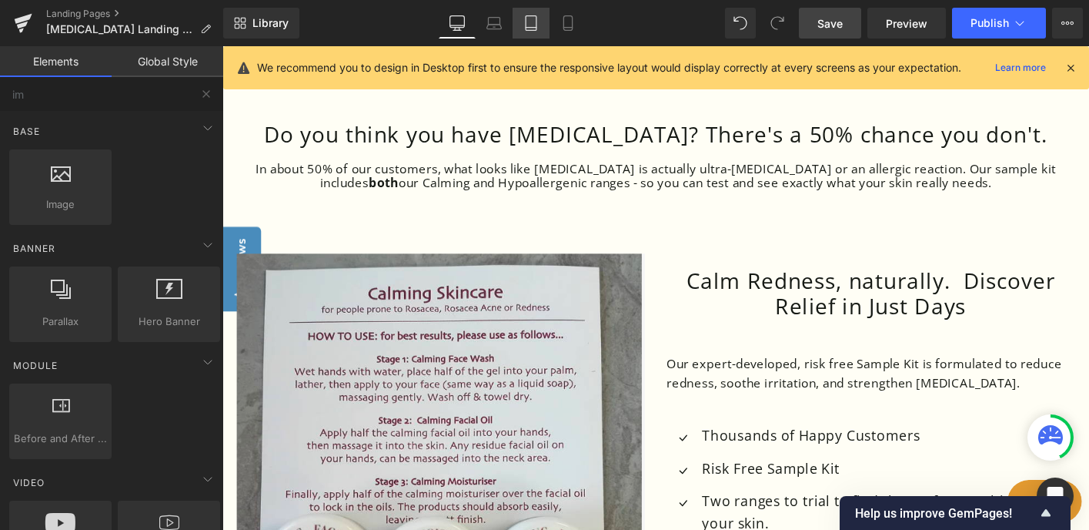
click at [532, 25] on icon at bounding box center [531, 22] width 15 height 15
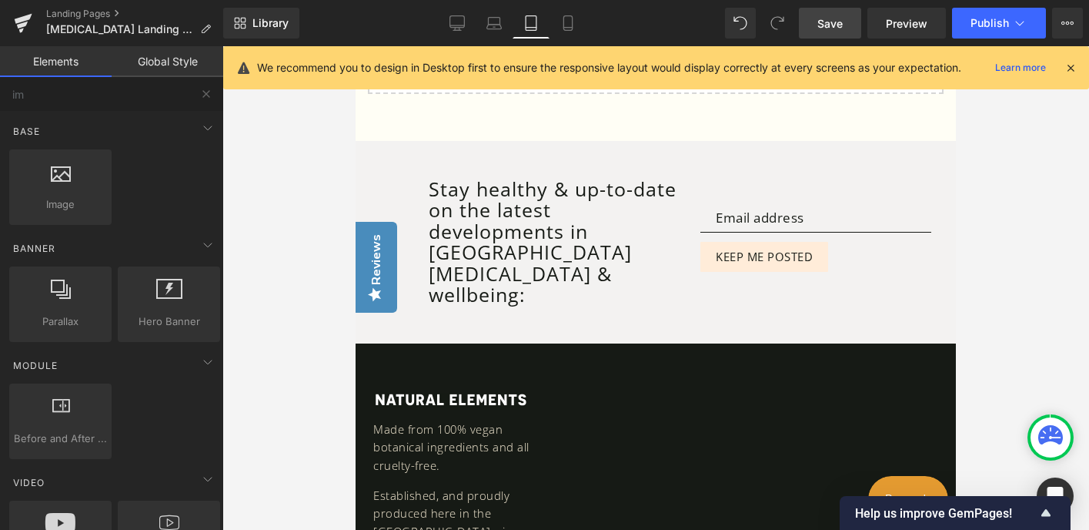
scroll to position [4597, 0]
click at [571, 18] on icon at bounding box center [568, 22] width 15 height 15
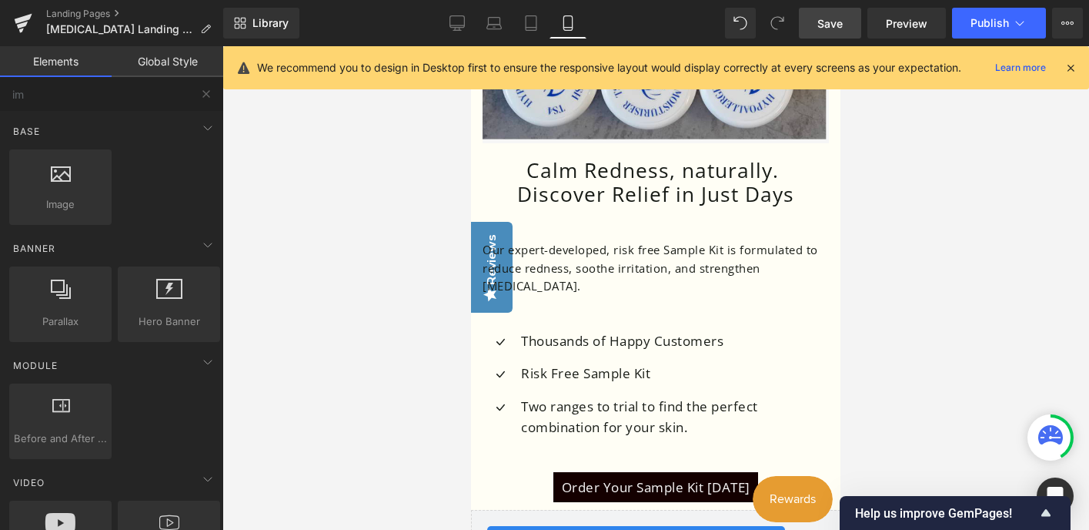
scroll to position [838, 0]
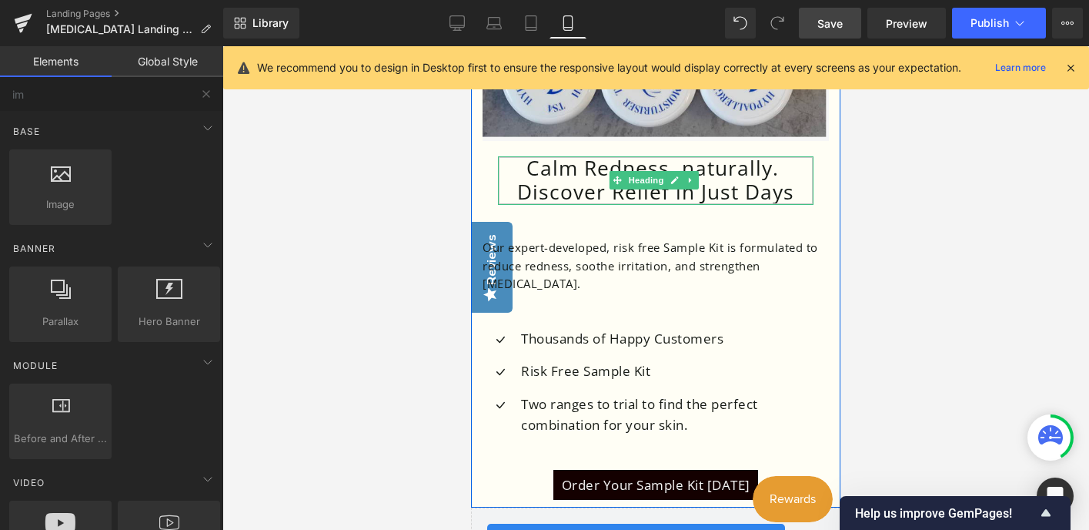
click at [729, 175] on h1 "Calm Redness, naturally. Discover Relief in Just Days" at bounding box center [656, 180] width 316 height 49
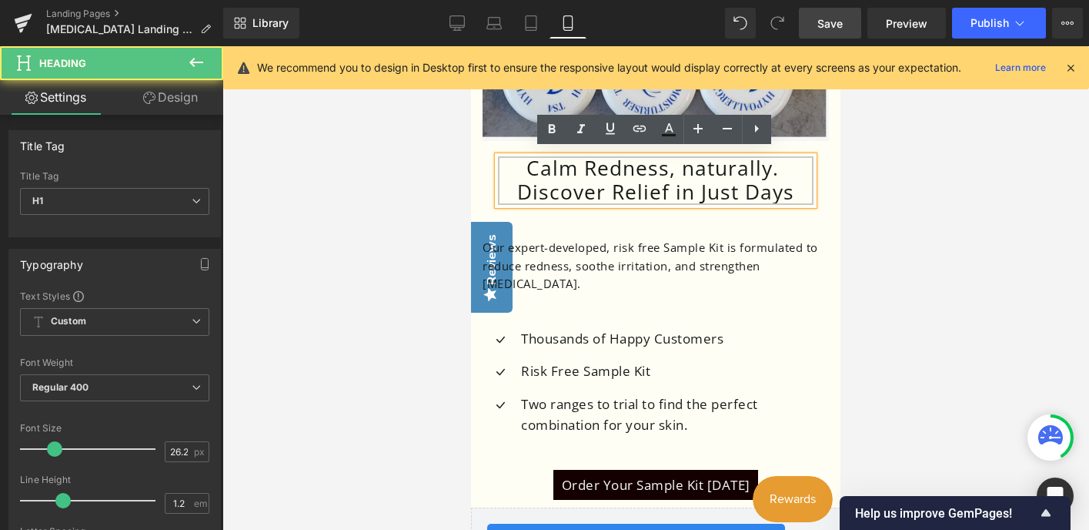
click at [692, 161] on h1 "Calm Redness, naturally. Discover Relief in Just Days" at bounding box center [656, 180] width 316 height 49
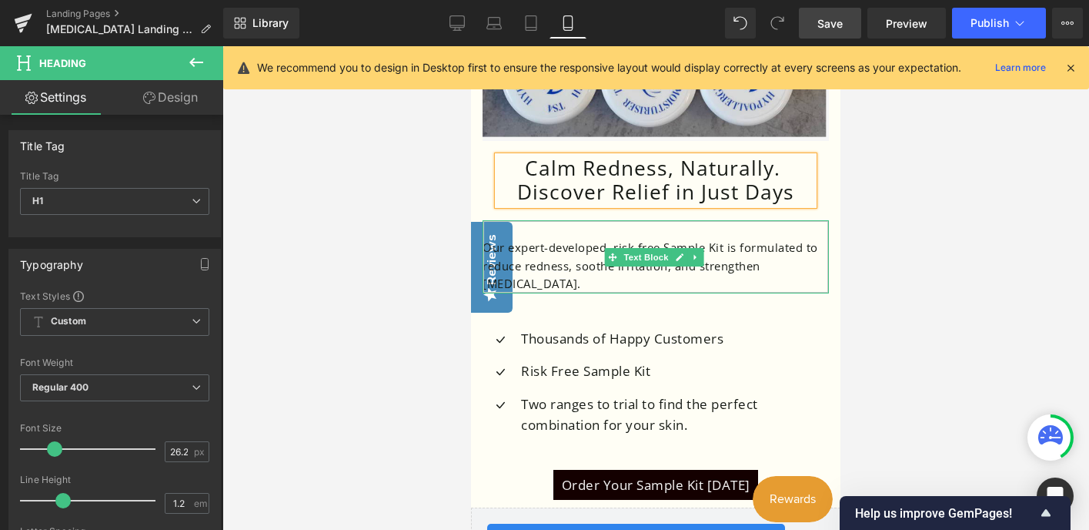
click at [755, 253] on p "Our expert-developed, risk free Sample Kit is formulated to reduce redness, soo…" at bounding box center [656, 266] width 346 height 55
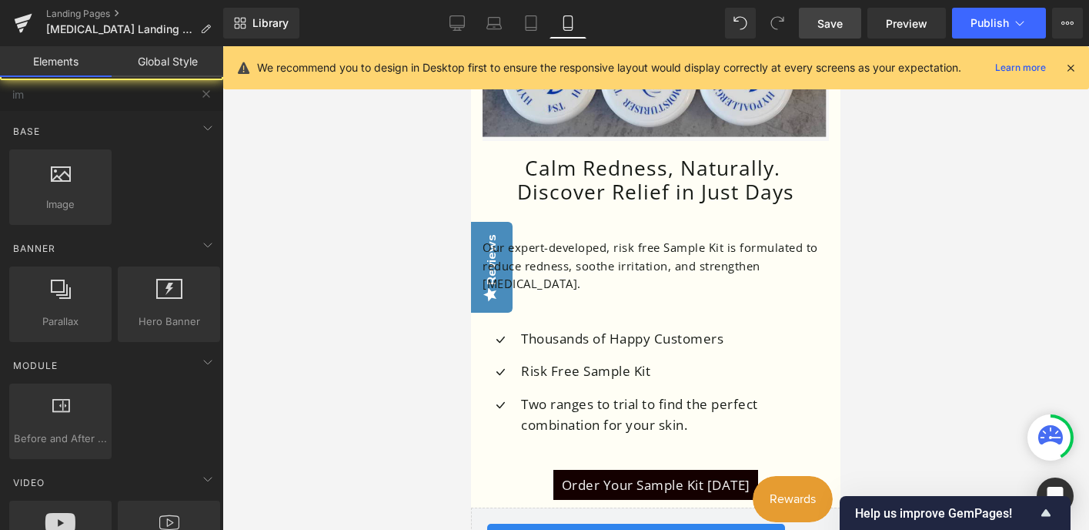
click at [864, 239] on div at bounding box center [656, 288] width 867 height 484
click at [830, 23] on span "Save" at bounding box center [830, 23] width 25 height 16
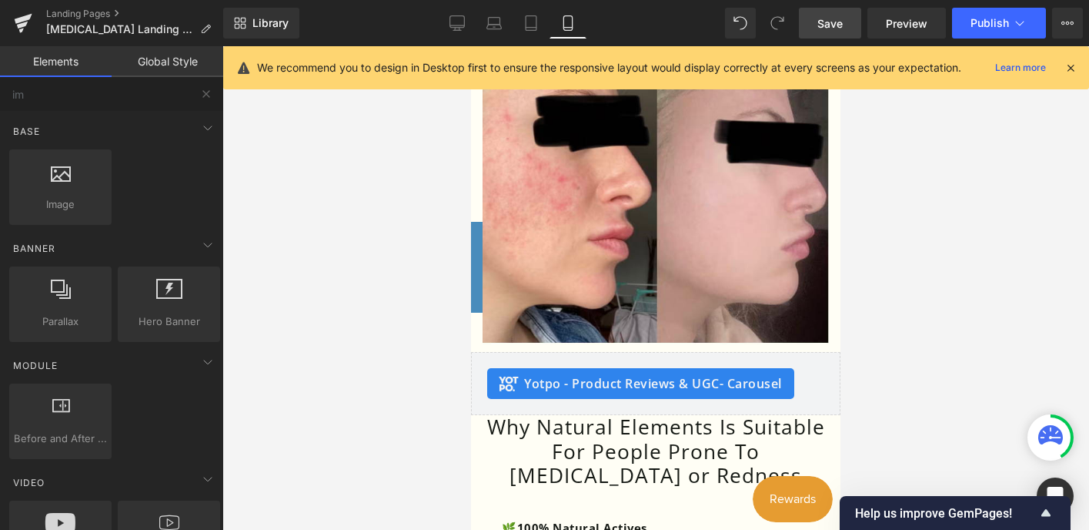
scroll to position [2594, 0]
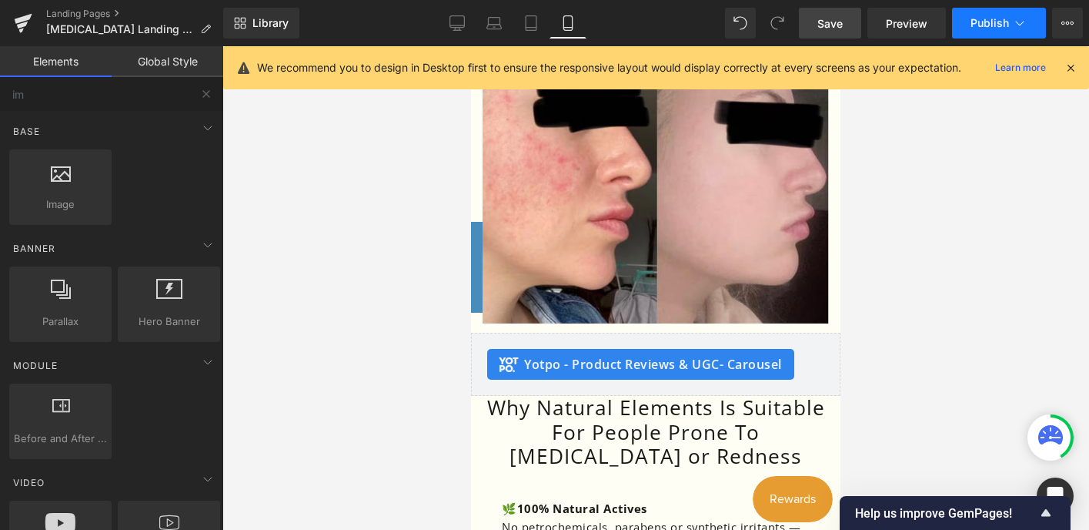
click at [991, 18] on span "Publish" at bounding box center [990, 23] width 38 height 12
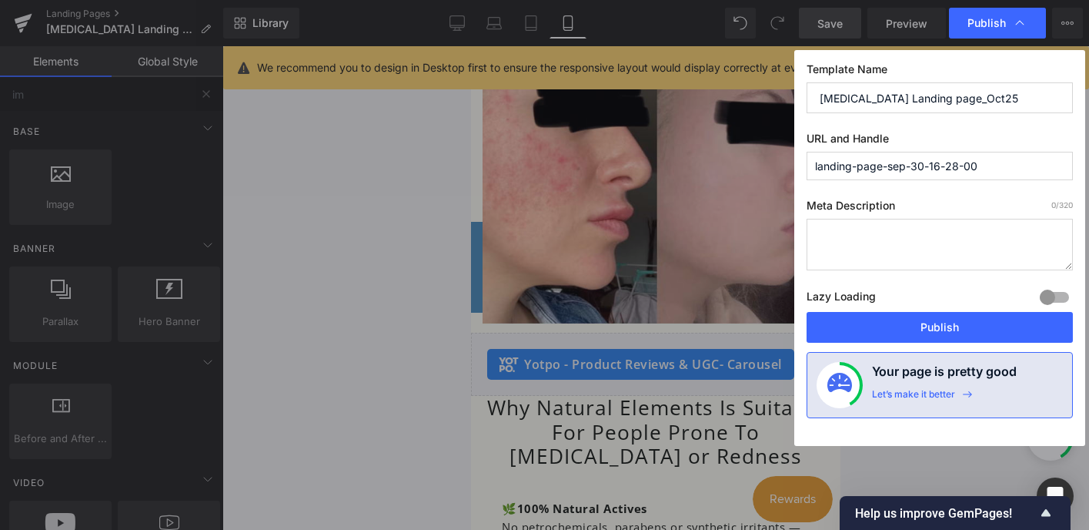
drag, startPoint x: 984, startPoint y: 162, endPoint x: 808, endPoint y: 162, distance: 175.5
click at [808, 162] on input "landing-page-sep-30-16-28-00" at bounding box center [940, 166] width 266 height 28
click at [855, 163] on input "rosacealandingpage" at bounding box center [940, 166] width 266 height 28
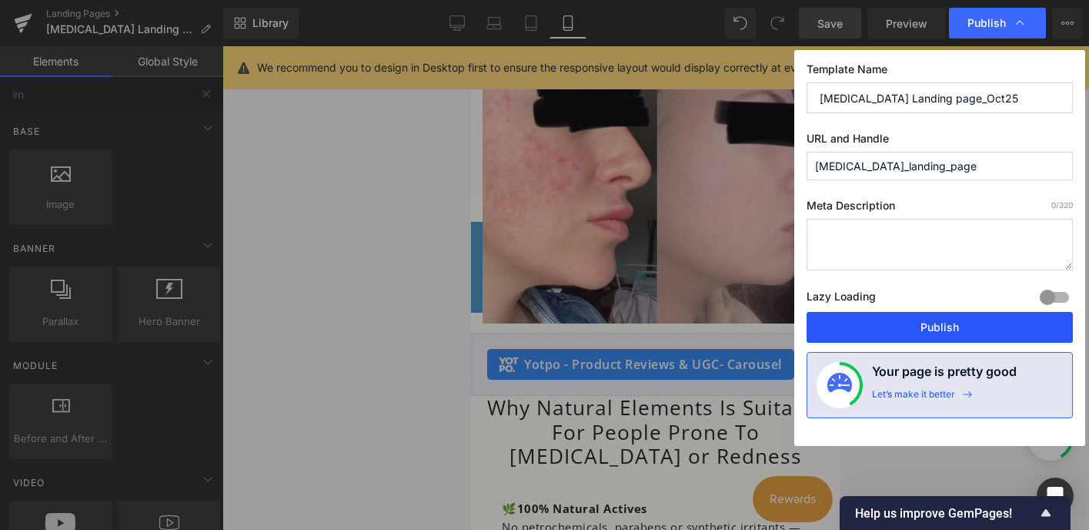
type input "[MEDICAL_DATA]_landing_page"
click at [915, 328] on button "Publish" at bounding box center [940, 327] width 266 height 31
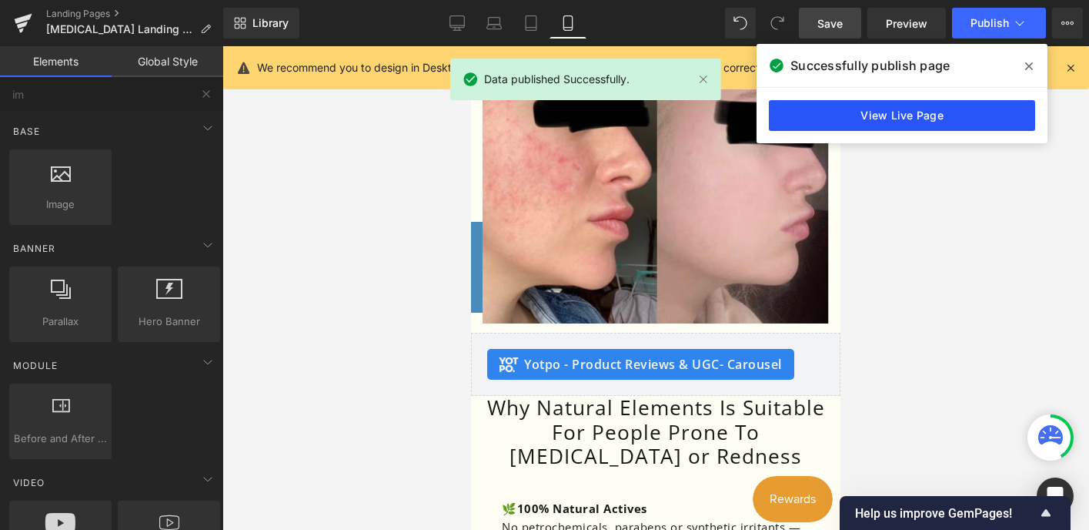
click at [885, 121] on link "View Live Page" at bounding box center [902, 115] width 266 height 31
